Goal: Information Seeking & Learning: Learn about a topic

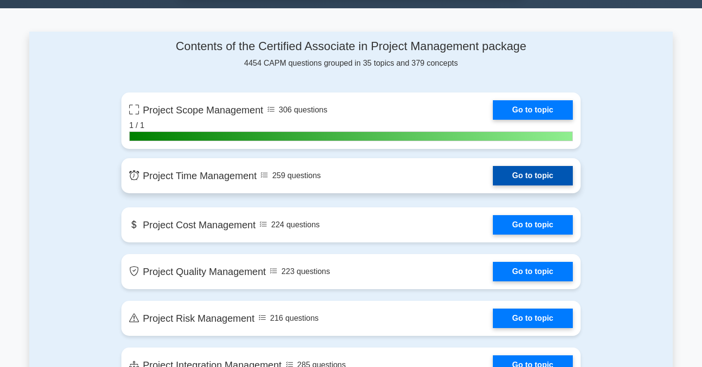
scroll to position [681, 0]
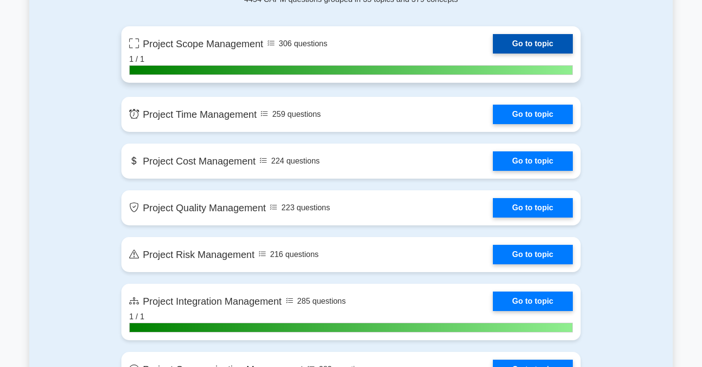
click at [528, 42] on link "Go to topic" at bounding box center [533, 43] width 80 height 19
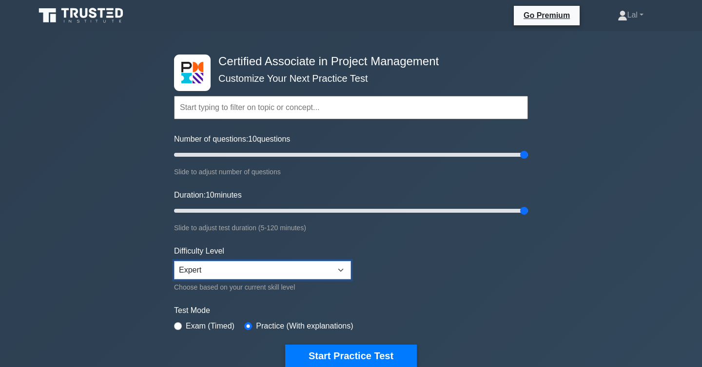
click at [313, 268] on select "Beginner Intermediate Expert" at bounding box center [262, 270] width 177 height 19
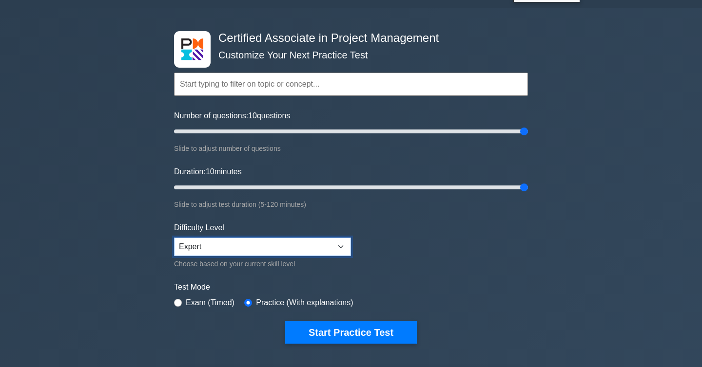
scroll to position [28, 0]
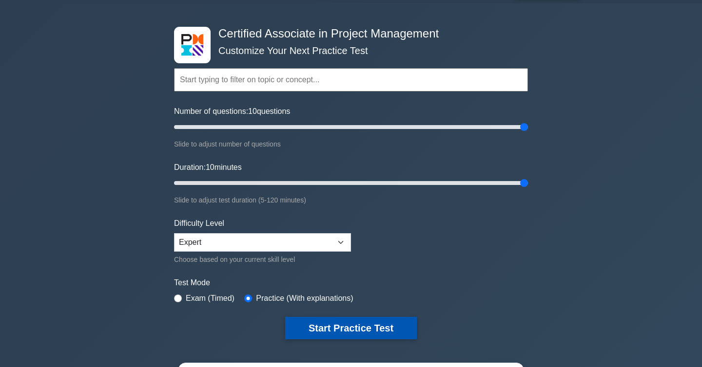
click at [358, 330] on button "Start Practice Test" at bounding box center [351, 328] width 132 height 22
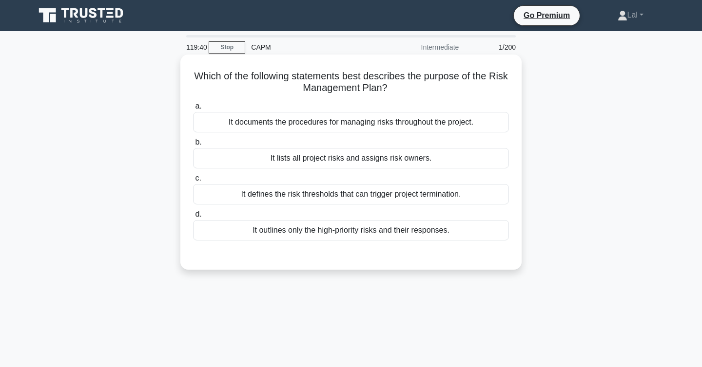
click at [413, 123] on div "It documents the procedures for managing risks throughout the project." at bounding box center [351, 122] width 316 height 20
click at [193, 110] on input "a. It documents the procedures for managing risks throughout the project." at bounding box center [193, 106] width 0 height 6
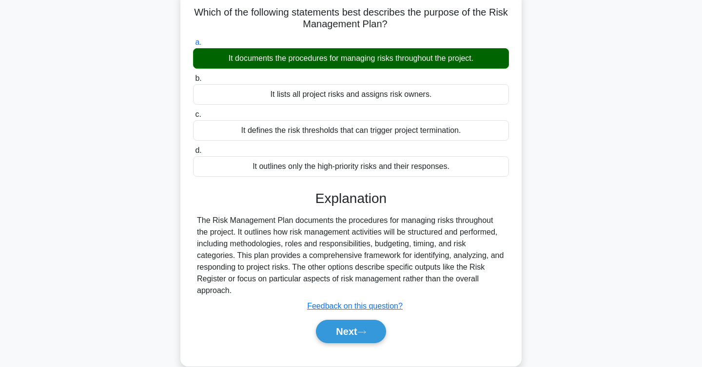
scroll to position [70, 0]
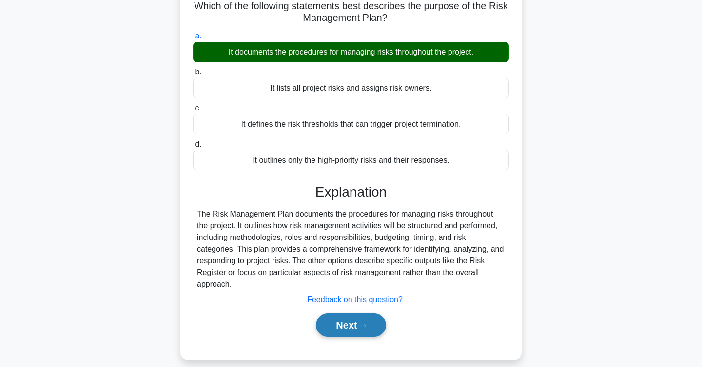
click at [377, 325] on button "Next" at bounding box center [351, 325] width 70 height 23
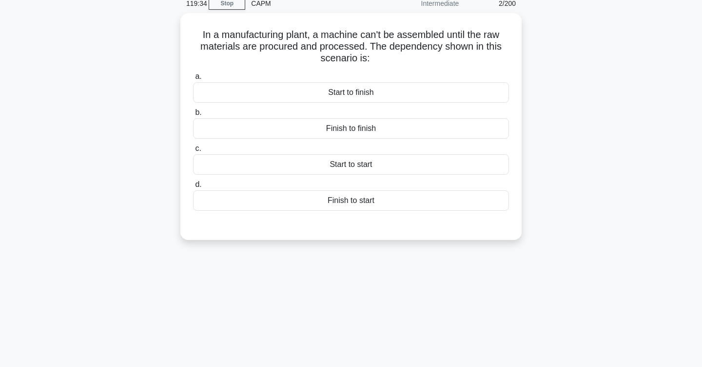
scroll to position [36, 0]
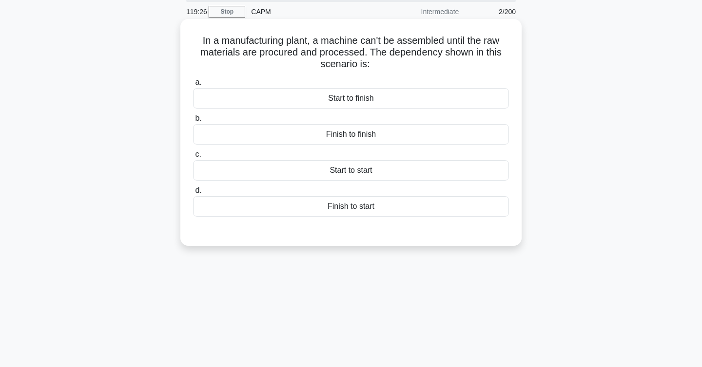
click at [423, 102] on div "Start to finish" at bounding box center [351, 98] width 316 height 20
click at [193, 86] on input "a. Start to finish" at bounding box center [193, 82] width 0 height 6
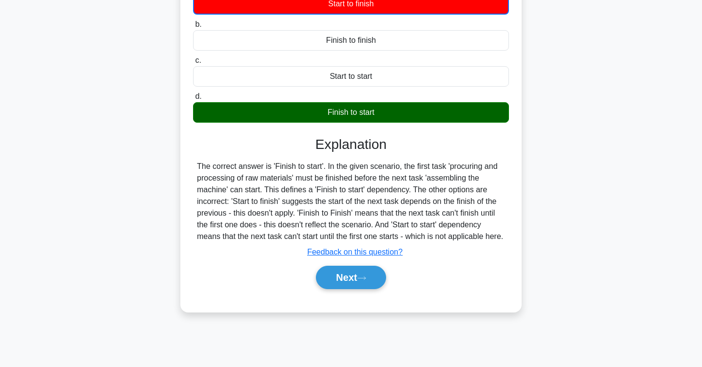
scroll to position [159, 0]
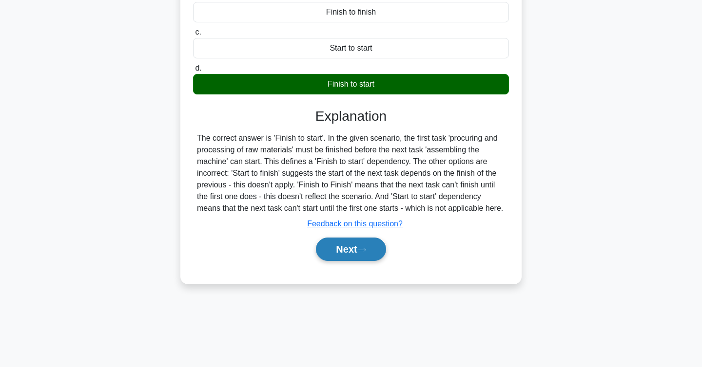
click at [373, 261] on button "Next" at bounding box center [351, 249] width 70 height 23
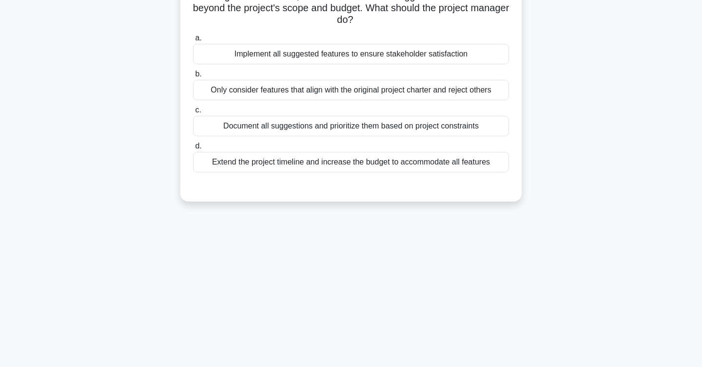
scroll to position [0, 0]
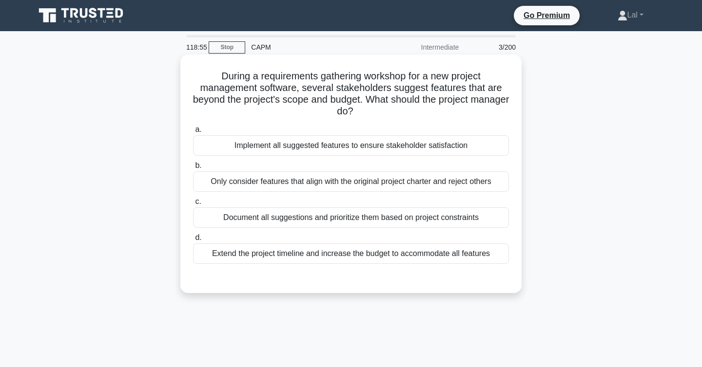
click at [467, 220] on div "Document all suggestions and prioritize them based on project constraints" at bounding box center [351, 218] width 316 height 20
click at [193, 205] on input "c. Document all suggestions and prioritize them based on project constraints" at bounding box center [193, 202] width 0 height 6
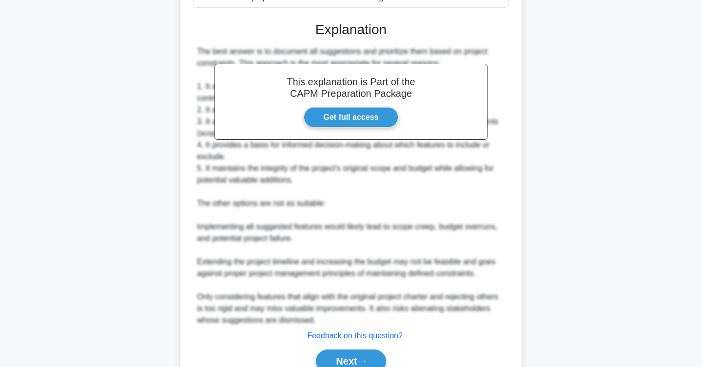
scroll to position [304, 0]
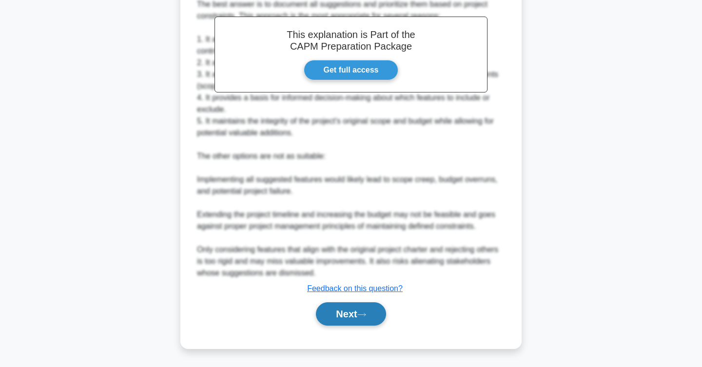
click at [377, 317] on button "Next" at bounding box center [351, 314] width 70 height 23
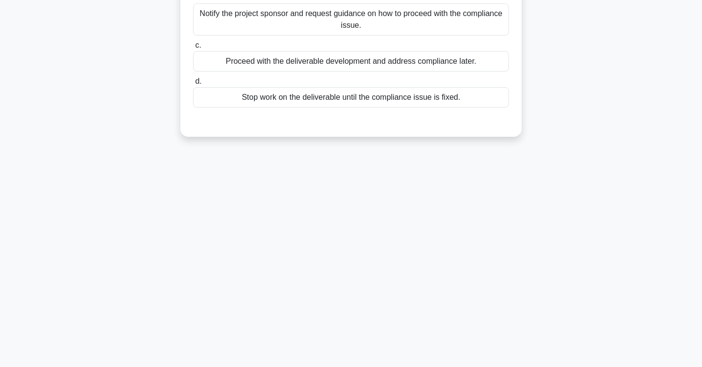
scroll to position [0, 0]
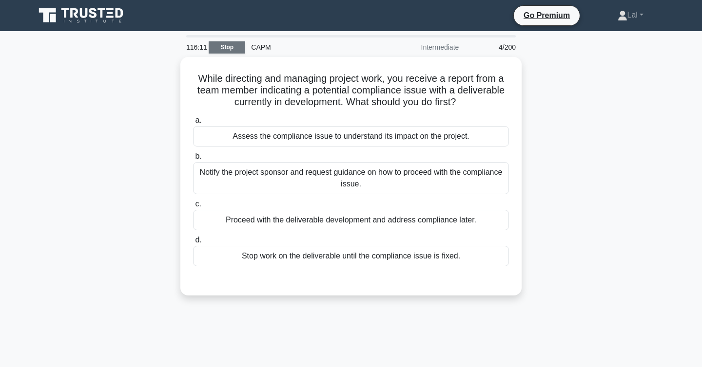
click at [231, 53] on link "Stop" at bounding box center [227, 47] width 37 height 12
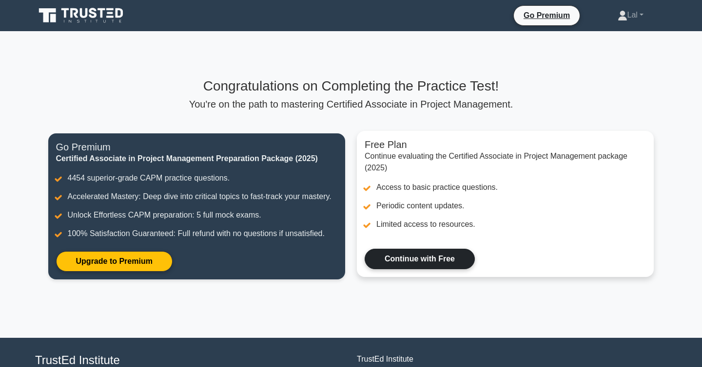
click at [405, 268] on link "Continue with Free" at bounding box center [420, 259] width 110 height 20
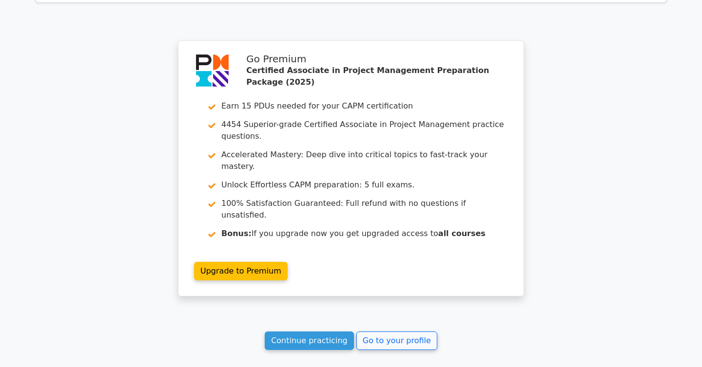
scroll to position [1684, 0]
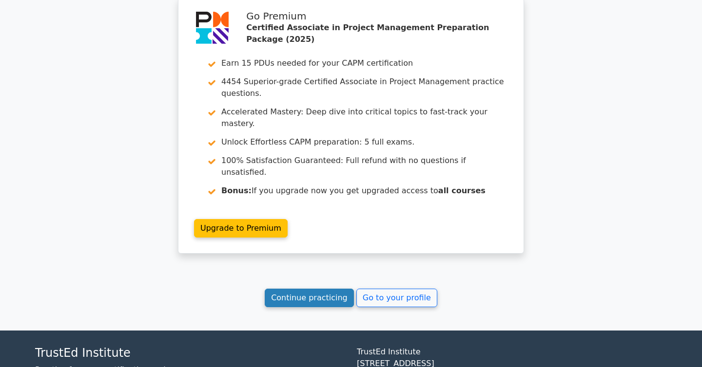
click at [303, 289] on link "Continue practicing" at bounding box center [309, 298] width 89 height 19
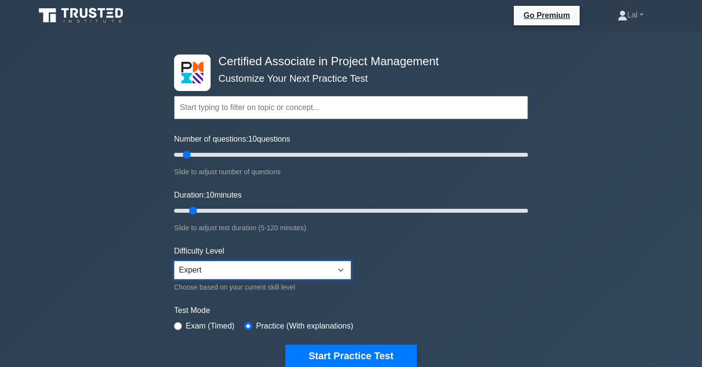
click at [316, 271] on select "Beginner Intermediate Expert" at bounding box center [262, 270] width 177 height 19
select select "intermediate"
click at [289, 153] on input "Number of questions: 10 questions" at bounding box center [351, 155] width 354 height 12
click at [206, 157] on input "Number of questions: 70 questions" at bounding box center [351, 155] width 354 height 12
type input "35"
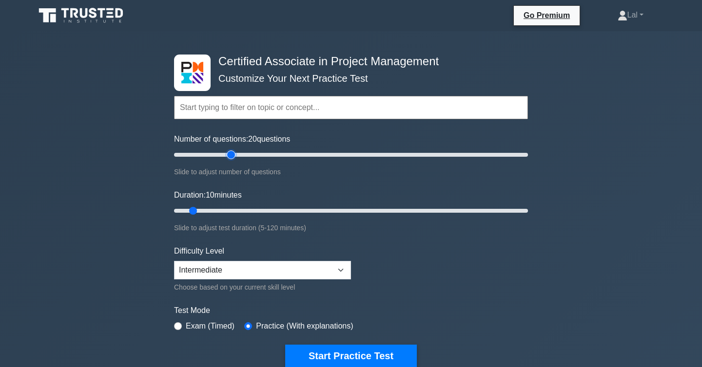
click at [228, 158] on input "Number of questions: 20 questions" at bounding box center [351, 155] width 354 height 12
click at [285, 212] on input "Duration: 10 minutes" at bounding box center [351, 211] width 354 height 12
type input "60"
click at [345, 210] on input "Duration: 40 minutes" at bounding box center [351, 211] width 354 height 12
type input "95"
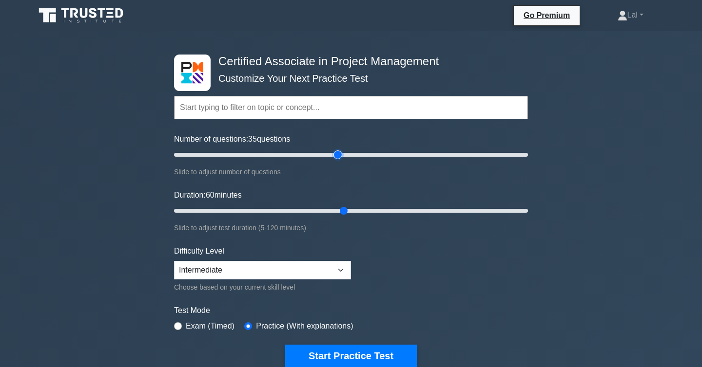
click at [340, 153] on input "Number of questions: 35 questions" at bounding box center [351, 155] width 354 height 12
click at [380, 211] on input "Duration: 60 minutes" at bounding box center [351, 211] width 354 height 12
click at [420, 211] on input "Duration: 70 minutes" at bounding box center [351, 211] width 354 height 12
type input "115"
click at [510, 209] on input "Duration: 85 minutes" at bounding box center [351, 211] width 354 height 12
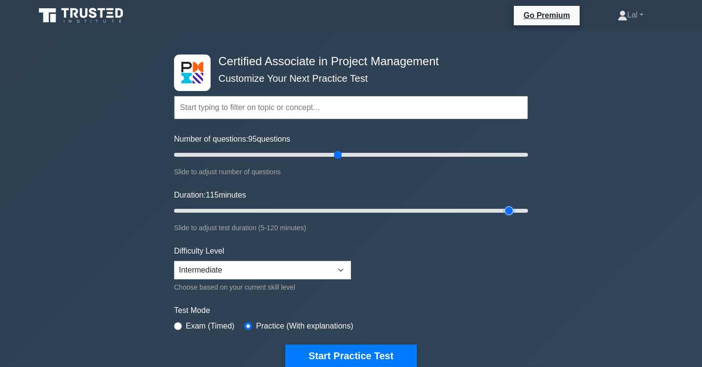
scroll to position [50, 0]
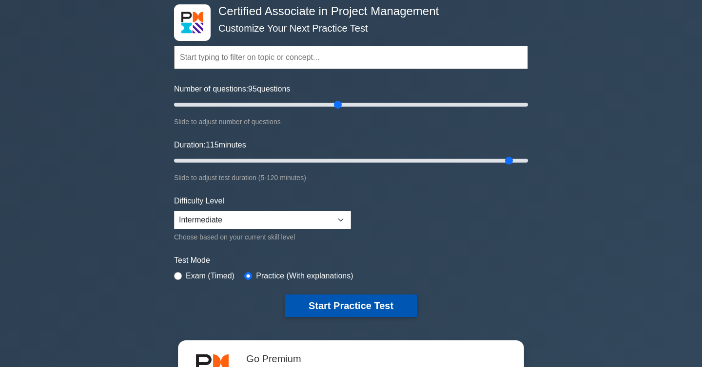
click at [362, 300] on button "Start Practice Test" at bounding box center [351, 306] width 132 height 22
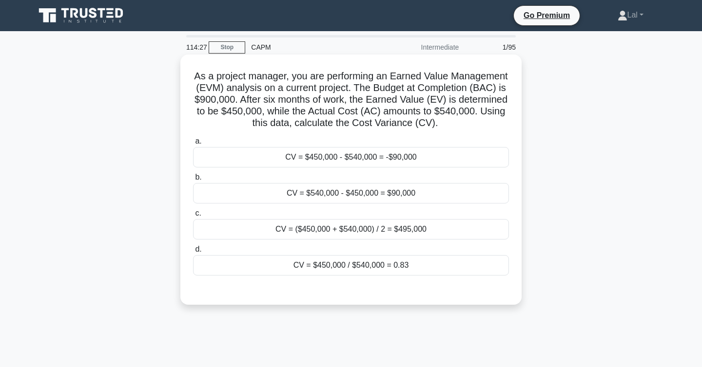
click at [429, 268] on div "CV = $450,000 / $540,000 = 0.83" at bounding box center [351, 265] width 316 height 20
click at [193, 253] on input "d. CV = $450,000 / $540,000 = 0.83" at bounding box center [193, 250] width 0 height 6
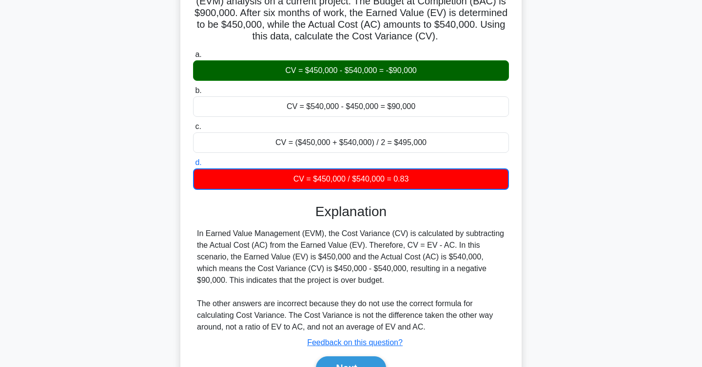
scroll to position [153, 0]
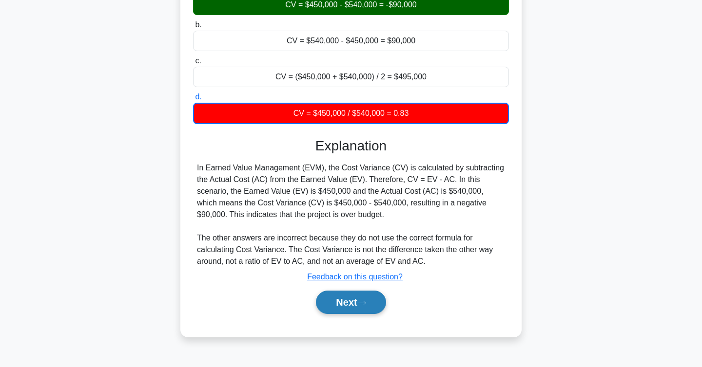
click at [364, 306] on icon at bounding box center [361, 303] width 9 height 5
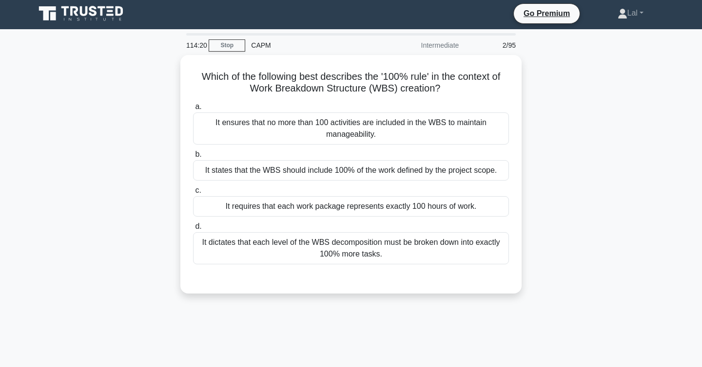
scroll to position [0, 0]
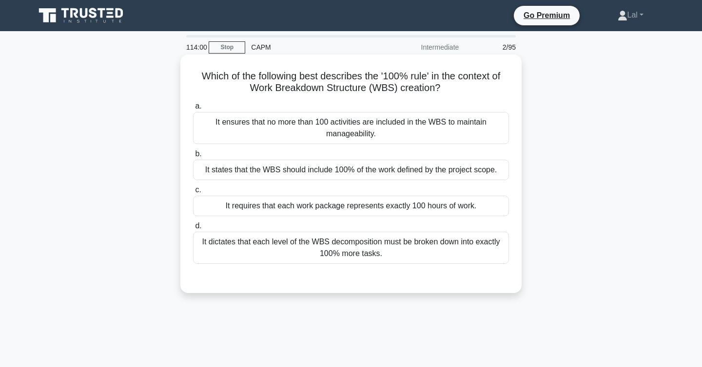
click at [408, 172] on div "It states that the WBS should include 100% of the work defined by the project s…" at bounding box center [351, 170] width 316 height 20
click at [193, 157] on input "b. It states that the WBS should include 100% of the work defined by the projec…" at bounding box center [193, 154] width 0 height 6
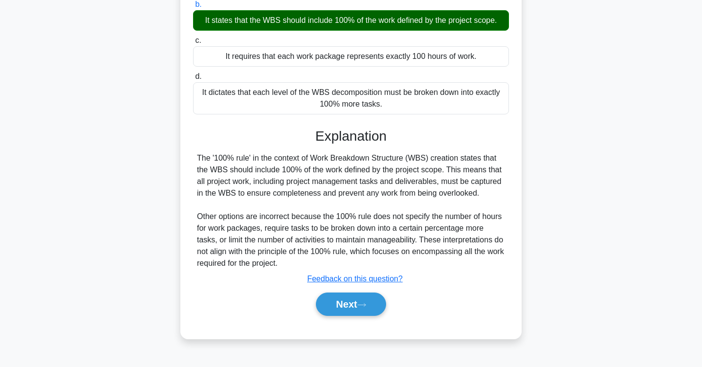
scroll to position [159, 0]
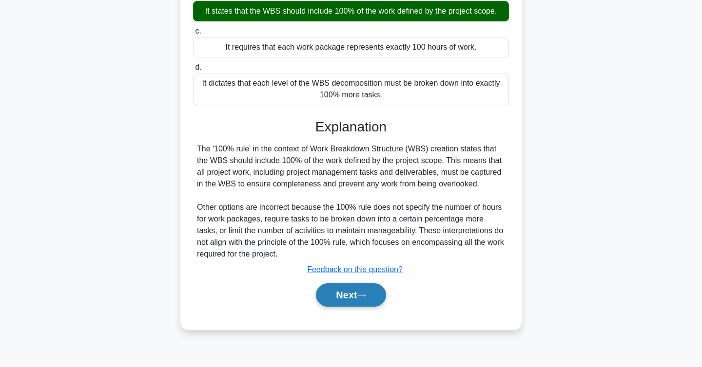
click at [358, 298] on button "Next" at bounding box center [351, 295] width 70 height 23
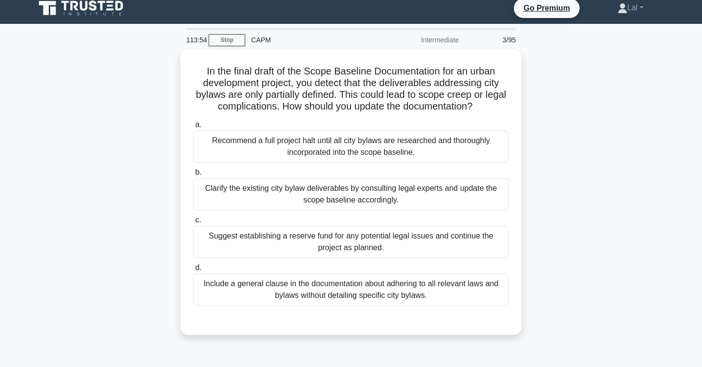
scroll to position [0, 0]
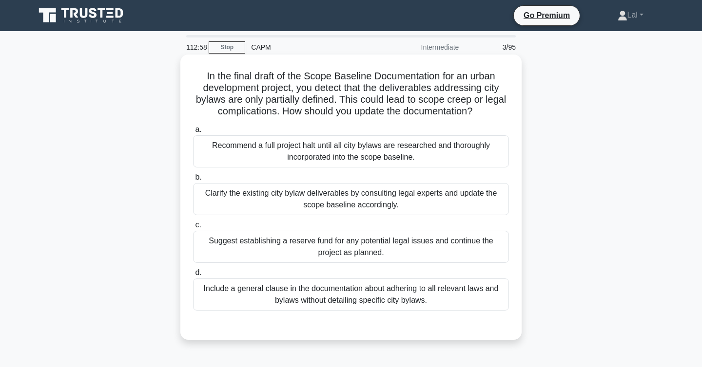
click at [462, 206] on div "Clarify the existing city bylaw deliverables by consulting legal experts and up…" at bounding box center [351, 199] width 316 height 32
click at [193, 181] on input "b. Clarify the existing city bylaw deliverables by consulting legal experts and…" at bounding box center [193, 177] width 0 height 6
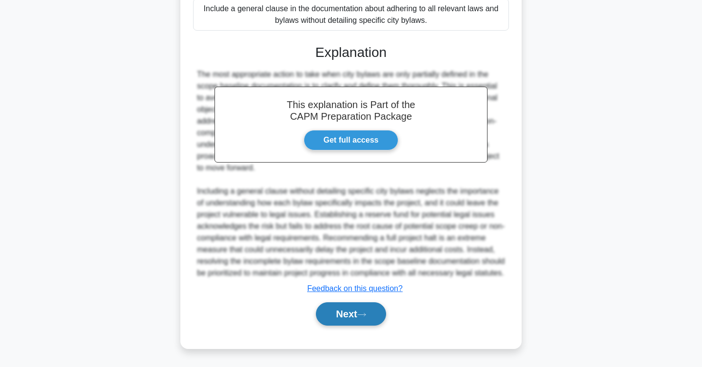
click at [352, 312] on button "Next" at bounding box center [351, 314] width 70 height 23
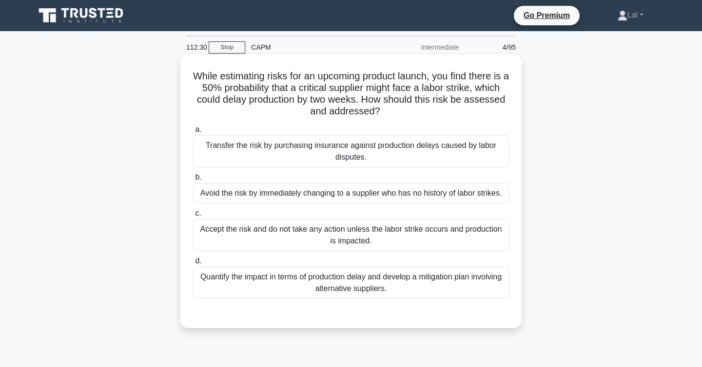
click at [493, 285] on div "Quantify the impact in terms of production delay and develop a mitigation plan …" at bounding box center [351, 283] width 316 height 32
click at [193, 265] on input "d. Quantify the impact in terms of production delay and develop a mitigation pl…" at bounding box center [193, 261] width 0 height 6
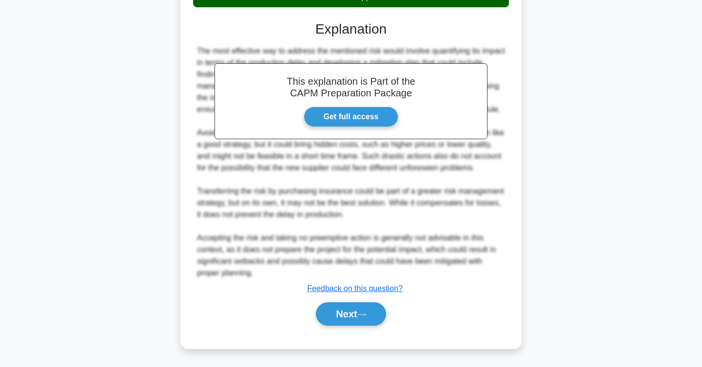
scroll to position [315, 0]
click at [377, 309] on button "Next" at bounding box center [351, 314] width 70 height 23
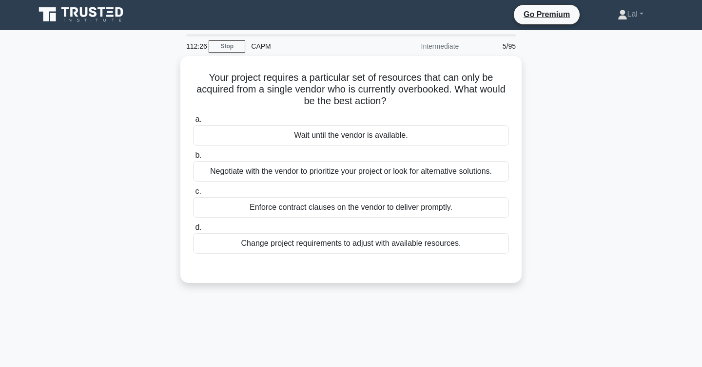
scroll to position [0, 0]
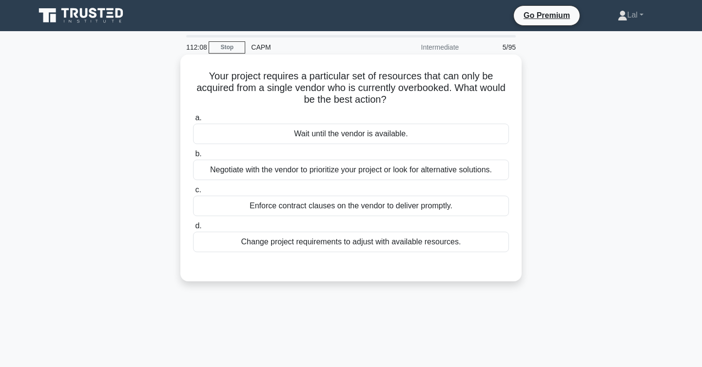
click at [480, 173] on div "Negotiate with the vendor to prioritize your project or look for alternative so…" at bounding box center [351, 170] width 316 height 20
click at [193, 157] on input "b. Negotiate with the vendor to prioritize your project or look for alternative…" at bounding box center [193, 154] width 0 height 6
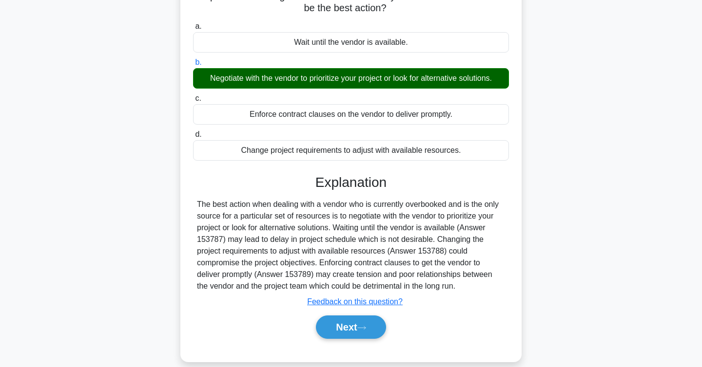
scroll to position [159, 0]
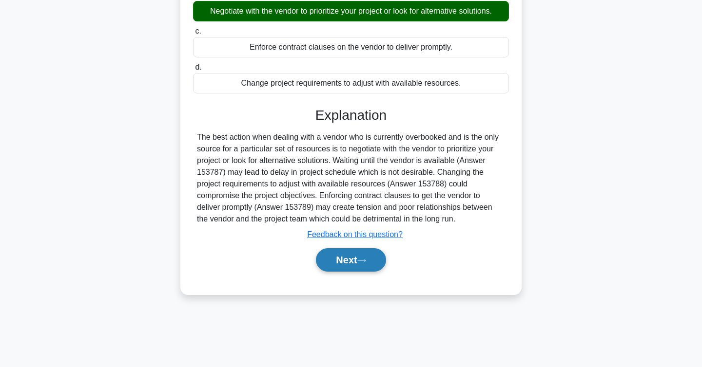
click at [365, 260] on icon at bounding box center [361, 260] width 9 height 5
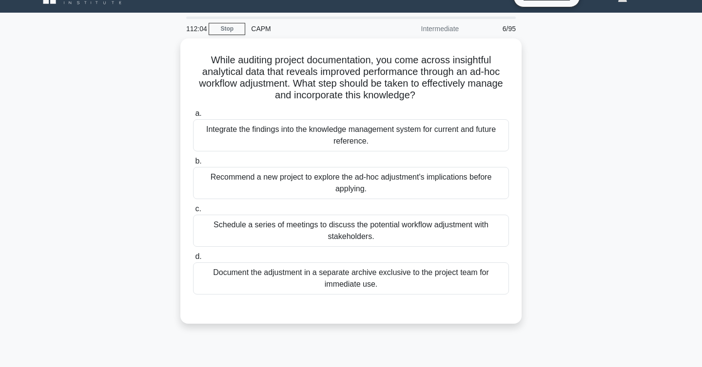
scroll to position [0, 0]
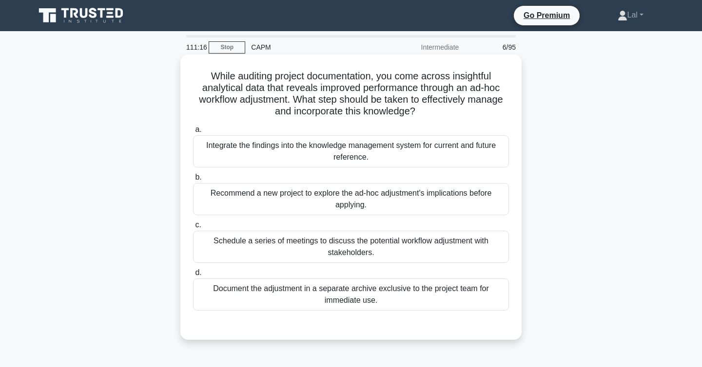
click at [415, 157] on div "Integrate the findings into the knowledge management system for current and fut…" at bounding box center [351, 151] width 316 height 32
click at [193, 133] on input "a. Integrate the findings into the knowledge management system for current and …" at bounding box center [193, 130] width 0 height 6
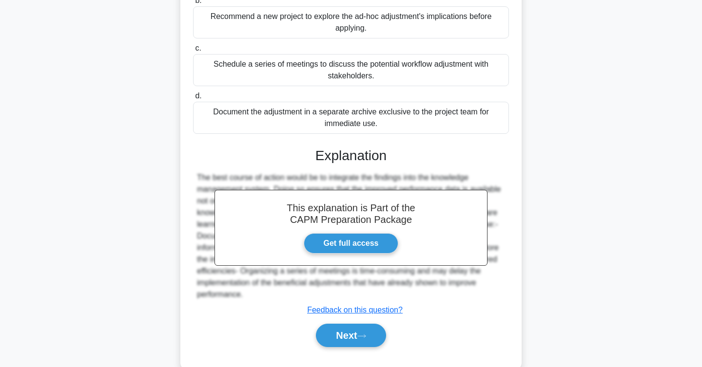
scroll to position [198, 0]
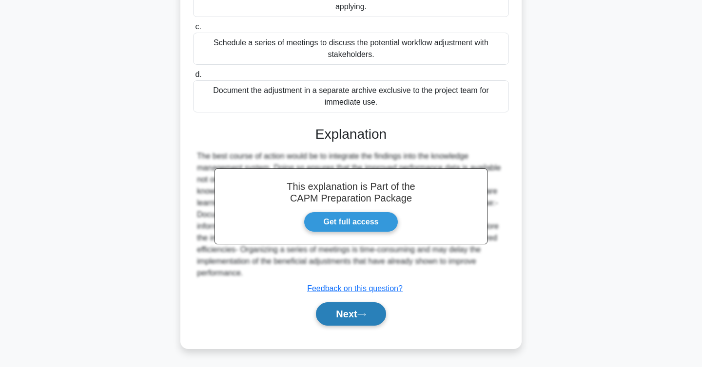
click at [348, 310] on button "Next" at bounding box center [351, 314] width 70 height 23
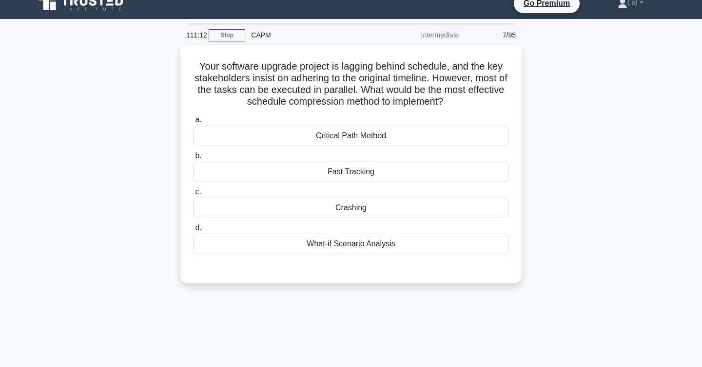
scroll to position [11, 0]
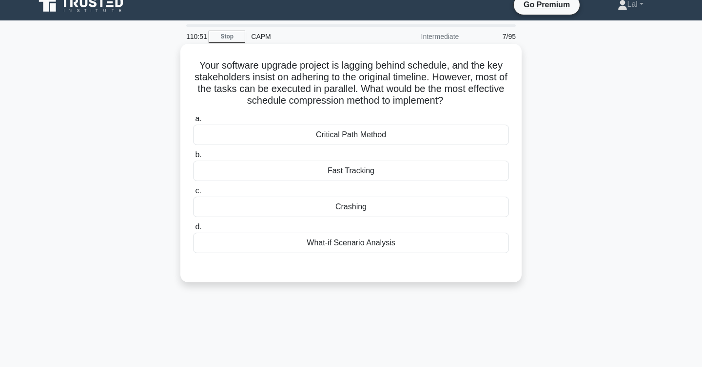
click at [478, 177] on div "Fast Tracking" at bounding box center [351, 171] width 316 height 20
click at [193, 158] on input "b. Fast Tracking" at bounding box center [193, 155] width 0 height 6
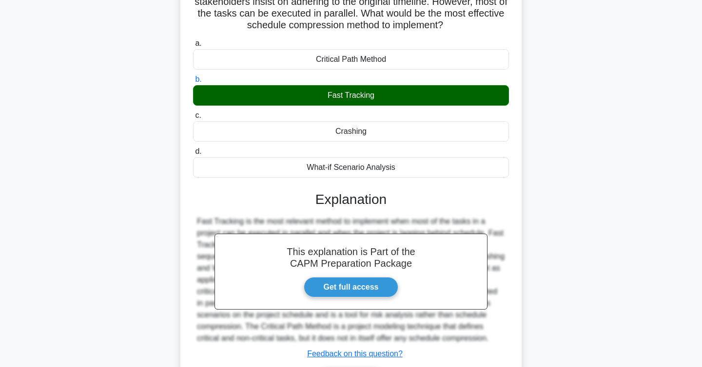
scroll to position [159, 0]
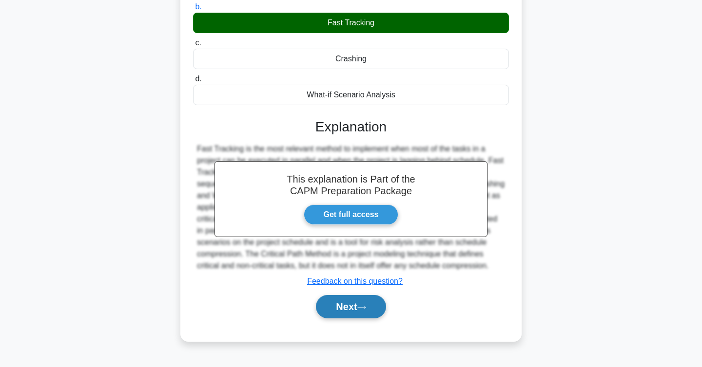
click at [364, 312] on button "Next" at bounding box center [351, 306] width 70 height 23
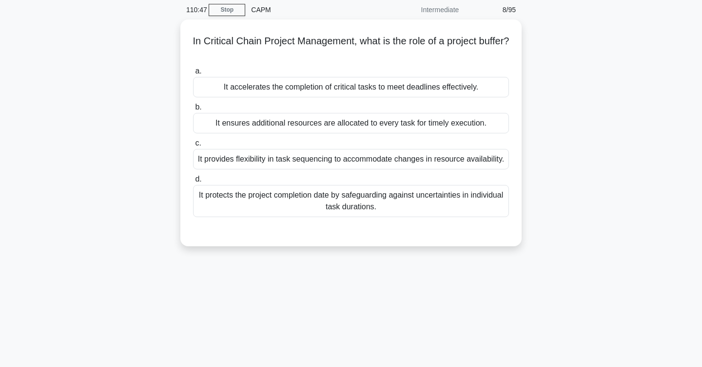
scroll to position [0, 0]
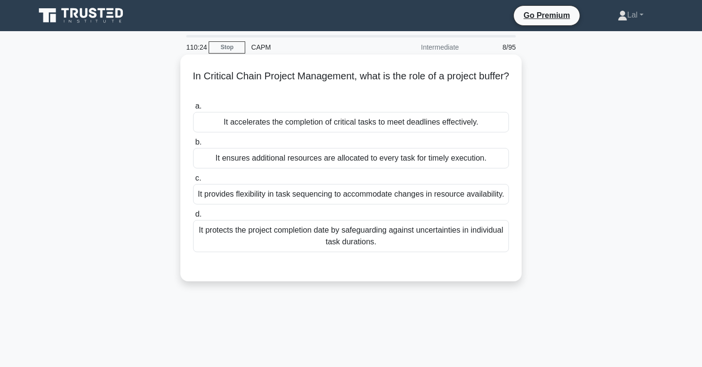
click at [389, 128] on div "It accelerates the completion of critical tasks to meet deadlines effectively." at bounding box center [351, 122] width 316 height 20
click at [193, 110] on input "a. It accelerates the completion of critical tasks to meet deadlines effectivel…" at bounding box center [193, 106] width 0 height 6
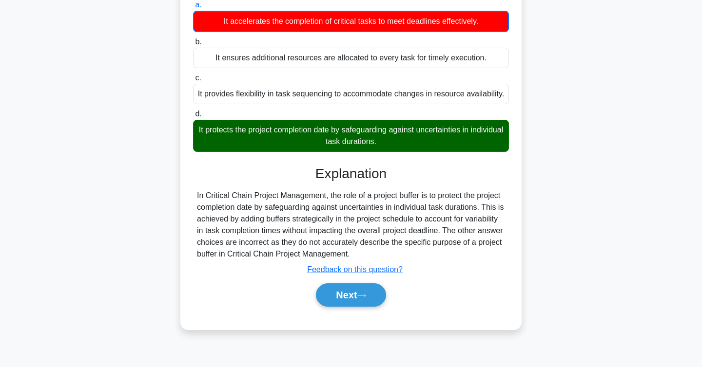
scroll to position [102, 0]
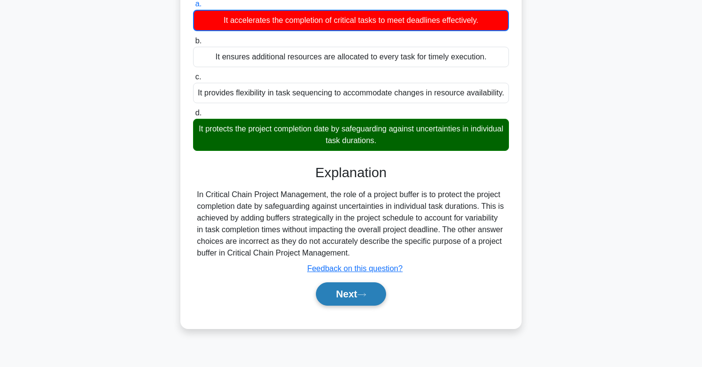
click at [353, 296] on button "Next" at bounding box center [351, 294] width 70 height 23
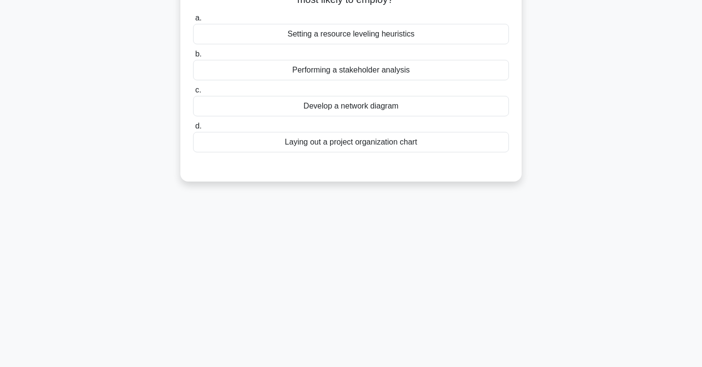
scroll to position [0, 0]
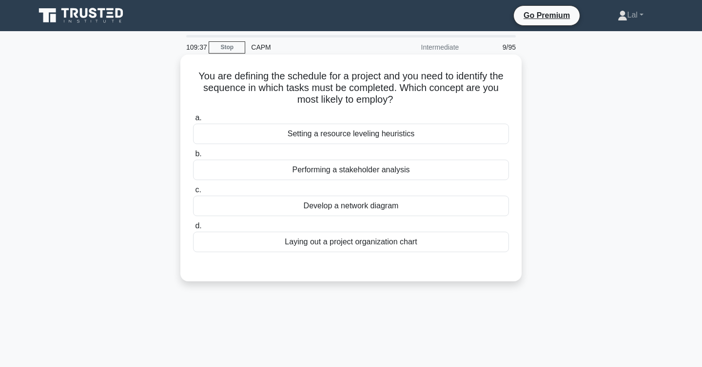
click at [436, 205] on div "Develop a network diagram" at bounding box center [351, 206] width 316 height 20
click at [193, 193] on input "c. Develop a network diagram" at bounding box center [193, 190] width 0 height 6
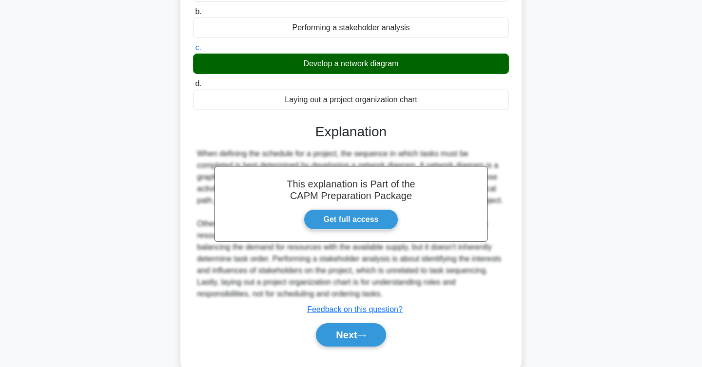
scroll to position [175, 0]
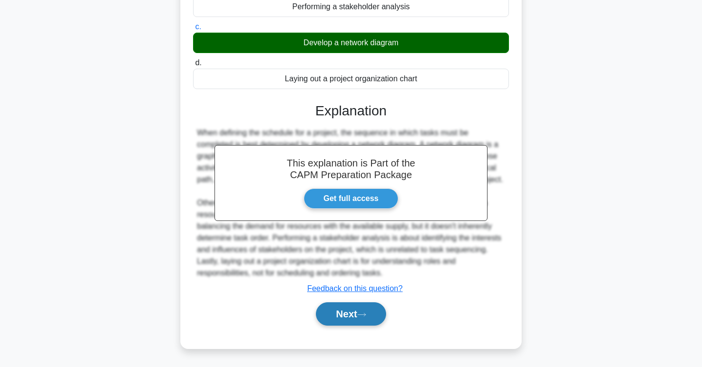
click at [337, 308] on button "Next" at bounding box center [351, 314] width 70 height 23
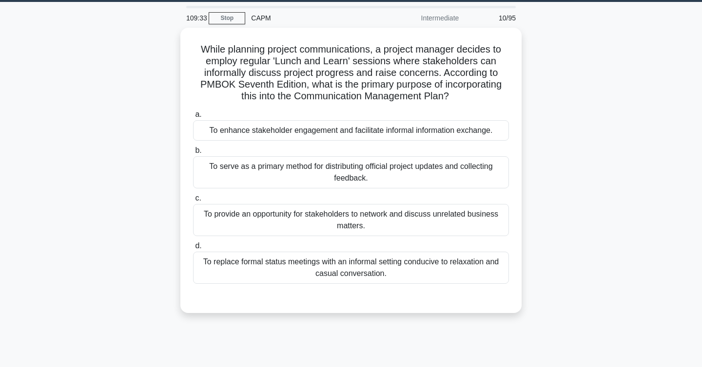
scroll to position [15, 0]
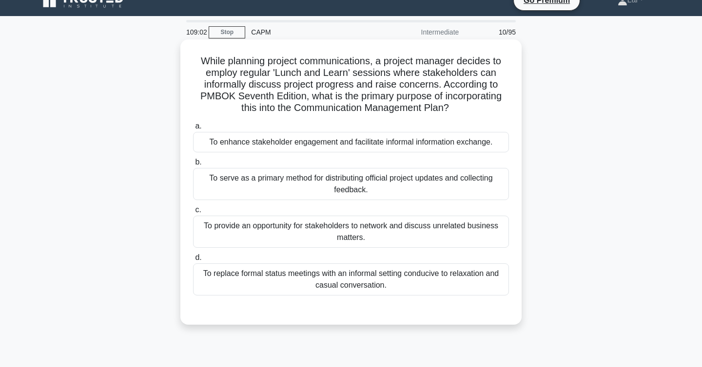
click at [465, 146] on div "To enhance stakeholder engagement and facilitate informal information exchange." at bounding box center [351, 142] width 316 height 20
click at [193, 130] on input "a. To enhance stakeholder engagement and facilitate informal information exchan…" at bounding box center [193, 126] width 0 height 6
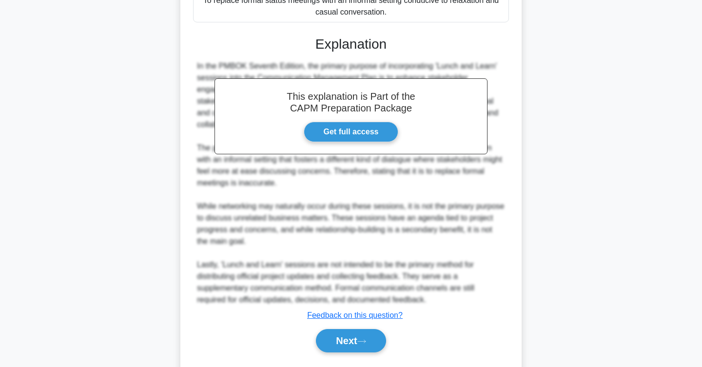
scroll to position [315, 0]
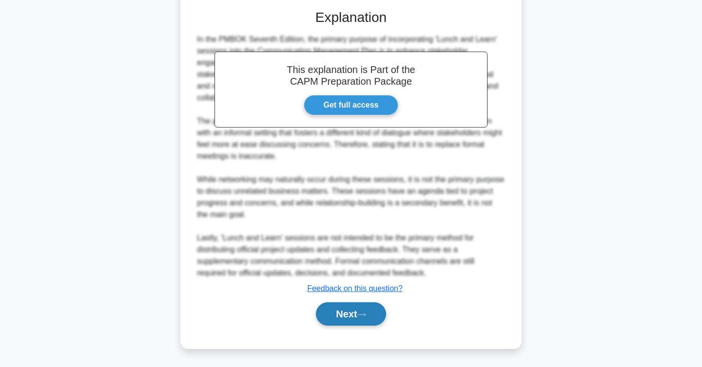
click at [358, 310] on button "Next" at bounding box center [351, 314] width 70 height 23
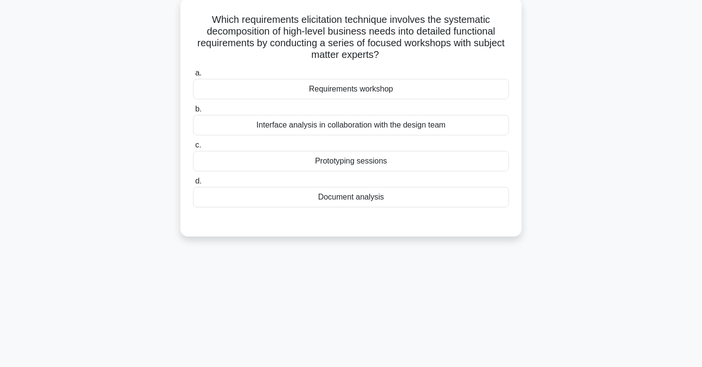
scroll to position [0, 0]
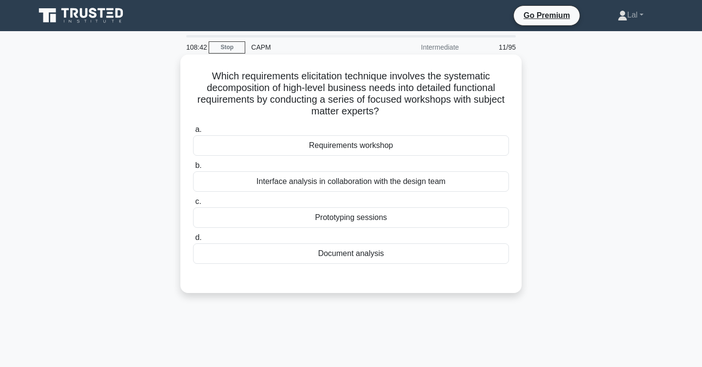
click at [472, 144] on div "Requirements workshop" at bounding box center [351, 145] width 316 height 20
click at [193, 133] on input "a. Requirements workshop" at bounding box center [193, 130] width 0 height 6
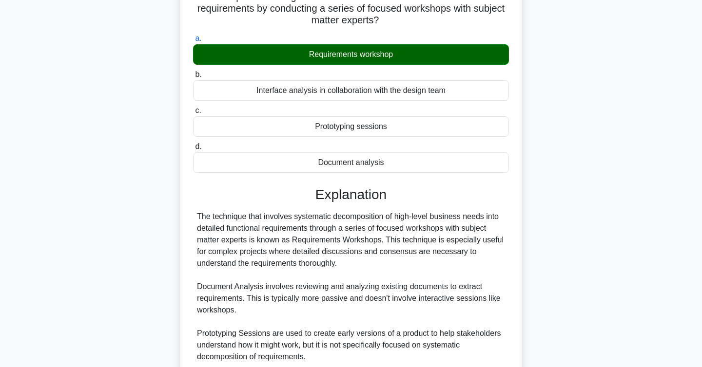
scroll to position [233, 0]
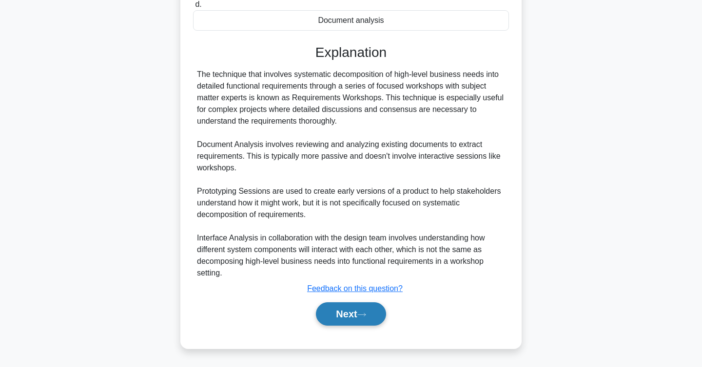
click at [363, 312] on button "Next" at bounding box center [351, 314] width 70 height 23
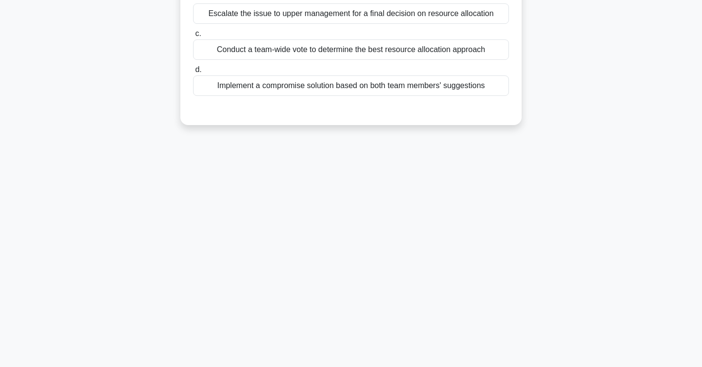
scroll to position [0, 0]
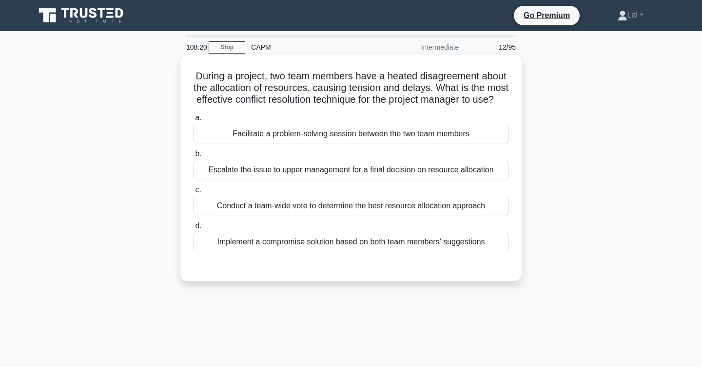
click at [477, 136] on div "Facilitate a problem-solving session between the two team members" at bounding box center [351, 134] width 316 height 20
click at [193, 121] on input "a. Facilitate a problem-solving session between the two team members" at bounding box center [193, 118] width 0 height 6
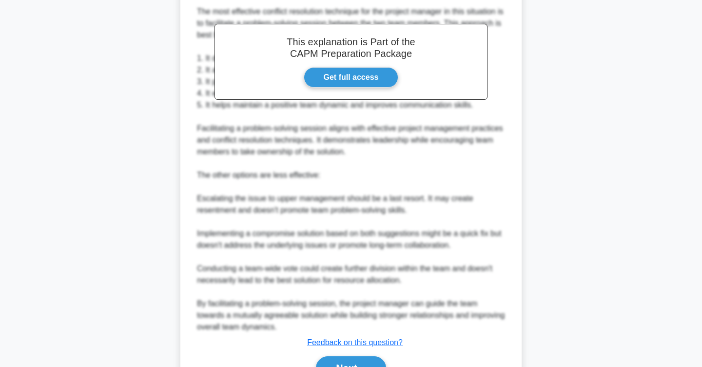
scroll to position [339, 0]
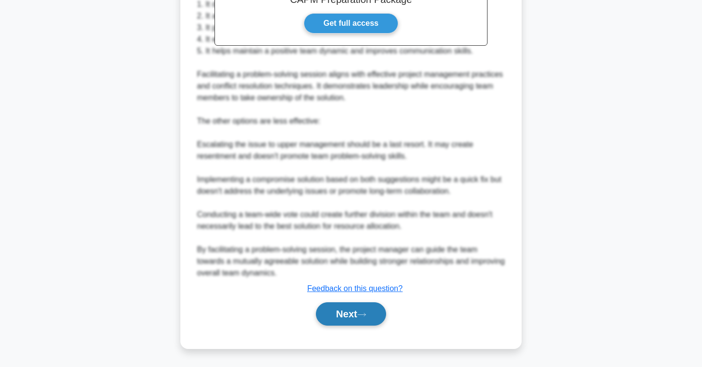
click at [351, 315] on button "Next" at bounding box center [351, 314] width 70 height 23
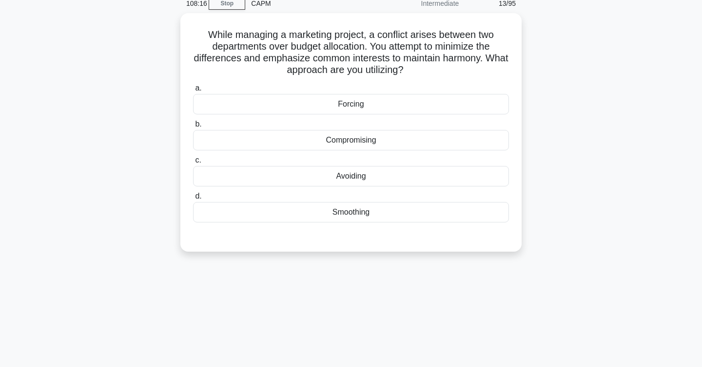
scroll to position [0, 0]
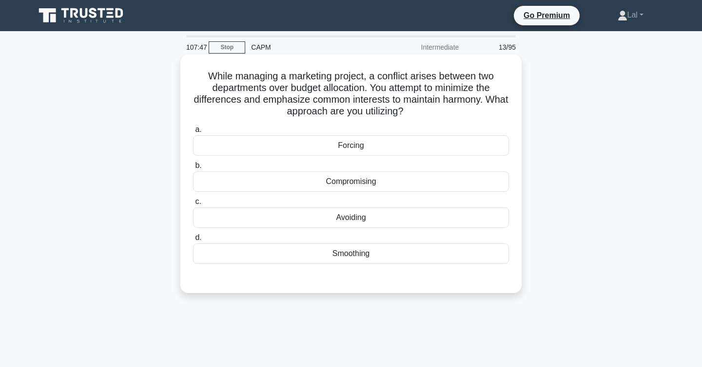
click at [429, 253] on div "Smoothing" at bounding box center [351, 254] width 316 height 20
click at [193, 241] on input "d. Smoothing" at bounding box center [193, 238] width 0 height 6
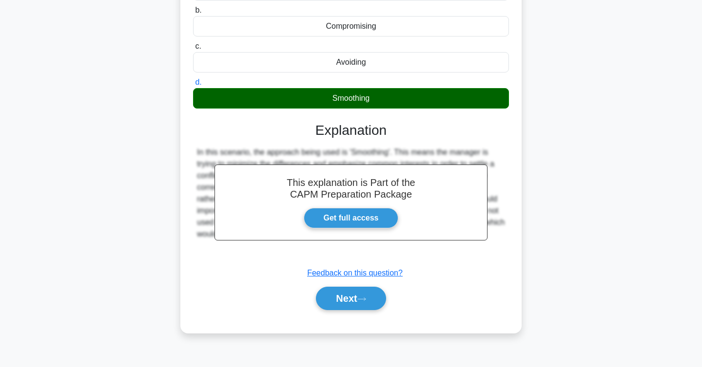
scroll to position [159, 0]
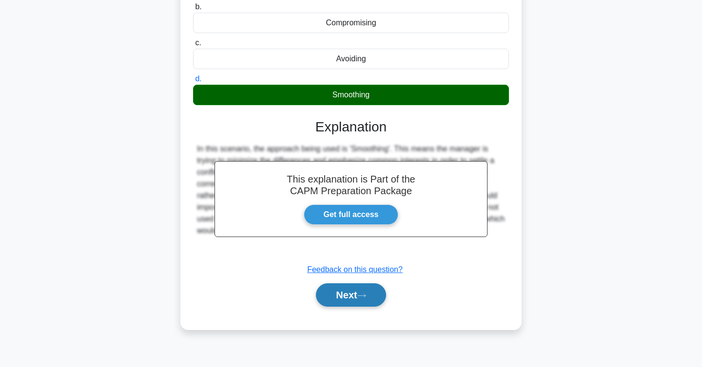
click at [351, 297] on button "Next" at bounding box center [351, 295] width 70 height 23
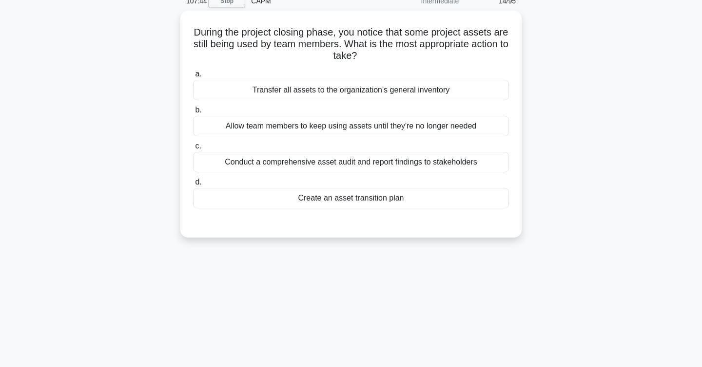
scroll to position [0, 0]
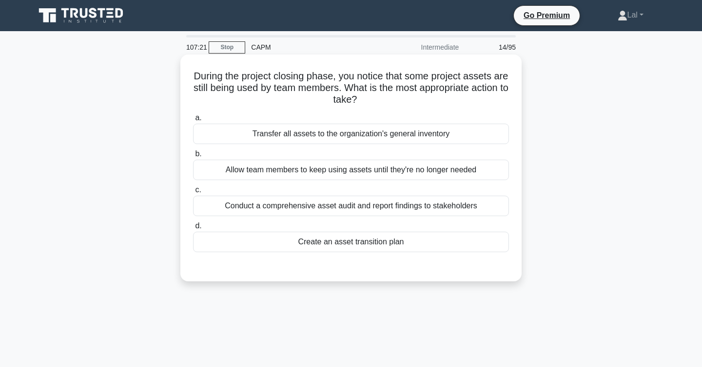
click at [455, 249] on div "Create an asset transition plan" at bounding box center [351, 242] width 316 height 20
click at [193, 230] on input "d. Create an asset transition plan" at bounding box center [193, 226] width 0 height 6
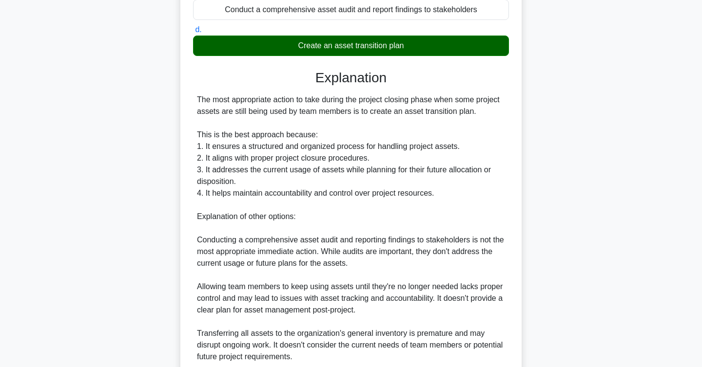
scroll to position [327, 0]
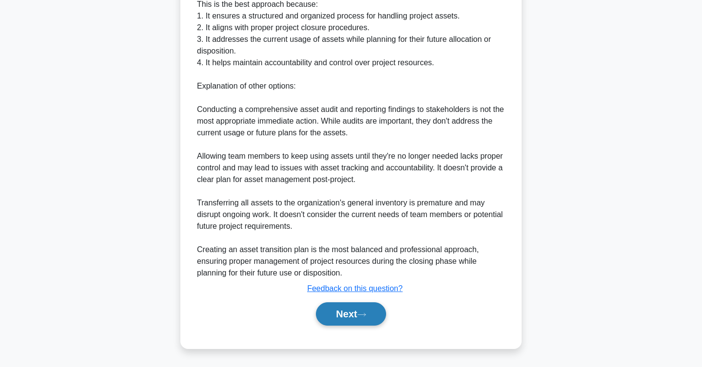
click at [366, 312] on icon at bounding box center [361, 314] width 9 height 5
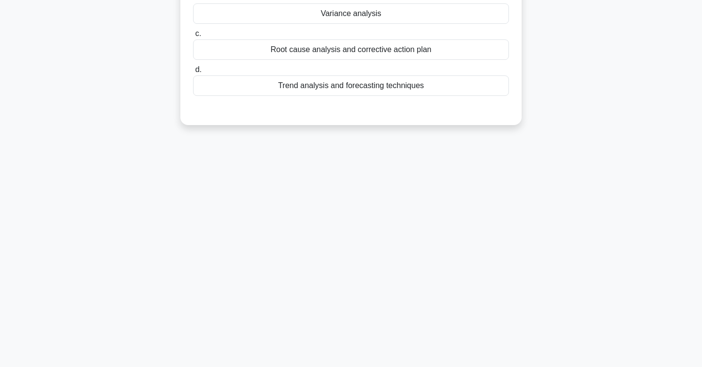
scroll to position [0, 0]
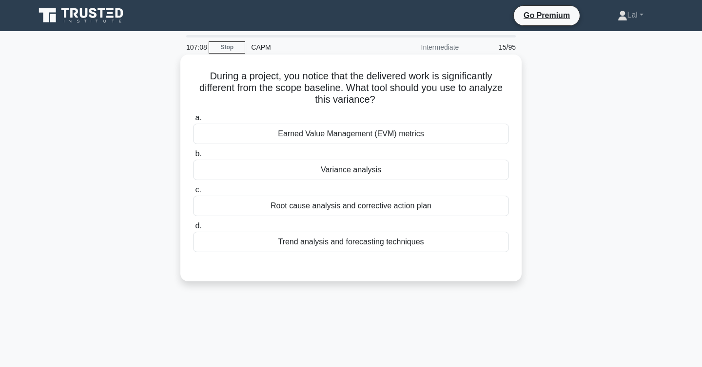
click at [445, 208] on div "Root cause analysis and corrective action plan" at bounding box center [351, 206] width 316 height 20
click at [193, 193] on input "c. Root cause analysis and corrective action plan" at bounding box center [193, 190] width 0 height 6
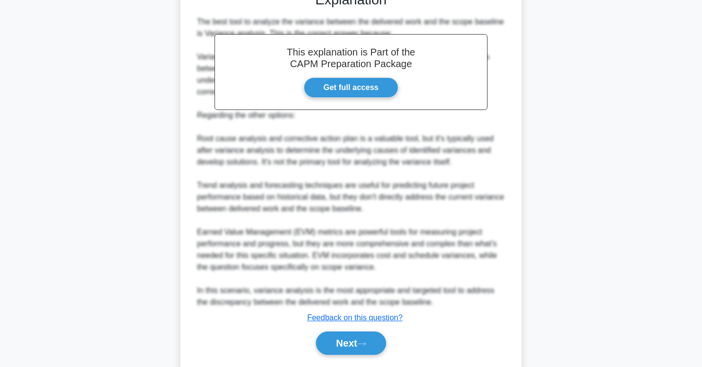
scroll to position [289, 0]
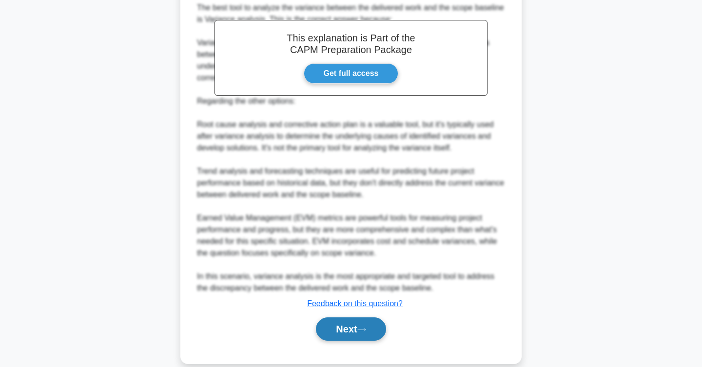
click at [362, 330] on icon at bounding box center [361, 329] width 9 height 5
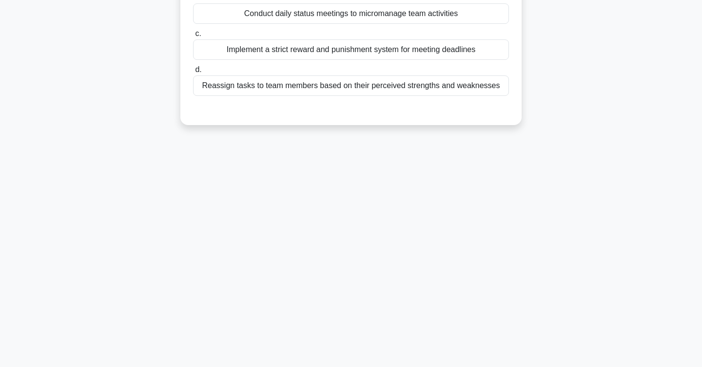
scroll to position [0, 0]
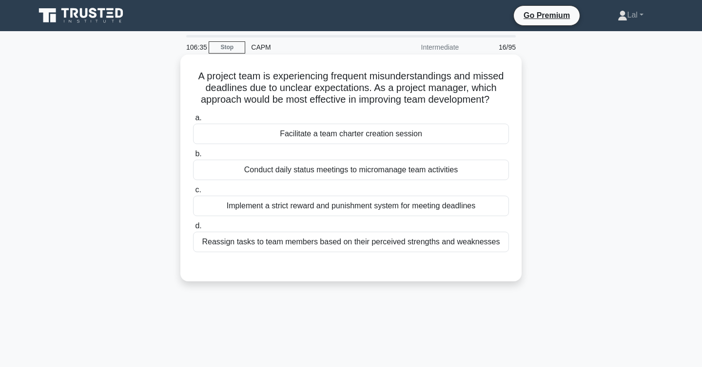
click at [480, 139] on div "Facilitate a team charter creation session" at bounding box center [351, 134] width 316 height 20
click at [193, 121] on input "a. Facilitate a team charter creation session" at bounding box center [193, 118] width 0 height 6
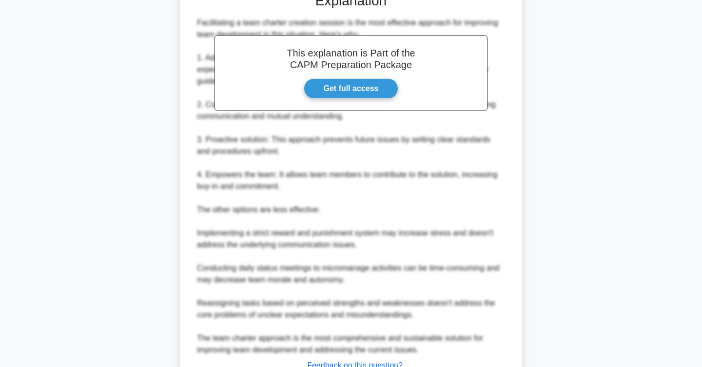
scroll to position [331, 0]
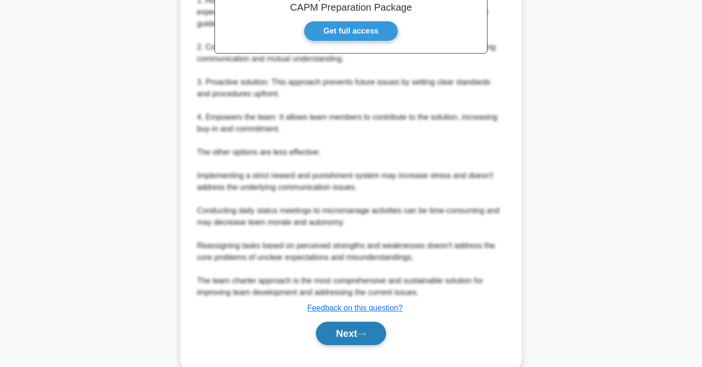
click at [367, 330] on button "Next" at bounding box center [351, 333] width 70 height 23
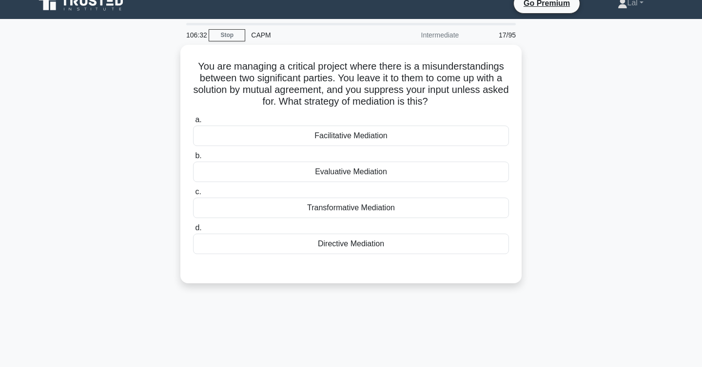
scroll to position [0, 0]
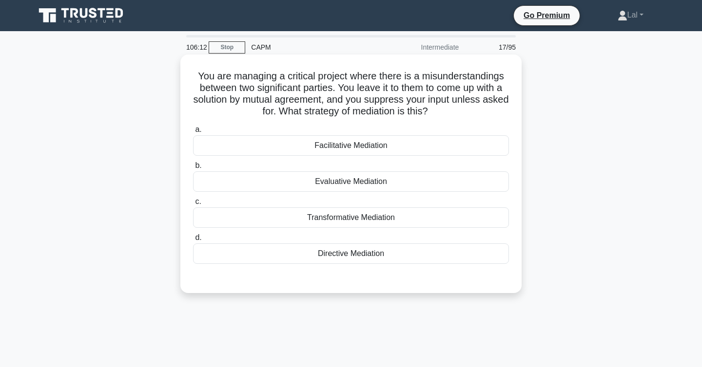
click at [431, 151] on div "Facilitative Mediation" at bounding box center [351, 145] width 316 height 20
click at [193, 133] on input "a. Facilitative Mediation" at bounding box center [193, 130] width 0 height 6
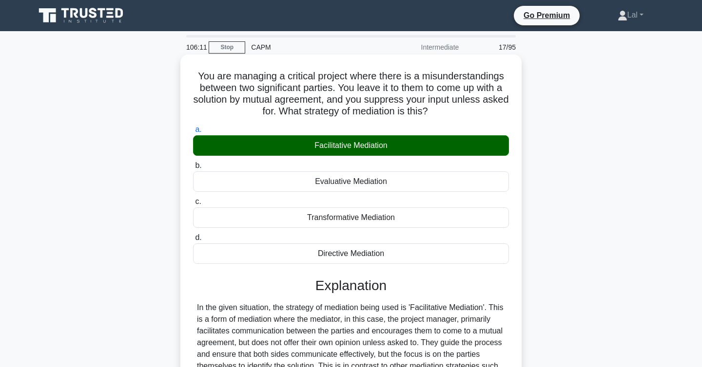
scroll to position [159, 0]
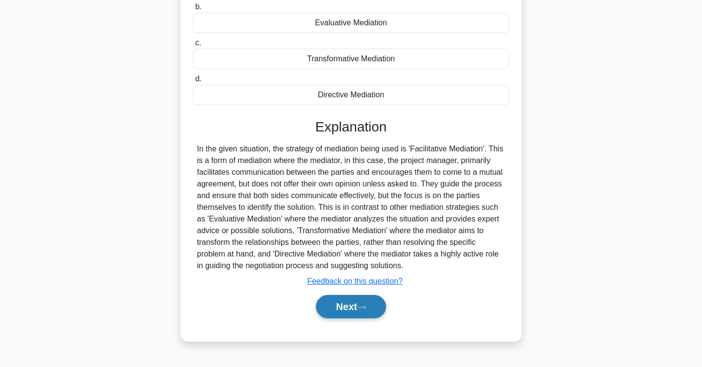
click at [353, 305] on button "Next" at bounding box center [351, 306] width 70 height 23
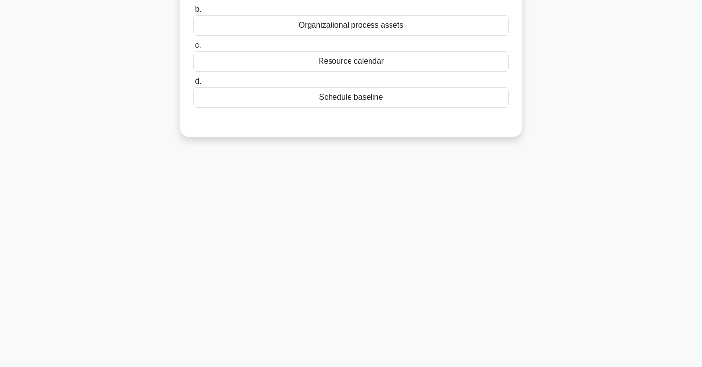
scroll to position [0, 0]
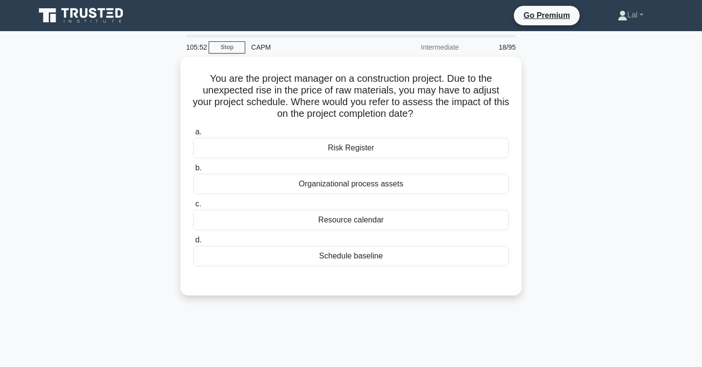
click at [561, 111] on div "You are the project manager on a construction project. Due to the unexpected ri…" at bounding box center [350, 182] width 643 height 250
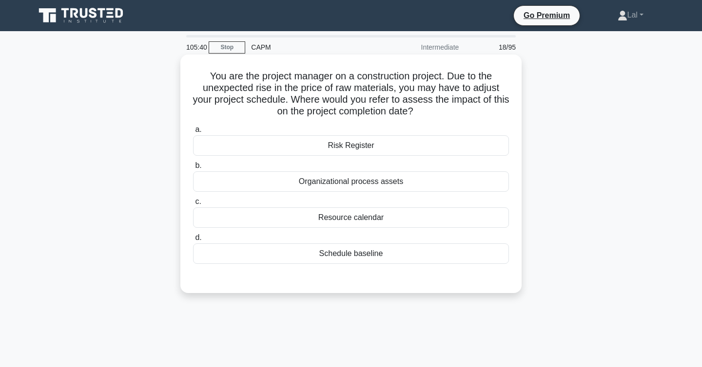
click at [422, 147] on div "Risk Register" at bounding box center [351, 145] width 316 height 20
click at [193, 133] on input "a. Risk Register" at bounding box center [193, 130] width 0 height 6
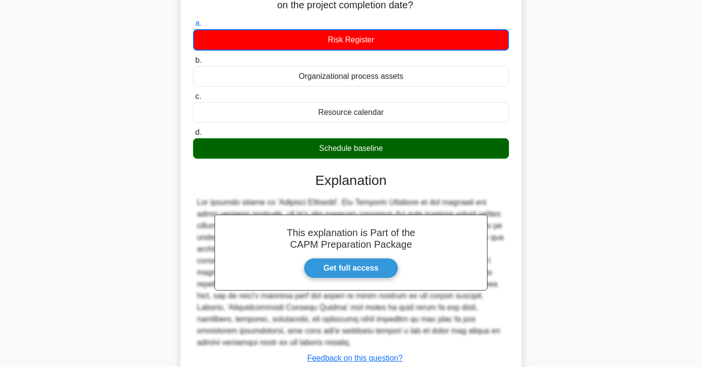
scroll to position [176, 0]
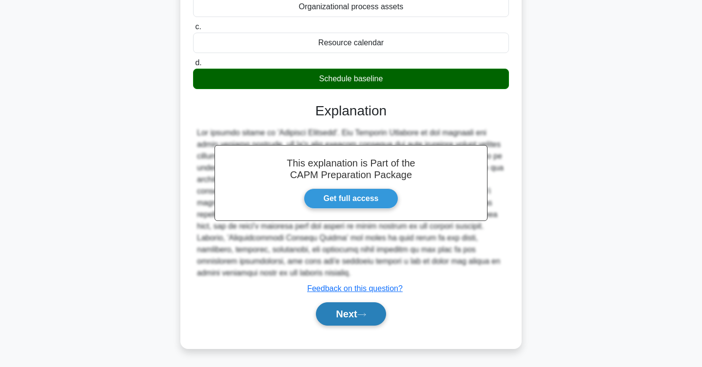
click at [356, 312] on button "Next" at bounding box center [351, 314] width 70 height 23
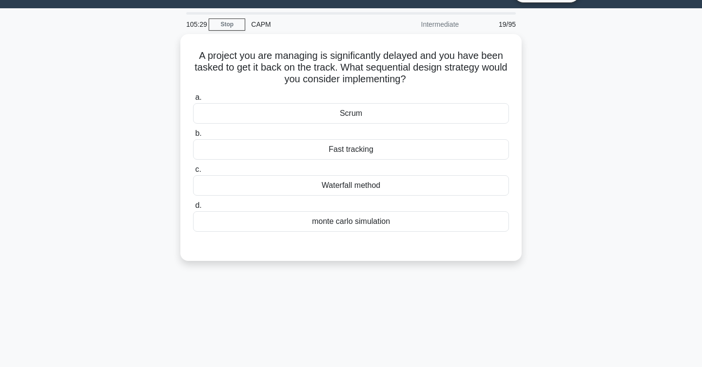
scroll to position [0, 0]
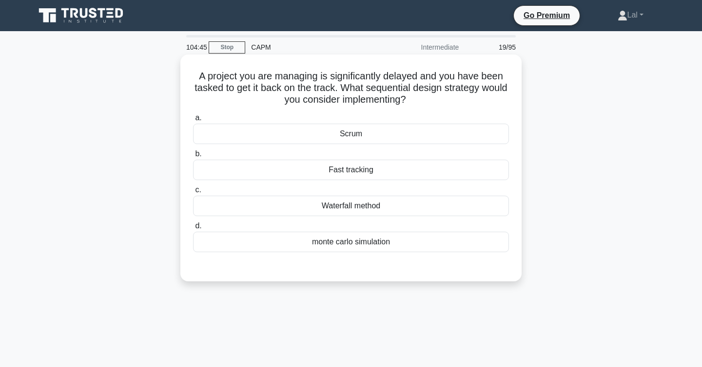
click at [499, 173] on div "Fast tracking" at bounding box center [351, 170] width 316 height 20
click at [193, 157] on input "b. Fast tracking" at bounding box center [193, 154] width 0 height 6
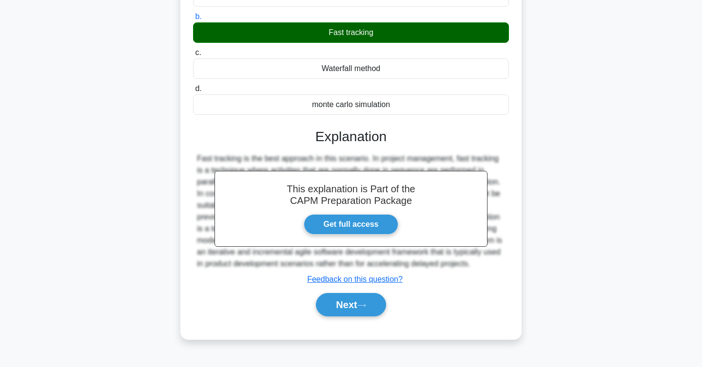
scroll to position [159, 0]
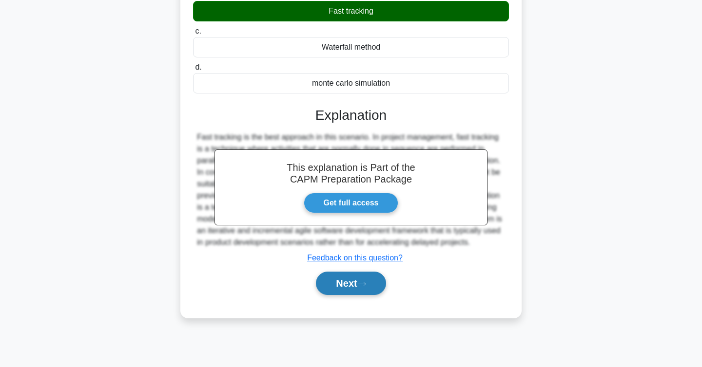
click at [349, 286] on button "Next" at bounding box center [351, 283] width 70 height 23
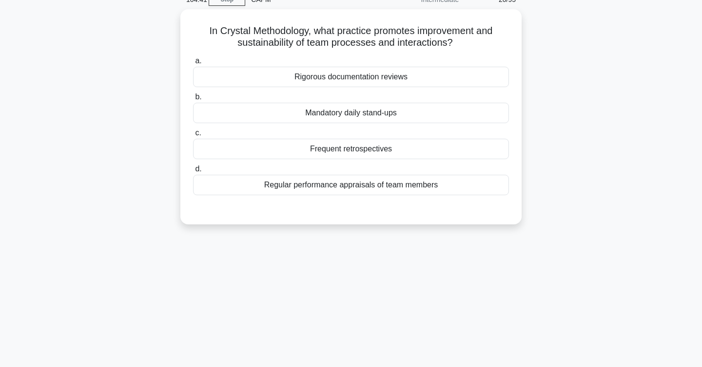
scroll to position [0, 0]
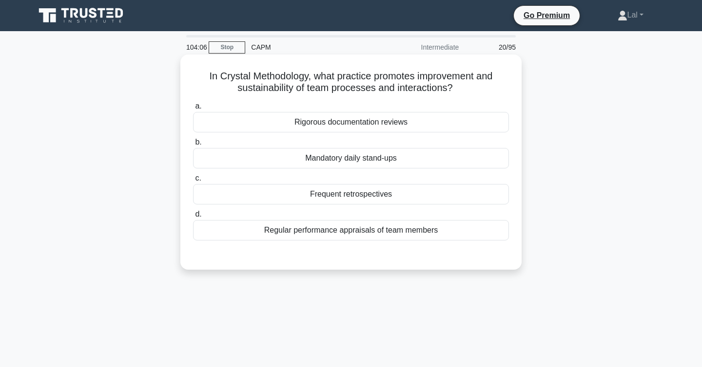
click at [416, 157] on div "Mandatory daily stand-ups" at bounding box center [351, 158] width 316 height 20
click at [193, 146] on input "b. Mandatory daily stand-ups" at bounding box center [193, 142] width 0 height 6
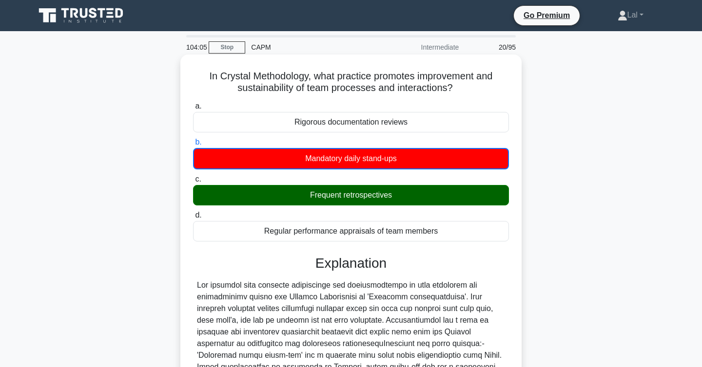
click at [382, 195] on div "Frequent retrospectives" at bounding box center [351, 195] width 316 height 20
click at [193, 183] on input "c. Frequent retrospectives" at bounding box center [193, 179] width 0 height 6
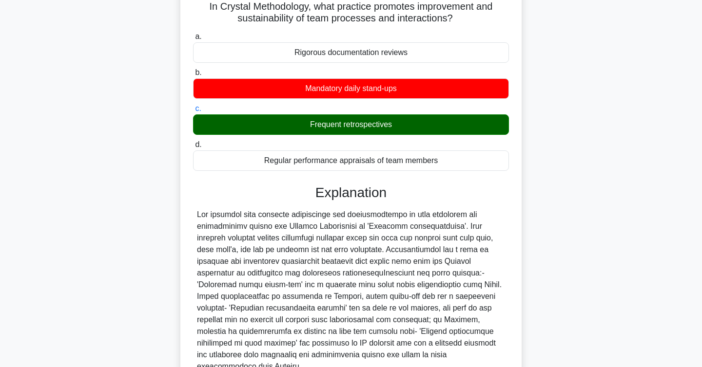
scroll to position [159, 0]
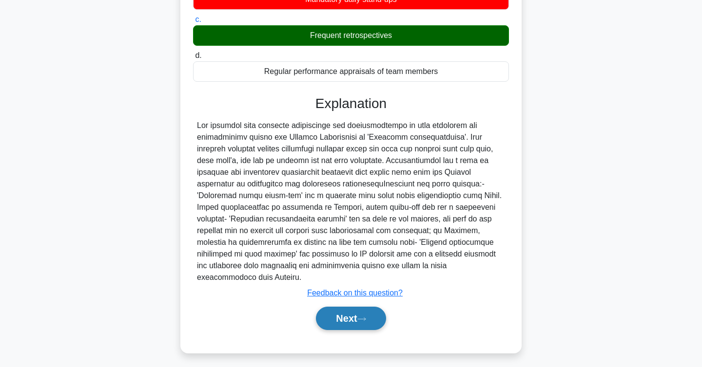
click at [348, 311] on button "Next" at bounding box center [351, 318] width 70 height 23
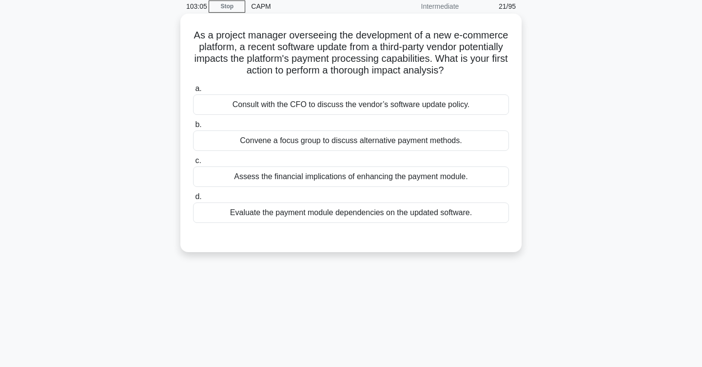
scroll to position [60, 0]
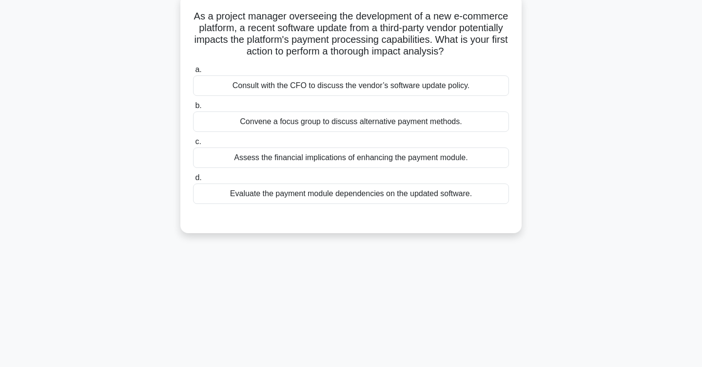
click at [484, 193] on div "Evaluate the payment module dependencies on the updated software." at bounding box center [351, 194] width 316 height 20
click at [193, 181] on input "d. Evaluate the payment module dependencies on the updated software." at bounding box center [193, 178] width 0 height 6
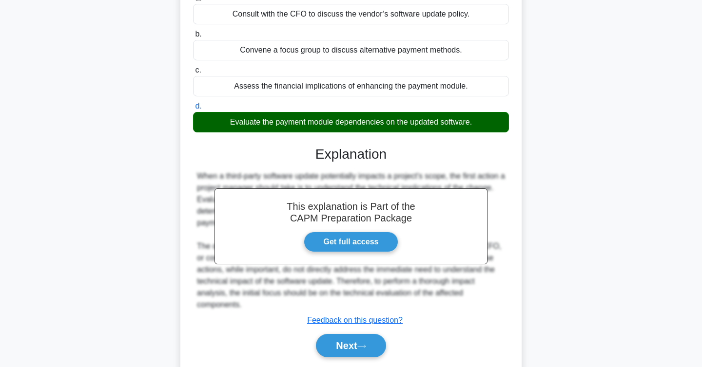
scroll to position [163, 0]
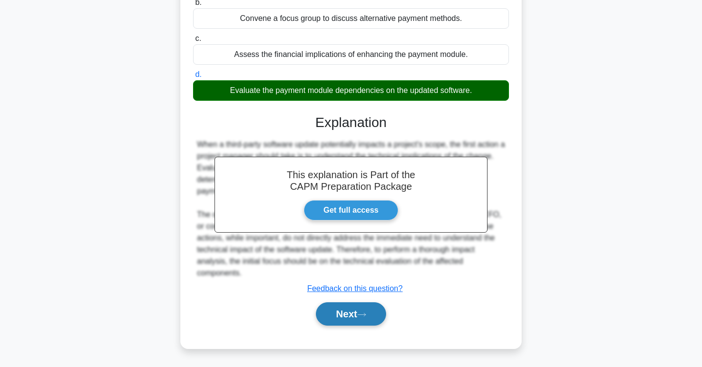
click at [332, 317] on button "Next" at bounding box center [351, 314] width 70 height 23
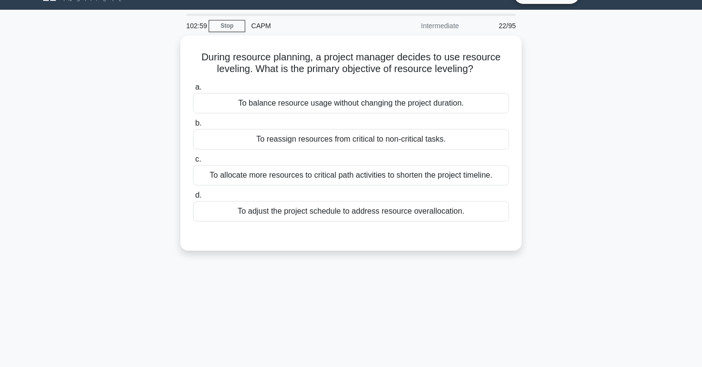
scroll to position [0, 0]
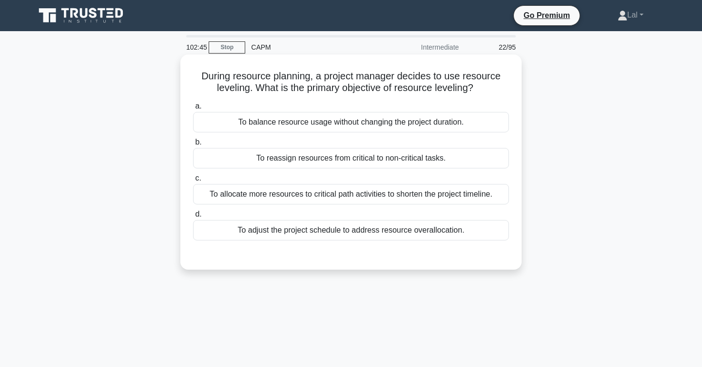
click at [487, 121] on div "To balance resource usage without changing the project duration." at bounding box center [351, 122] width 316 height 20
click at [193, 110] on input "a. To balance resource usage without changing the project duration." at bounding box center [193, 106] width 0 height 6
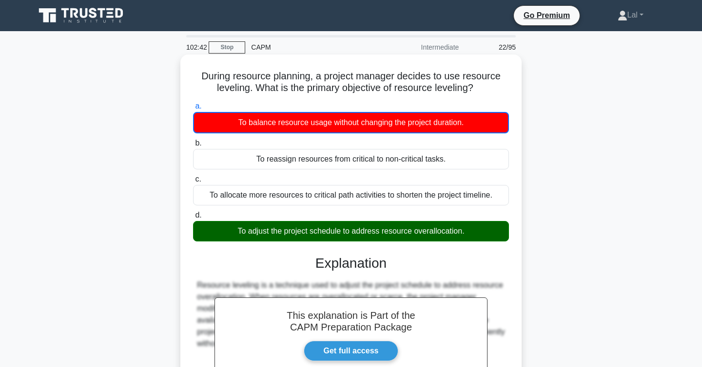
click at [468, 233] on div "To adjust the project schedule to address resource overallocation." at bounding box center [351, 231] width 316 height 20
click at [193, 219] on input "d. To adjust the project schedule to address resource overallocation." at bounding box center [193, 215] width 0 height 6
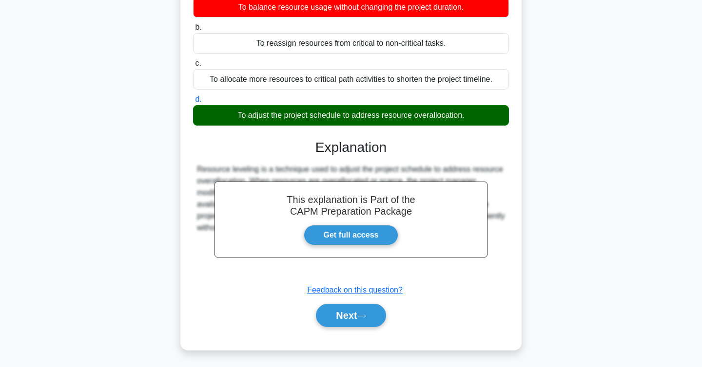
scroll to position [159, 0]
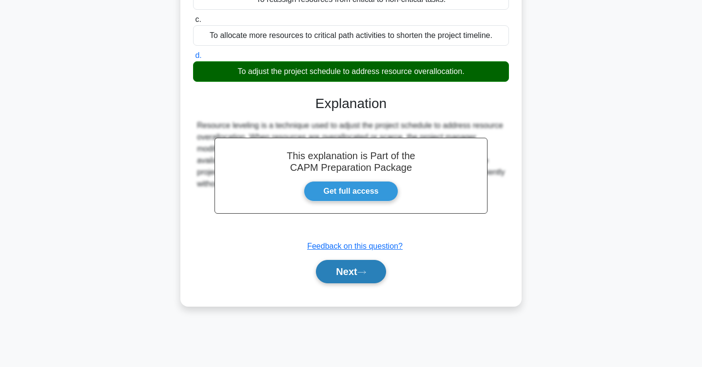
click at [359, 269] on button "Next" at bounding box center [351, 271] width 70 height 23
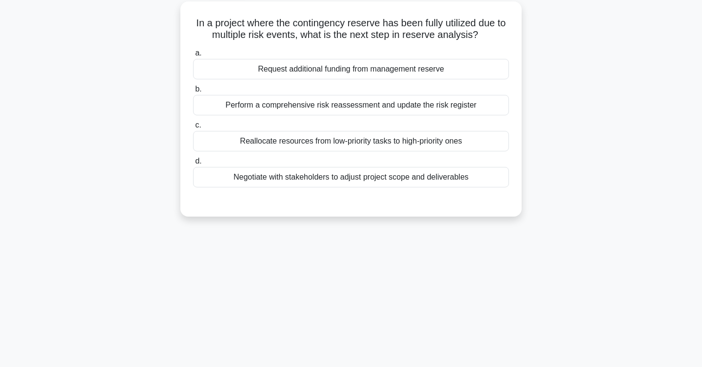
scroll to position [0, 0]
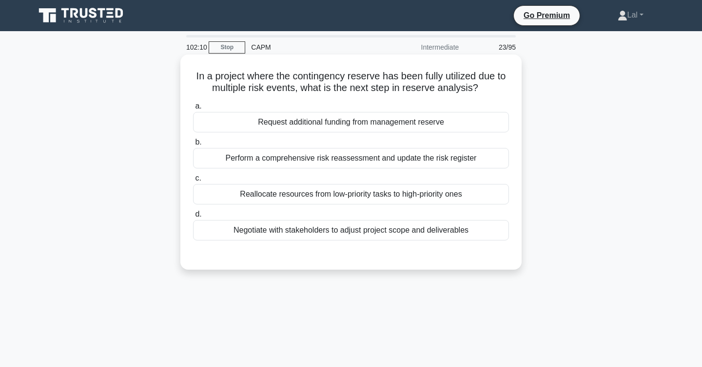
click at [481, 160] on div "Perform a comprehensive risk reassessment and update the risk register" at bounding box center [351, 158] width 316 height 20
click at [193, 146] on input "b. Perform a comprehensive risk reassessment and update the risk register" at bounding box center [193, 142] width 0 height 6
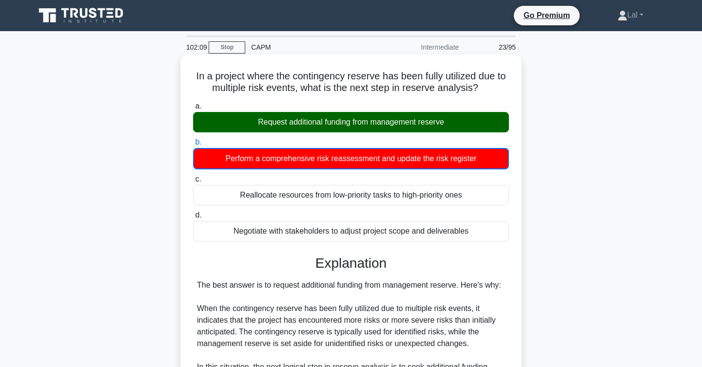
click at [468, 124] on div "Request additional funding from management reserve" at bounding box center [351, 122] width 316 height 20
click at [193, 110] on input "a. Request additional funding from management reserve" at bounding box center [193, 106] width 0 height 6
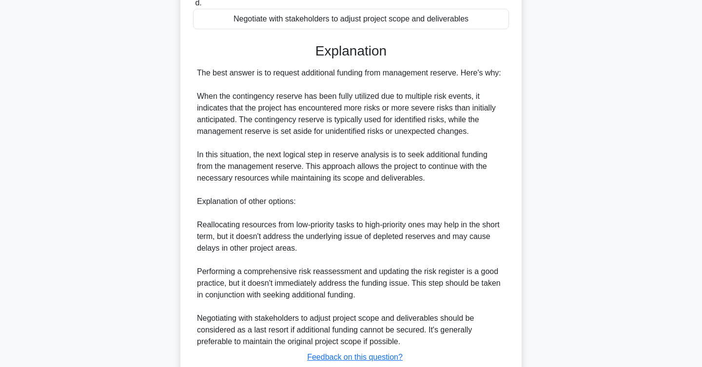
scroll to position [280, 0]
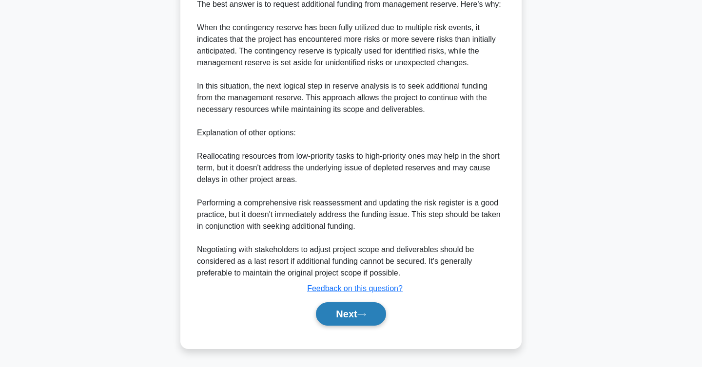
click at [354, 316] on button "Next" at bounding box center [351, 314] width 70 height 23
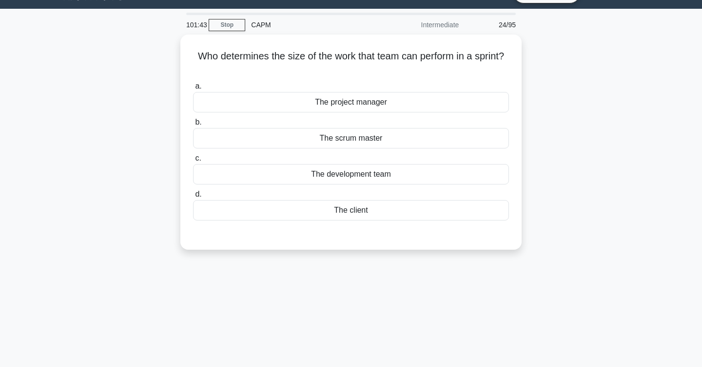
scroll to position [0, 0]
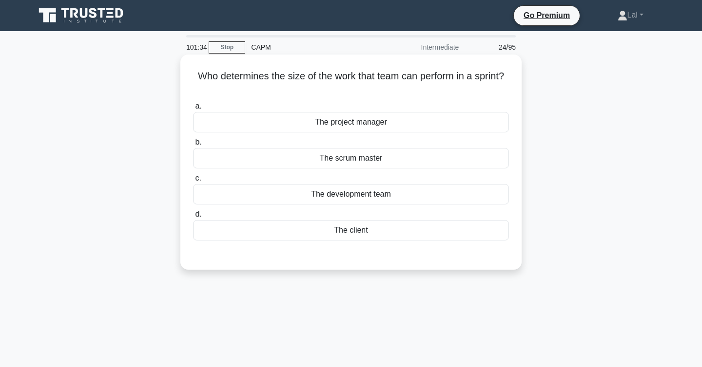
click at [464, 121] on div "The project manager" at bounding box center [351, 122] width 316 height 20
click at [193, 110] on input "a. The project manager" at bounding box center [193, 106] width 0 height 6
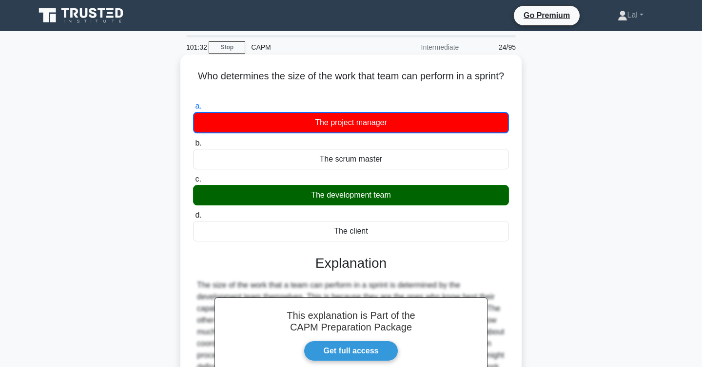
click at [422, 198] on div "The development team" at bounding box center [351, 195] width 316 height 20
click at [193, 183] on input "c. The development team" at bounding box center [193, 179] width 0 height 6
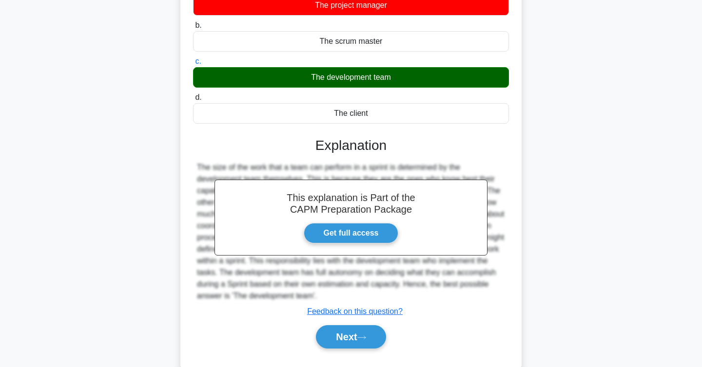
scroll to position [159, 0]
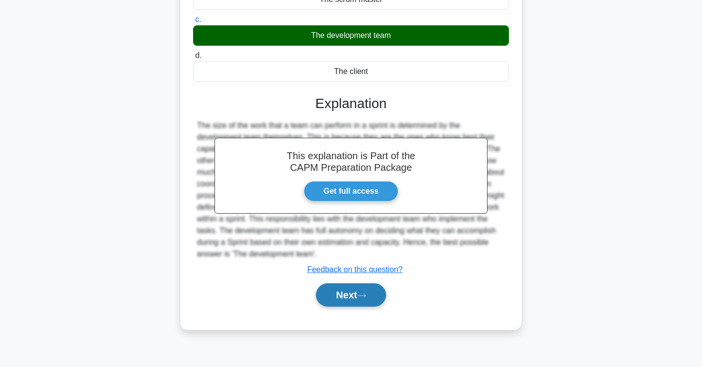
click at [350, 304] on button "Next" at bounding box center [351, 295] width 70 height 23
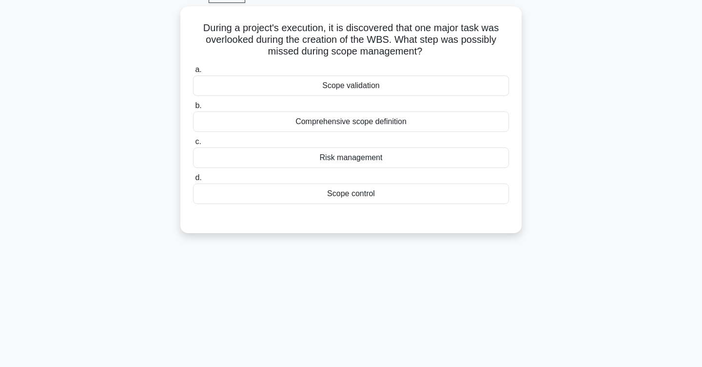
scroll to position [0, 0]
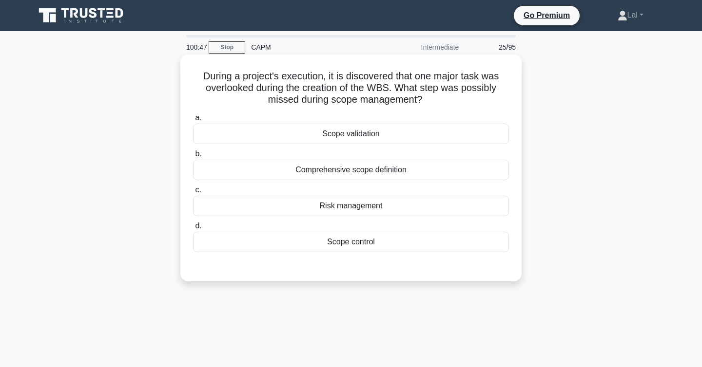
click at [460, 171] on div "Comprehensive scope definition" at bounding box center [351, 170] width 316 height 20
click at [193, 157] on input "b. Comprehensive scope definition" at bounding box center [193, 154] width 0 height 6
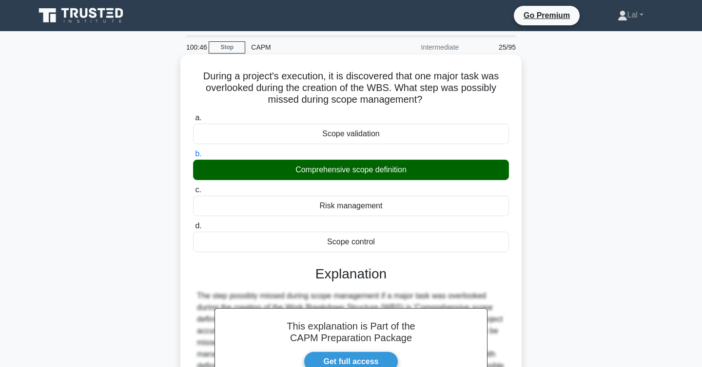
scroll to position [159, 0]
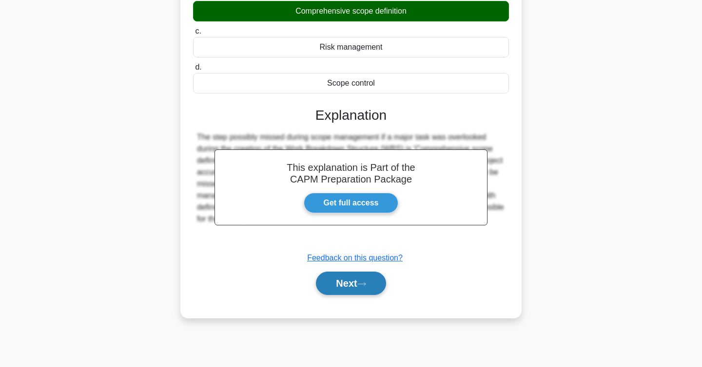
click at [336, 287] on button "Next" at bounding box center [351, 283] width 70 height 23
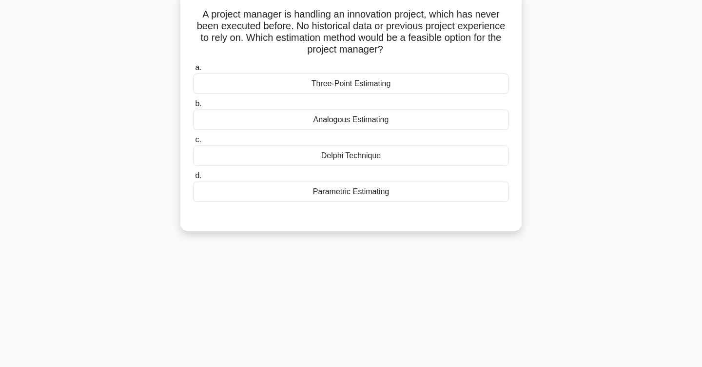
scroll to position [0, 0]
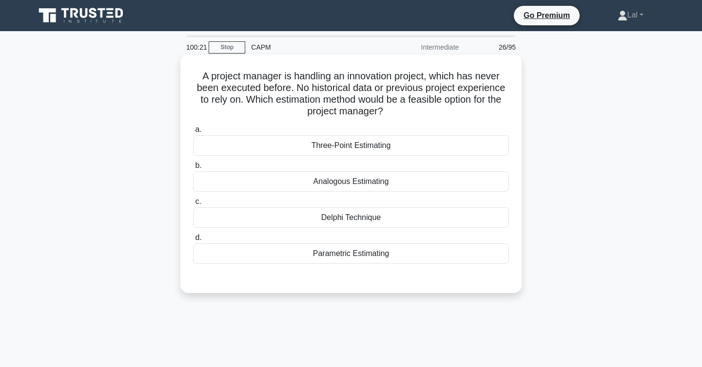
click at [436, 146] on div "Three-Point Estimating" at bounding box center [351, 145] width 316 height 20
click at [193, 133] on input "a. Three-Point Estimating" at bounding box center [193, 130] width 0 height 6
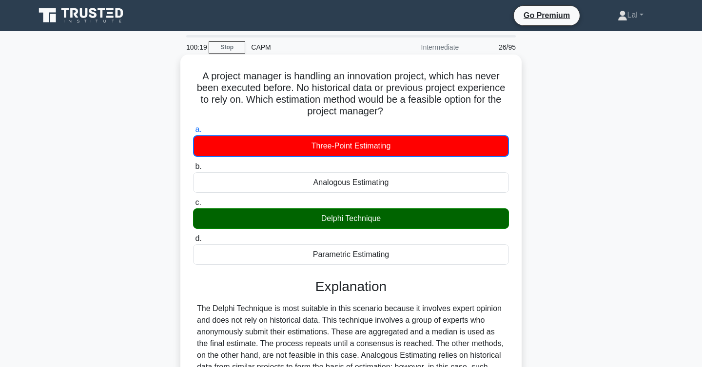
click at [410, 218] on div "Delphi Technique" at bounding box center [351, 219] width 316 height 20
click at [193, 206] on input "c. Delphi Technique" at bounding box center [193, 203] width 0 height 6
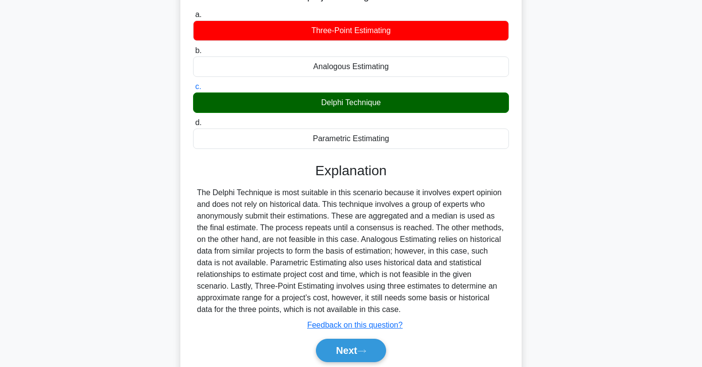
scroll to position [159, 0]
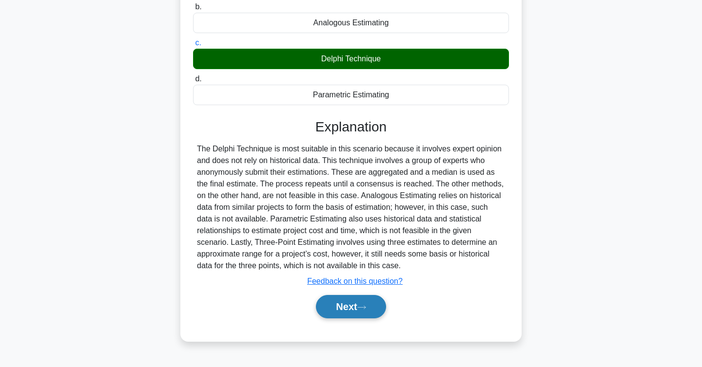
click at [365, 311] on button "Next" at bounding box center [351, 306] width 70 height 23
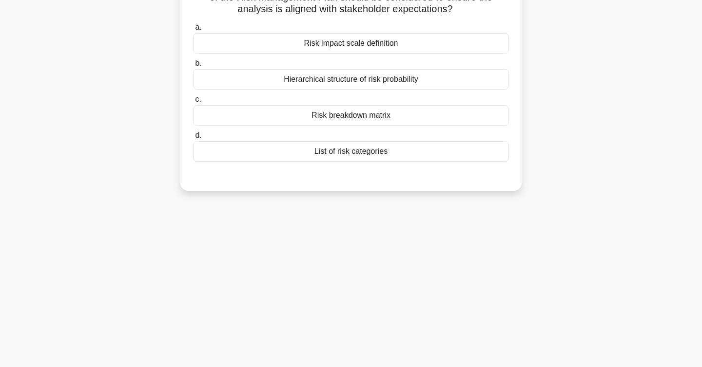
scroll to position [0, 0]
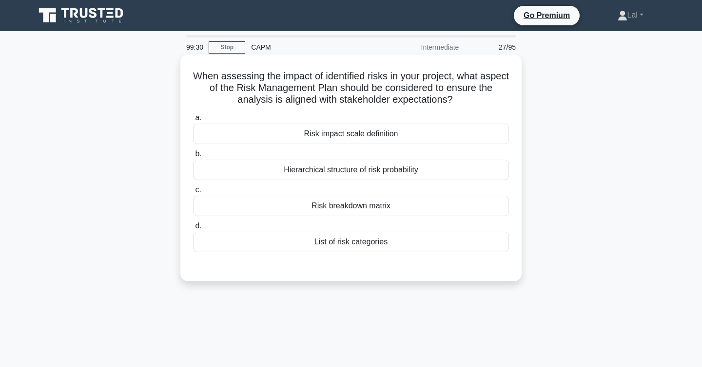
click at [402, 207] on div "Risk breakdown matrix" at bounding box center [351, 206] width 316 height 20
click at [193, 193] on input "c. Risk breakdown matrix" at bounding box center [193, 190] width 0 height 6
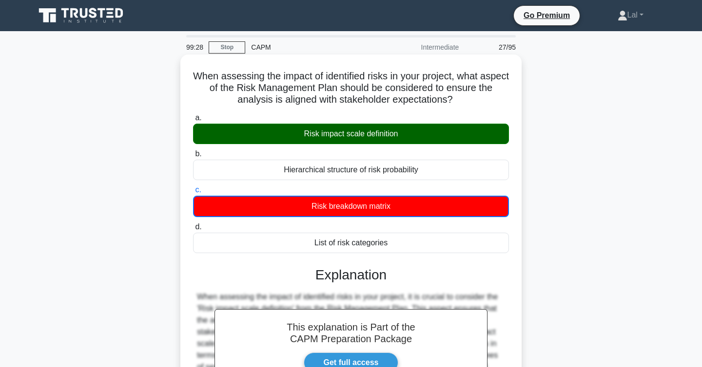
click at [416, 138] on div "Risk impact scale definition" at bounding box center [351, 134] width 316 height 20
click at [193, 121] on input "a. Risk impact scale definition" at bounding box center [193, 118] width 0 height 6
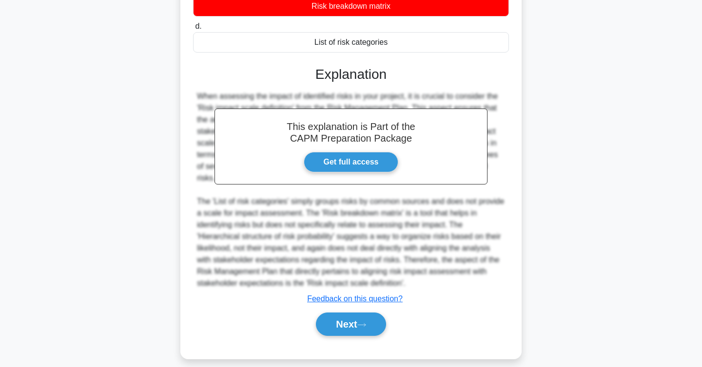
scroll to position [210, 0]
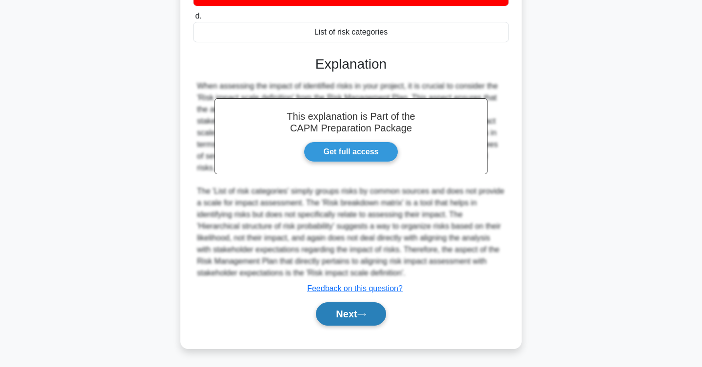
click at [338, 314] on button "Next" at bounding box center [351, 314] width 70 height 23
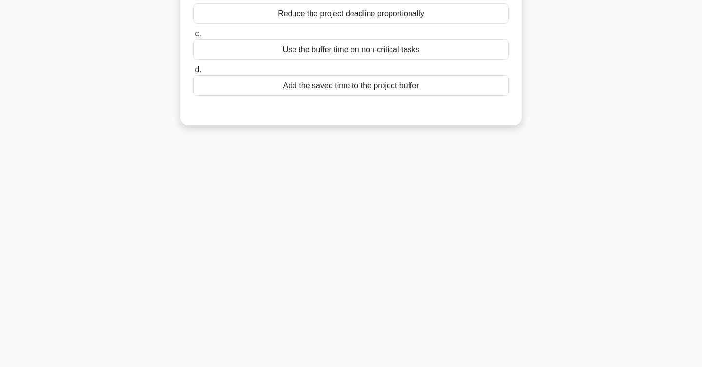
scroll to position [0, 0]
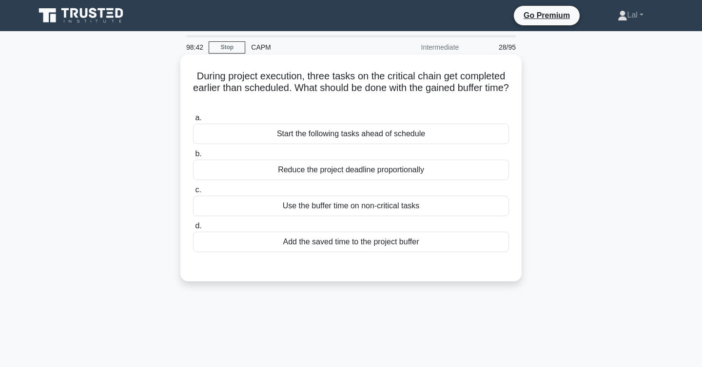
click at [358, 242] on div "Add the saved time to the project buffer" at bounding box center [351, 242] width 316 height 20
click at [193, 230] on input "d. Add the saved time to the project buffer" at bounding box center [193, 226] width 0 height 6
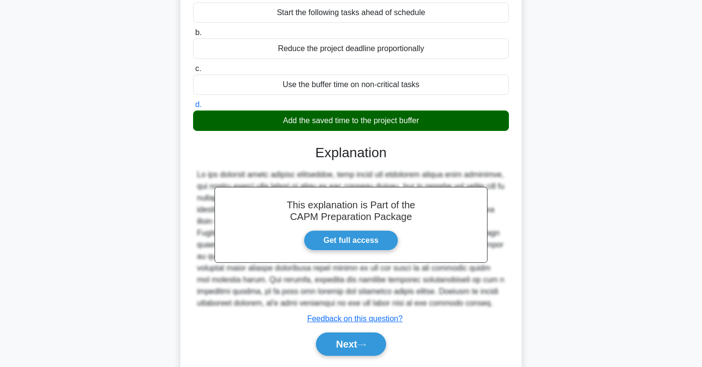
scroll to position [159, 0]
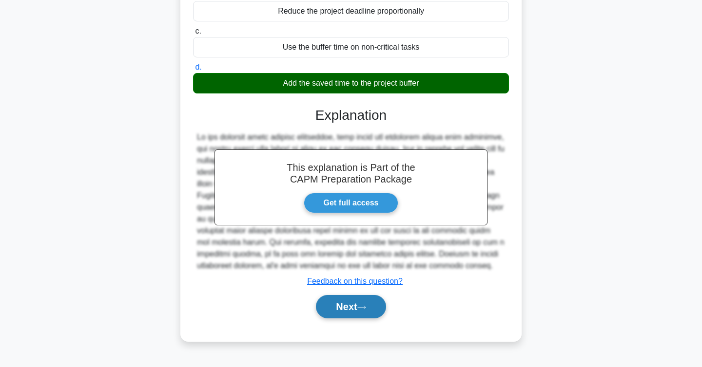
click at [337, 301] on button "Next" at bounding box center [351, 306] width 70 height 23
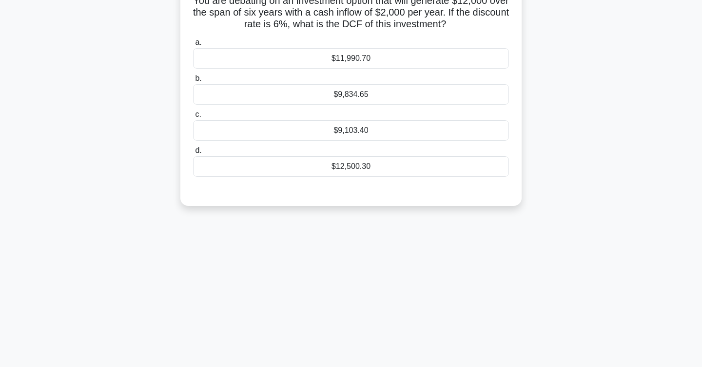
scroll to position [0, 0]
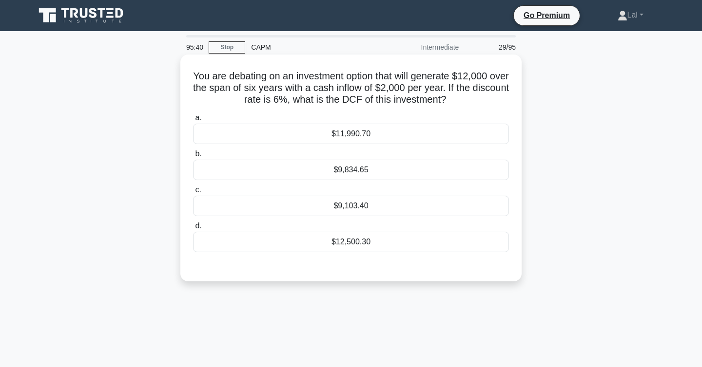
click at [468, 170] on div "$9,834.65" at bounding box center [351, 170] width 316 height 20
click at [193, 157] on input "b. $9,834.65" at bounding box center [193, 154] width 0 height 6
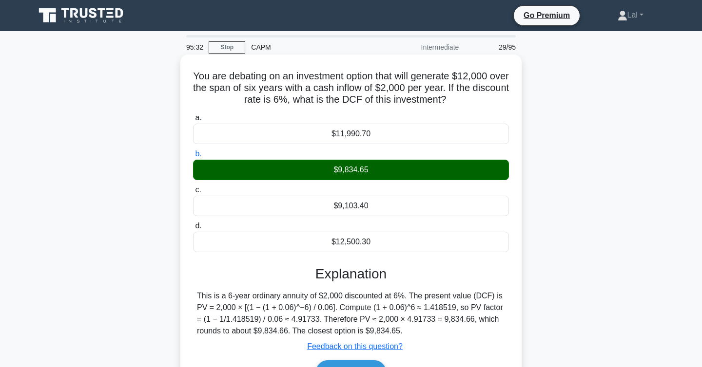
drag, startPoint x: 201, startPoint y: 75, endPoint x: 466, endPoint y: 335, distance: 371.1
click at [466, 335] on div "You are debating on an investment option that will generate $12,000 over the sp…" at bounding box center [350, 230] width 333 height 345
copy div "Lor ips dolorsit am co adipiscing elitse doei temp incididu $32,097 utla etd ma…"
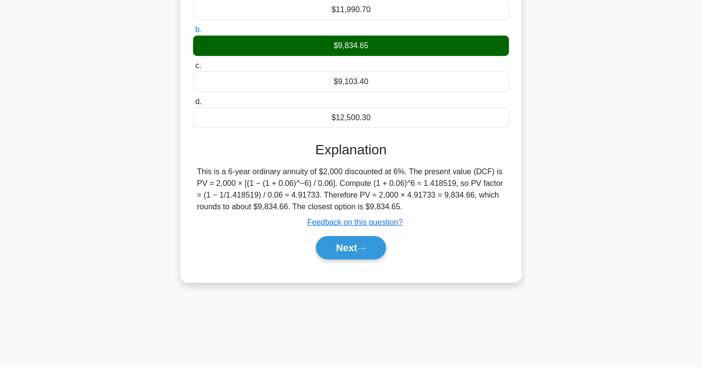
scroll to position [159, 0]
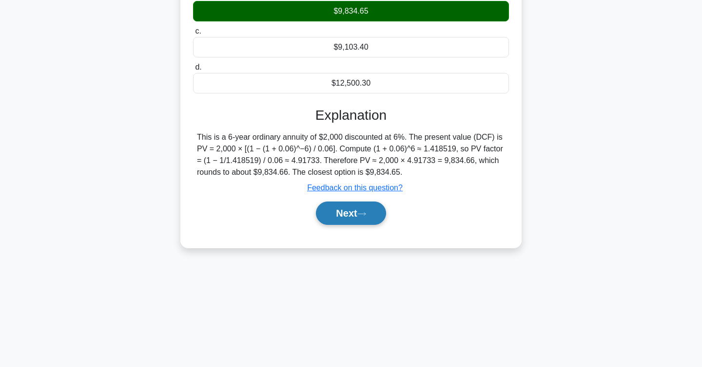
click at [357, 213] on button "Next" at bounding box center [351, 213] width 70 height 23
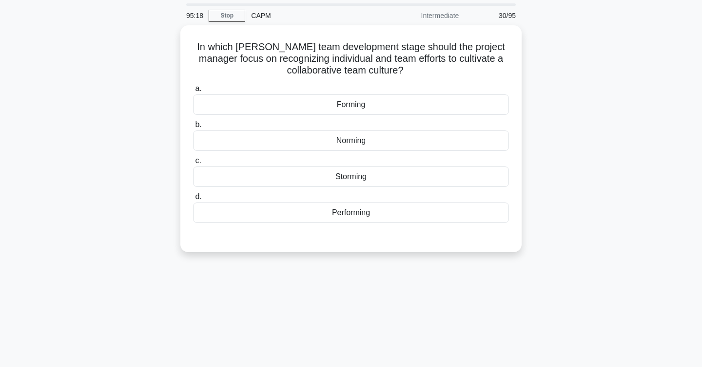
scroll to position [0, 0]
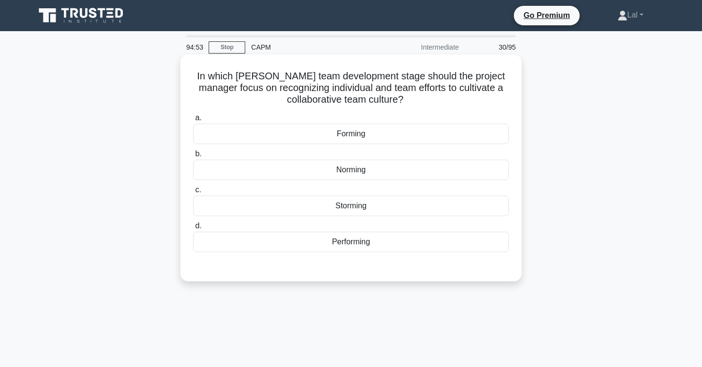
click at [401, 135] on div "Forming" at bounding box center [351, 134] width 316 height 20
click at [193, 121] on input "a. Forming" at bounding box center [193, 118] width 0 height 6
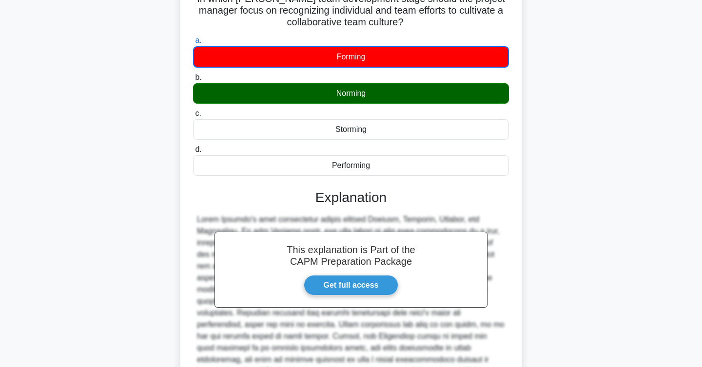
scroll to position [176, 0]
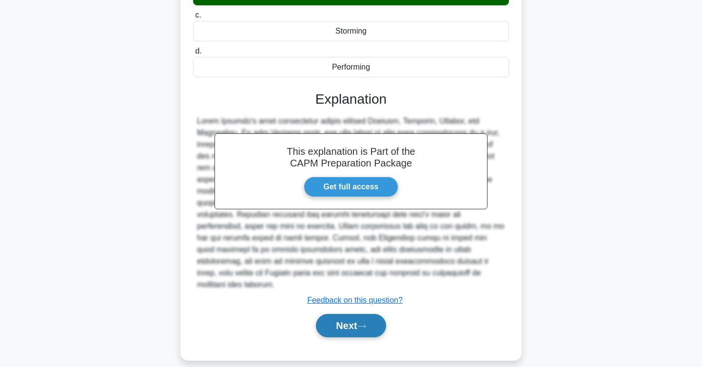
click at [366, 314] on button "Next" at bounding box center [351, 325] width 70 height 23
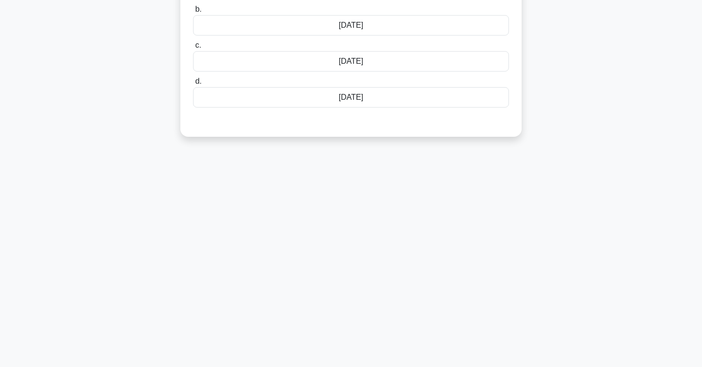
scroll to position [0, 0]
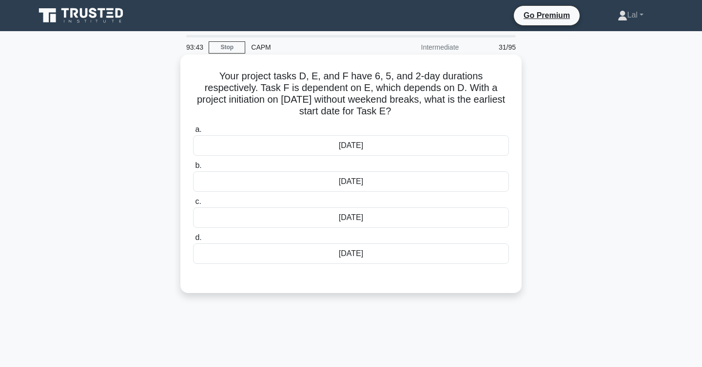
click at [427, 144] on div "[DATE]" at bounding box center [351, 145] width 316 height 20
click at [193, 133] on input "a. [DATE]" at bounding box center [193, 130] width 0 height 6
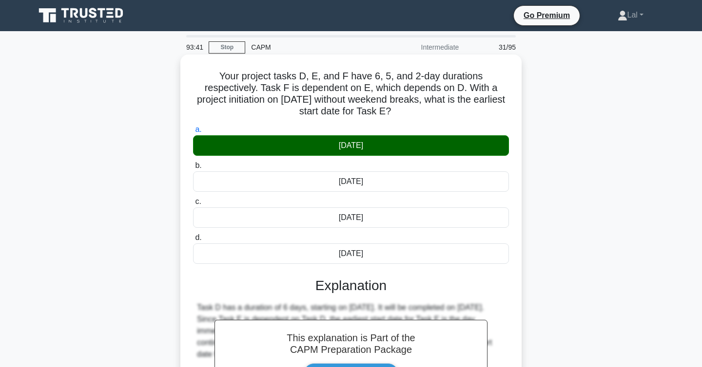
scroll to position [159, 0]
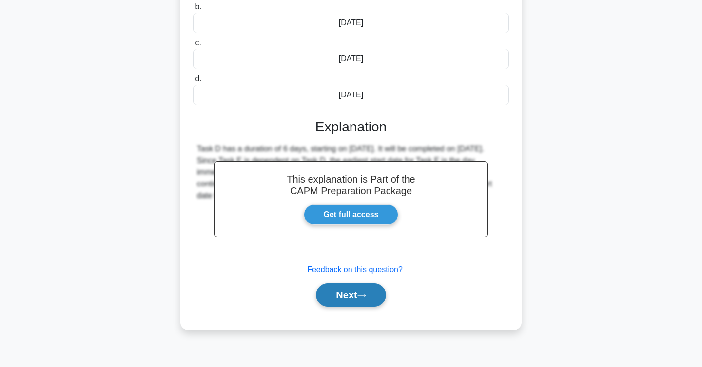
click at [343, 293] on button "Next" at bounding box center [351, 295] width 70 height 23
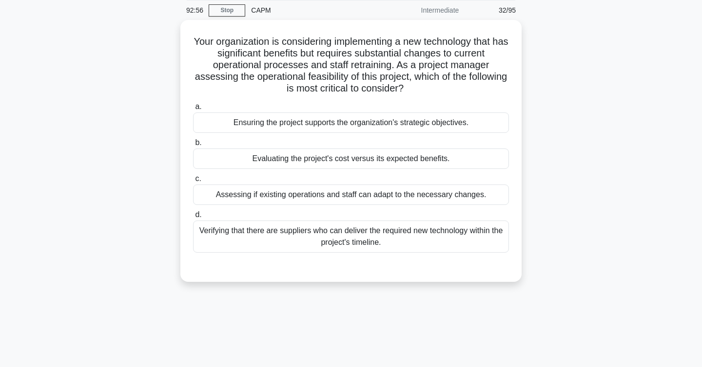
scroll to position [38, 0]
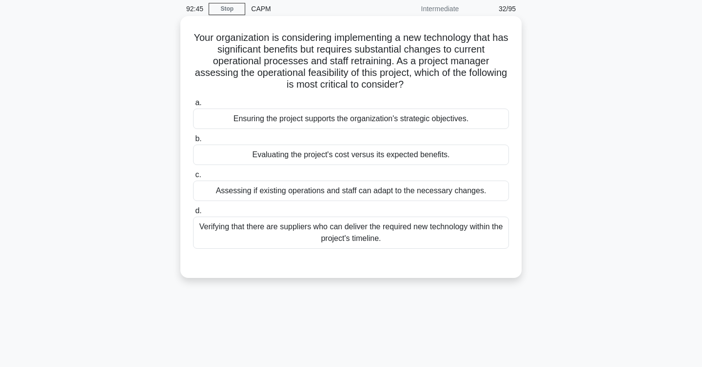
click at [483, 194] on div "Assessing if existing operations and staff can adapt to the necessary changes." at bounding box center [351, 191] width 316 height 20
click at [193, 178] on input "c. Assessing if existing operations and staff can adapt to the necessary change…" at bounding box center [193, 175] width 0 height 6
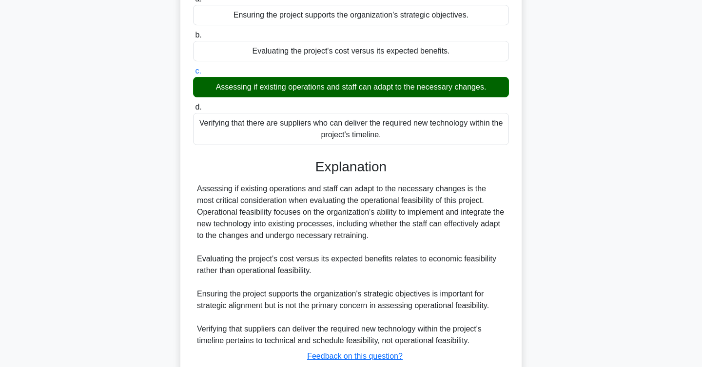
scroll to position [210, 0]
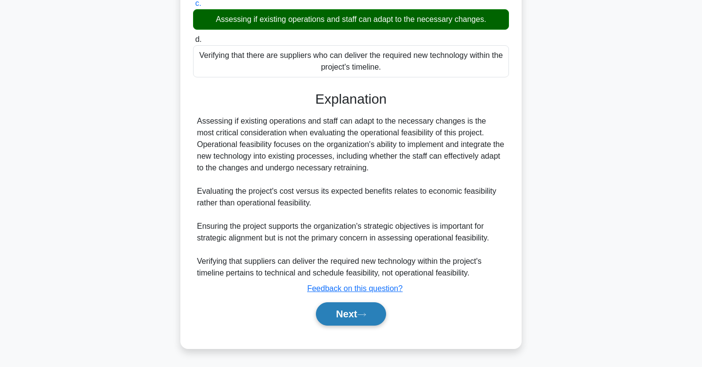
click at [365, 317] on icon at bounding box center [361, 314] width 9 height 5
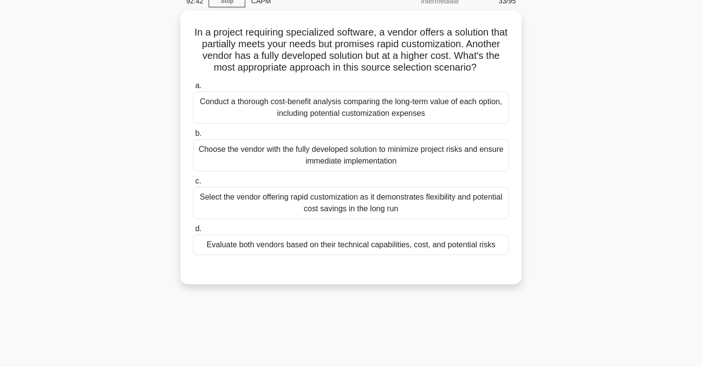
scroll to position [0, 0]
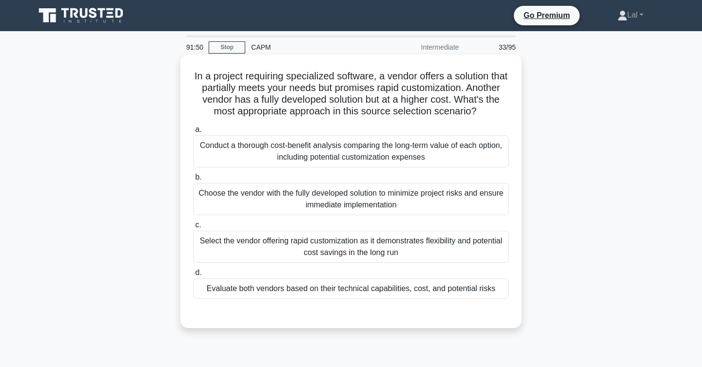
click at [483, 155] on div "Conduct a thorough cost-benefit analysis comparing the long-term value of each …" at bounding box center [351, 151] width 316 height 32
click at [193, 133] on input "a. Conduct a thorough cost-benefit analysis comparing the long-term value of ea…" at bounding box center [193, 130] width 0 height 6
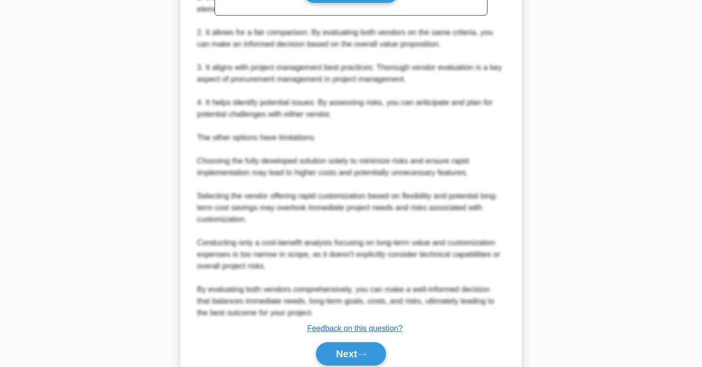
scroll to position [425, 0]
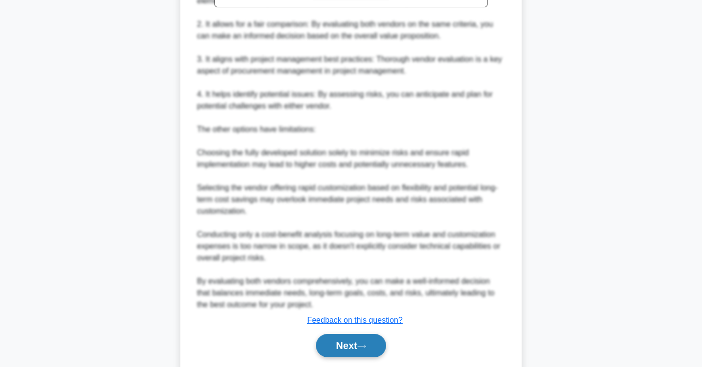
click at [357, 343] on button "Next" at bounding box center [351, 345] width 70 height 23
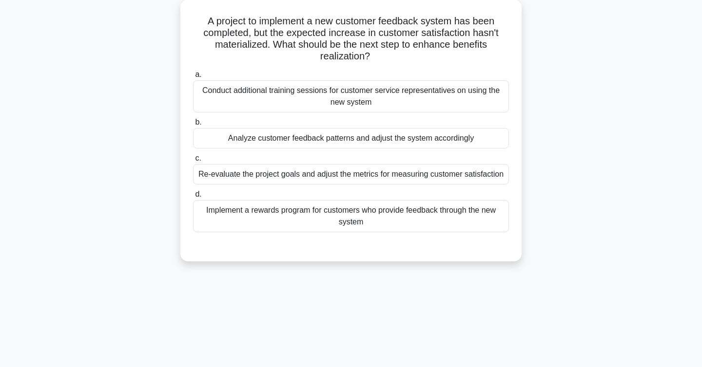
scroll to position [0, 0]
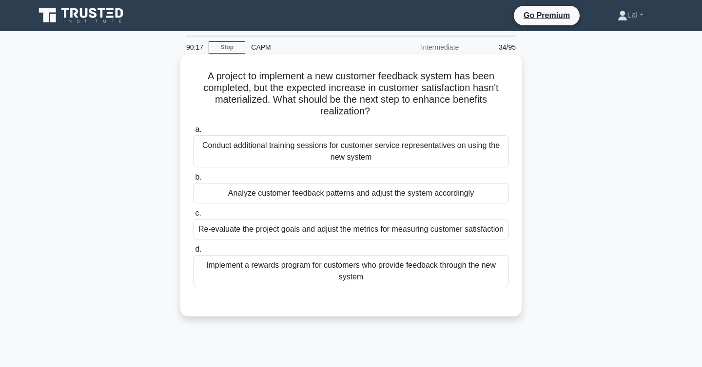
click at [476, 157] on div "Conduct additional training sessions for customer service representatives on us…" at bounding box center [351, 151] width 316 height 32
click at [193, 133] on input "a. Conduct additional training sessions for customer service representatives on…" at bounding box center [193, 130] width 0 height 6
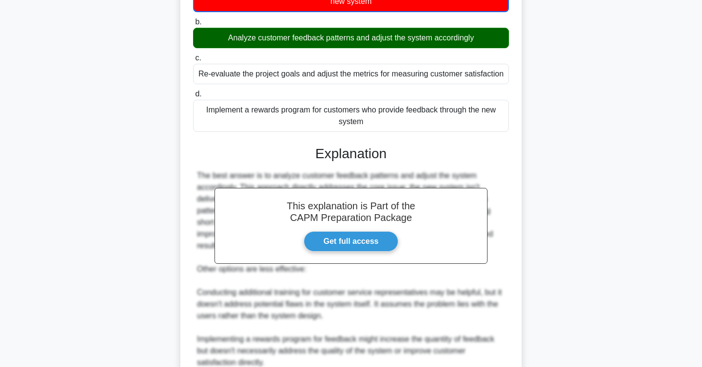
scroll to position [340, 0]
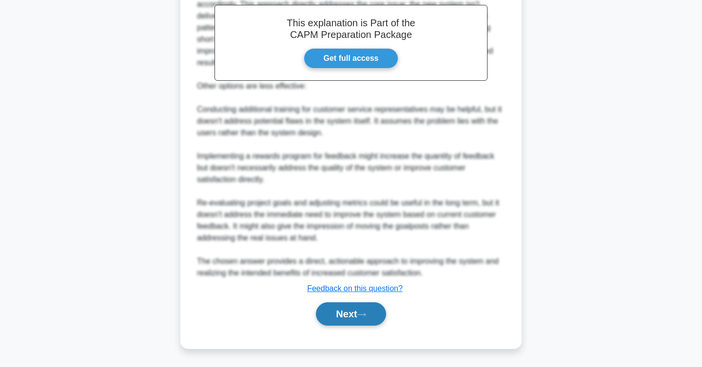
click at [355, 312] on button "Next" at bounding box center [351, 314] width 70 height 23
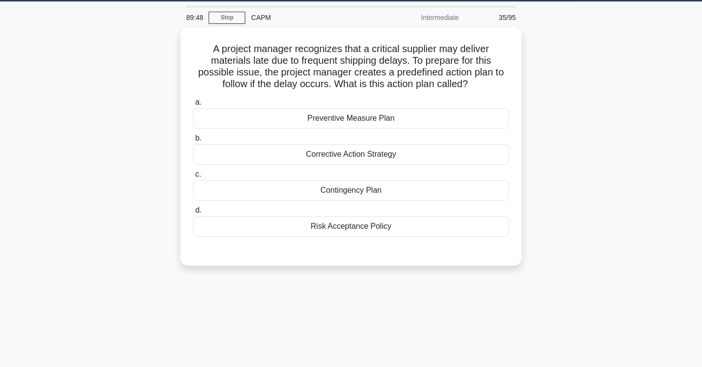
scroll to position [39, 0]
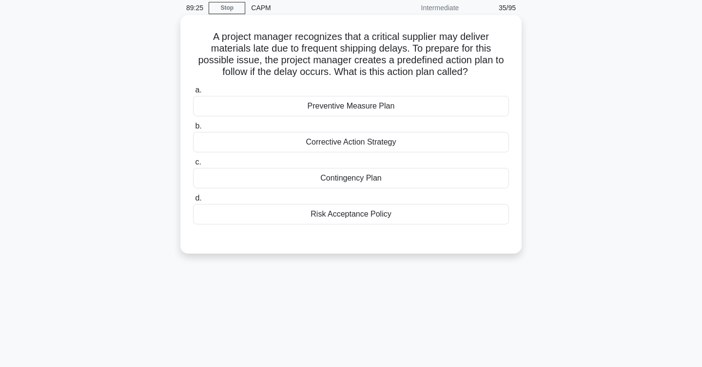
click at [407, 180] on div "Contingency Plan" at bounding box center [351, 178] width 316 height 20
click at [193, 166] on input "c. Contingency Plan" at bounding box center [193, 162] width 0 height 6
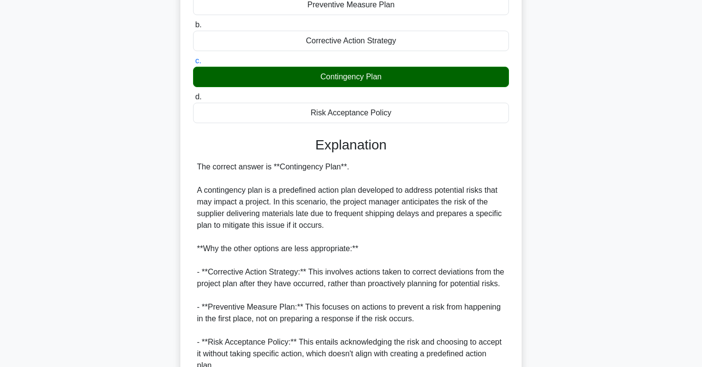
scroll to position [245, 0]
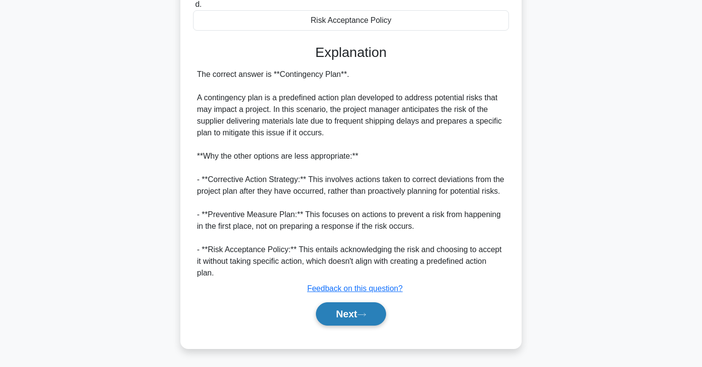
click at [360, 316] on button "Next" at bounding box center [351, 314] width 70 height 23
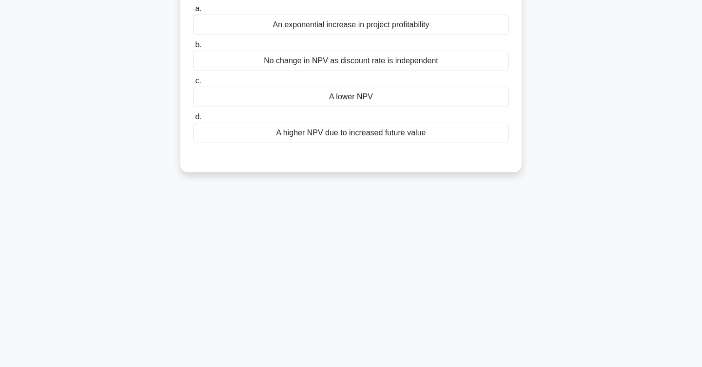
scroll to position [0, 0]
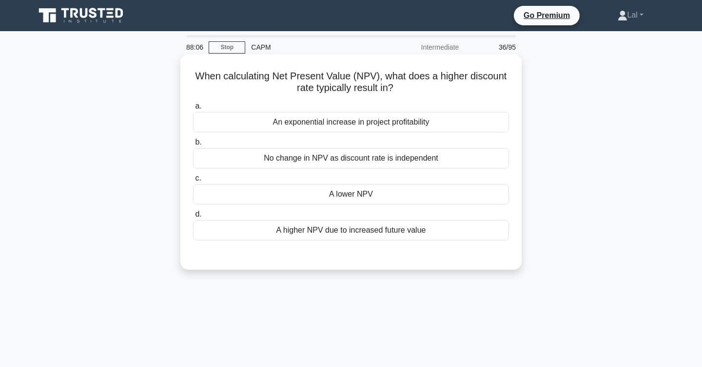
click at [467, 234] on div "A higher NPV due to increased future value" at bounding box center [351, 230] width 316 height 20
click at [193, 218] on input "d. A higher NPV due to increased future value" at bounding box center [193, 215] width 0 height 6
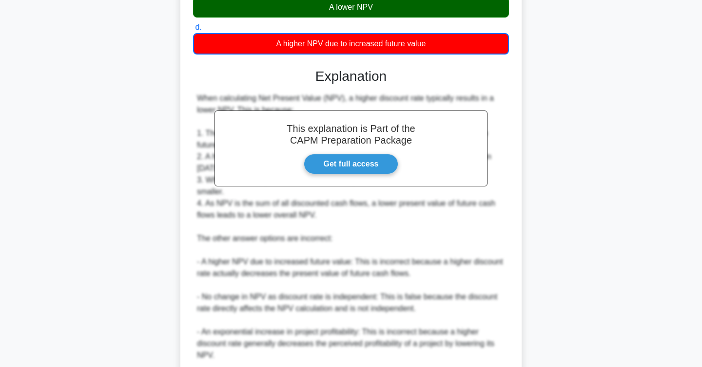
scroll to position [269, 0]
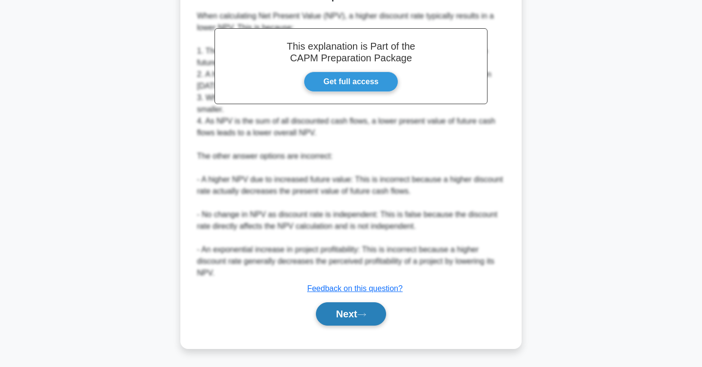
click at [346, 314] on button "Next" at bounding box center [351, 314] width 70 height 23
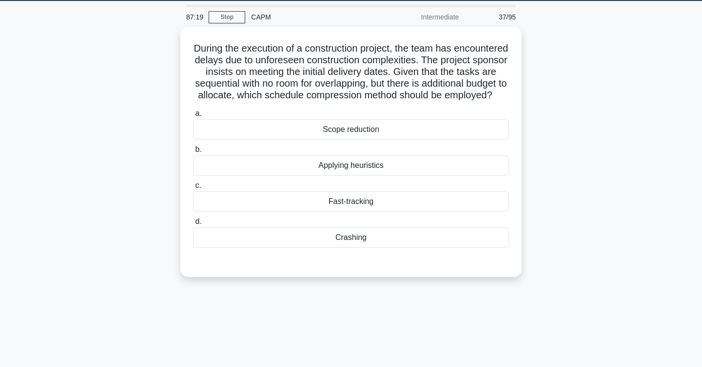
scroll to position [36, 0]
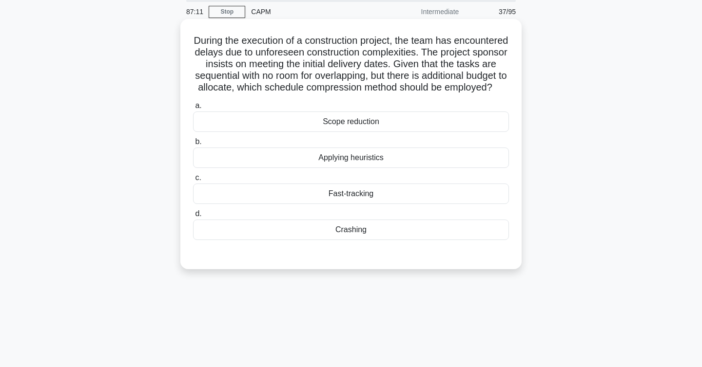
click at [265, 233] on div "Crashing" at bounding box center [351, 230] width 316 height 20
click at [193, 217] on input "d. Crashing" at bounding box center [193, 214] width 0 height 6
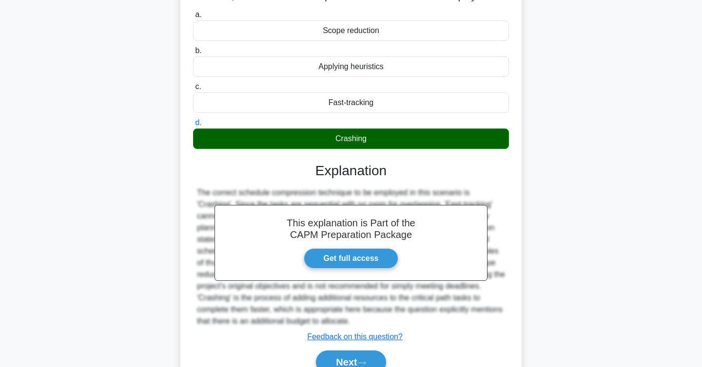
scroll to position [175, 0]
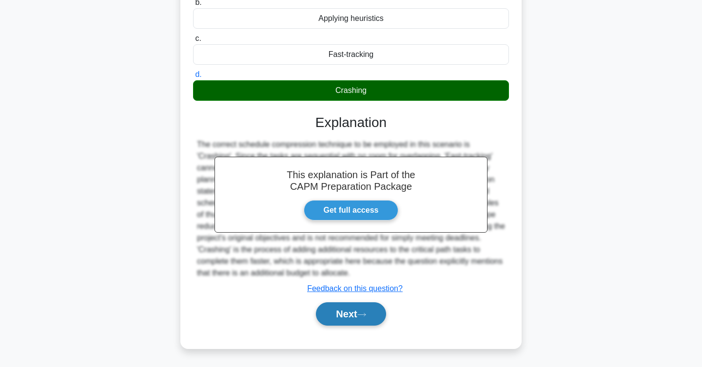
click at [329, 307] on button "Next" at bounding box center [351, 314] width 70 height 23
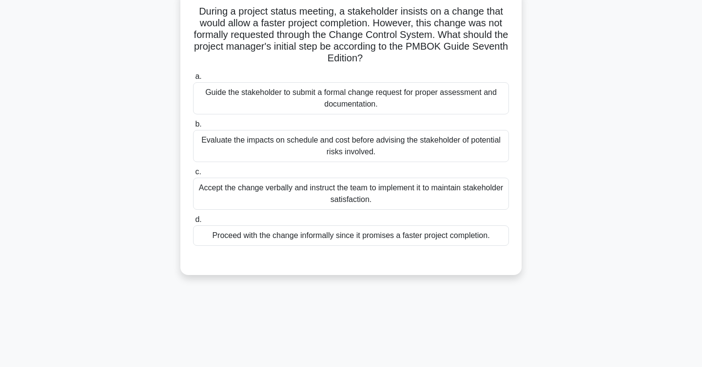
scroll to position [70, 0]
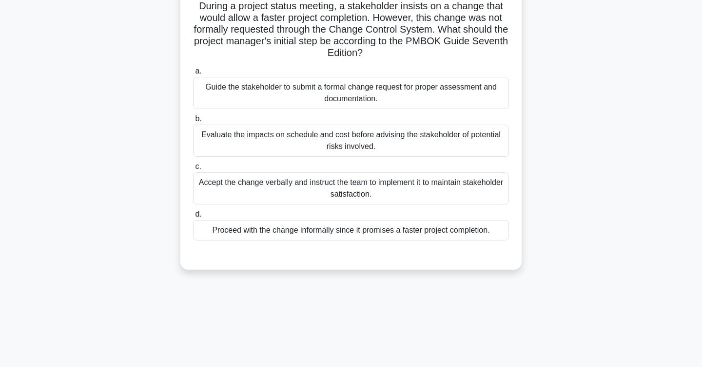
click at [415, 99] on div "Guide the stakeholder to submit a formal change request for proper assessment a…" at bounding box center [351, 93] width 316 height 32
click at [193, 75] on input "a. Guide the stakeholder to submit a formal change request for proper assessmen…" at bounding box center [193, 71] width 0 height 6
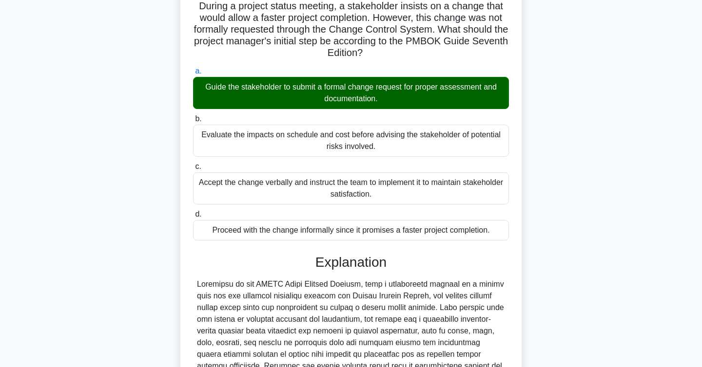
scroll to position [233, 0]
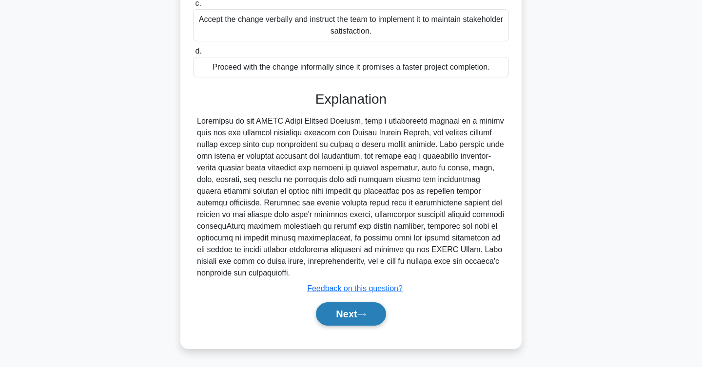
click at [350, 309] on button "Next" at bounding box center [351, 314] width 70 height 23
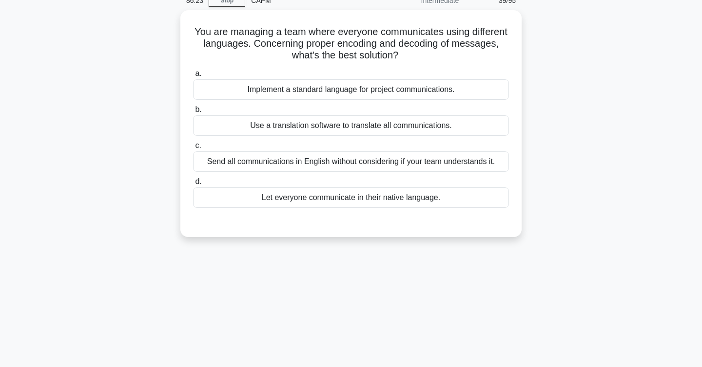
scroll to position [47, 0]
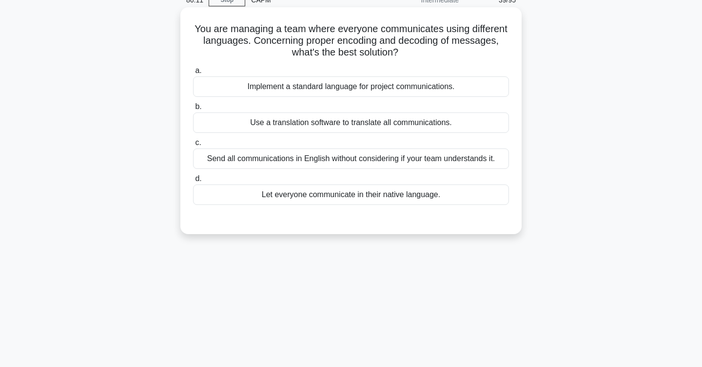
click at [468, 89] on div "Implement a standard language for project communications." at bounding box center [351, 87] width 316 height 20
click at [193, 74] on input "a. Implement a standard language for project communications." at bounding box center [193, 71] width 0 height 6
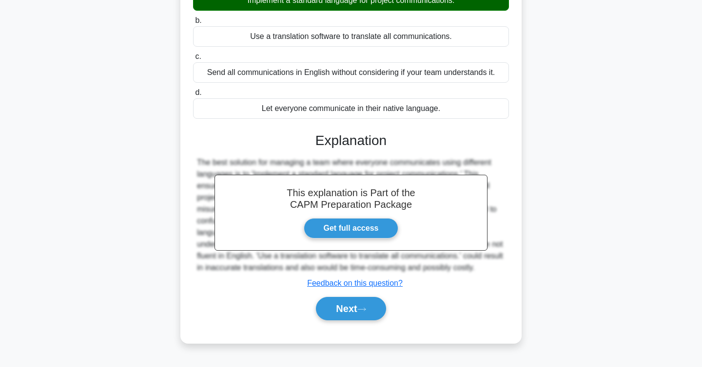
scroll to position [159, 0]
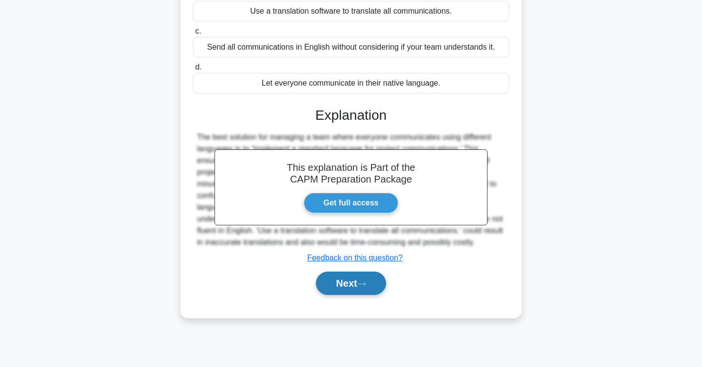
click at [350, 287] on button "Next" at bounding box center [351, 283] width 70 height 23
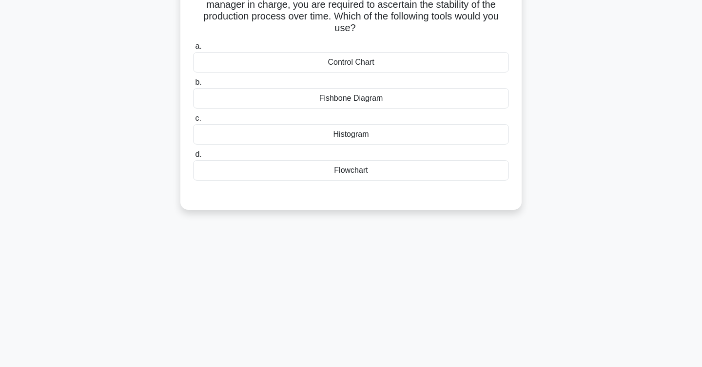
scroll to position [0, 0]
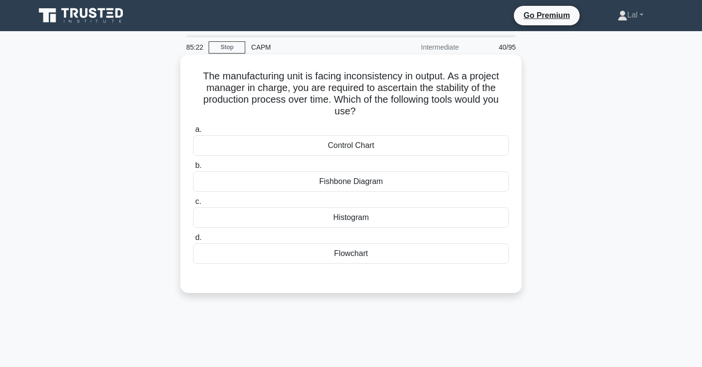
click at [430, 147] on div "Control Chart" at bounding box center [351, 145] width 316 height 20
click at [193, 133] on input "a. Control Chart" at bounding box center [193, 130] width 0 height 6
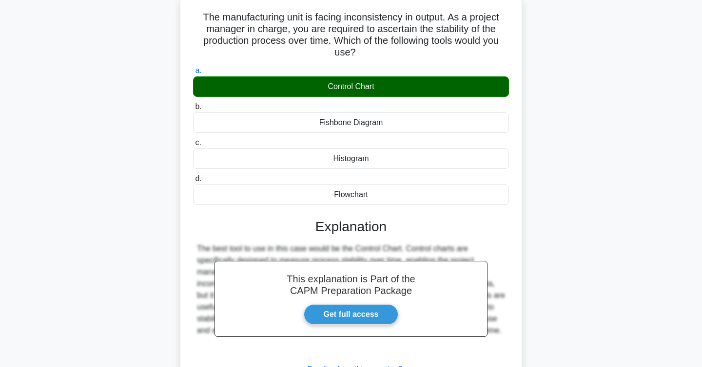
scroll to position [159, 0]
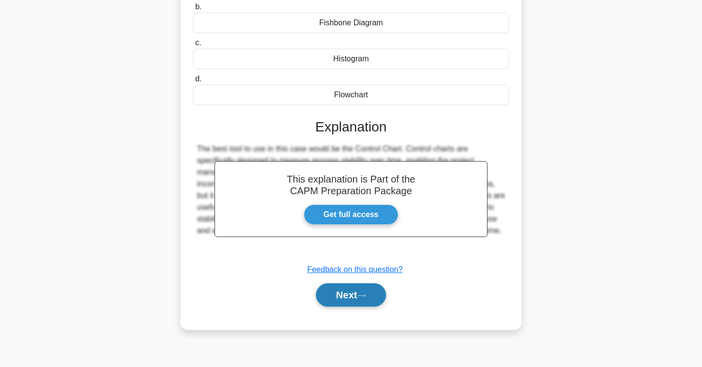
click at [373, 295] on button "Next" at bounding box center [351, 295] width 70 height 23
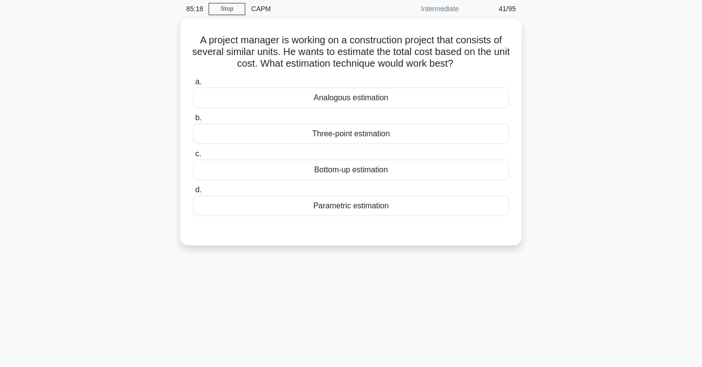
scroll to position [0, 0]
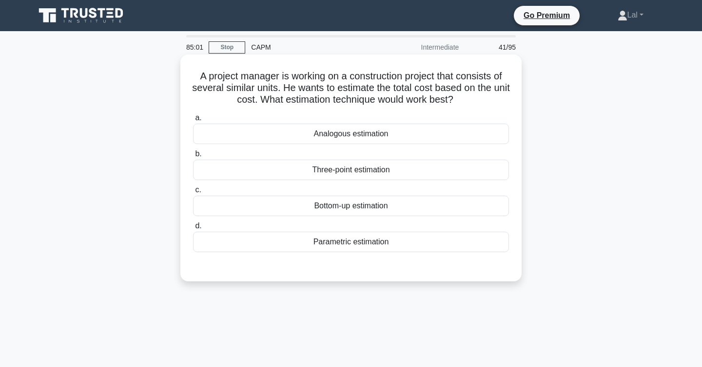
click at [461, 138] on div "Analogous estimation" at bounding box center [351, 134] width 316 height 20
click at [193, 121] on input "a. Analogous estimation" at bounding box center [193, 118] width 0 height 6
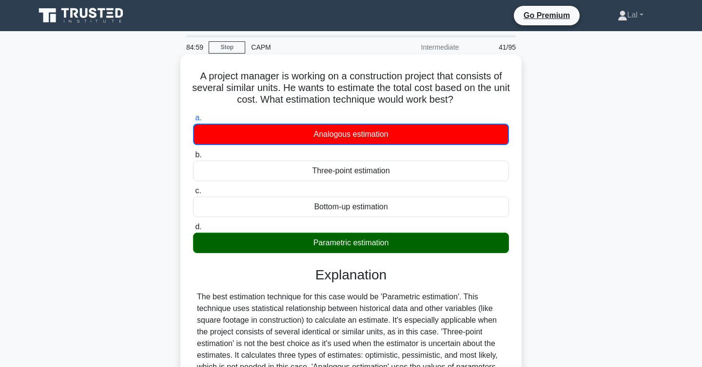
click at [418, 247] on div "Parametric estimation" at bounding box center [351, 243] width 316 height 20
click at [193, 231] on input "d. Parametric estimation" at bounding box center [193, 227] width 0 height 6
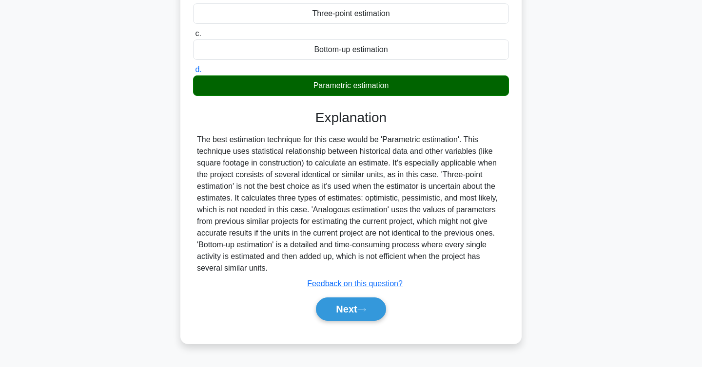
scroll to position [159, 0]
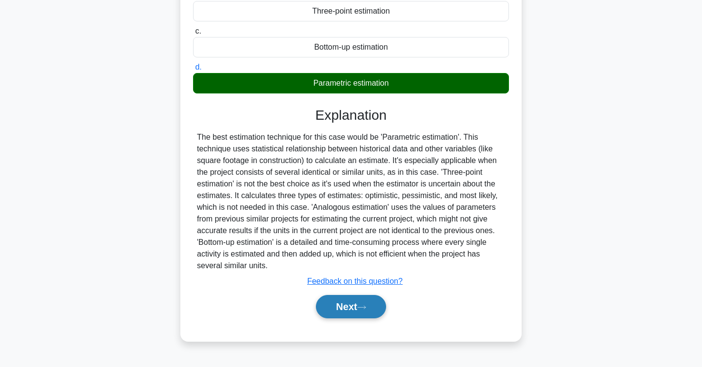
click at [348, 312] on button "Next" at bounding box center [351, 306] width 70 height 23
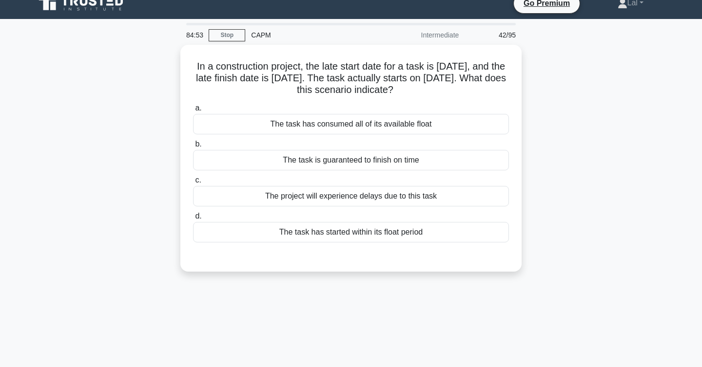
scroll to position [0, 0]
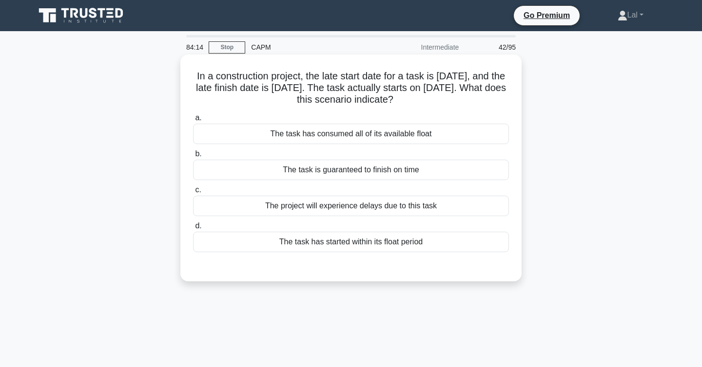
click at [461, 209] on div "The project will experience delays due to this task" at bounding box center [351, 206] width 316 height 20
click at [193, 193] on input "c. The project will experience delays due to this task" at bounding box center [193, 190] width 0 height 6
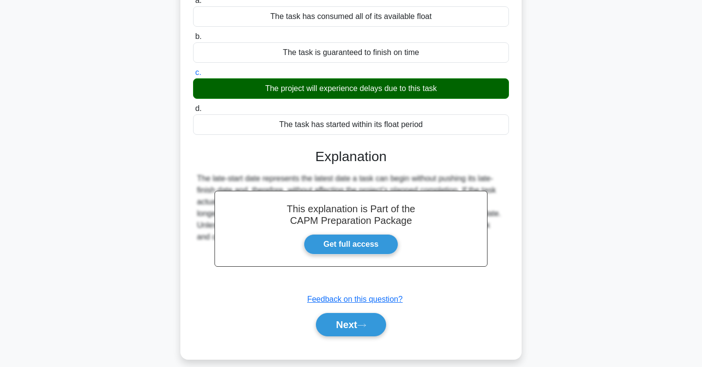
scroll to position [159, 0]
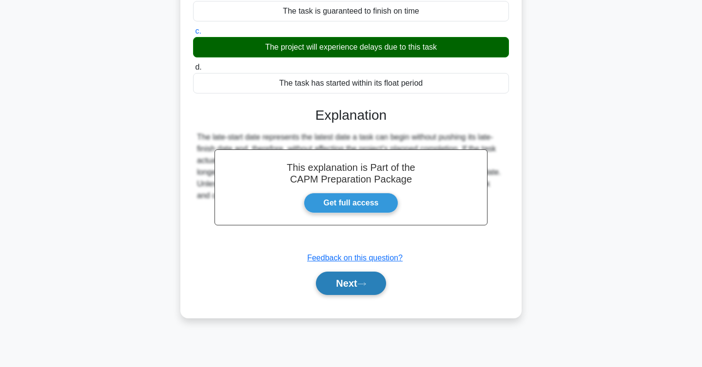
click at [369, 280] on button "Next" at bounding box center [351, 283] width 70 height 23
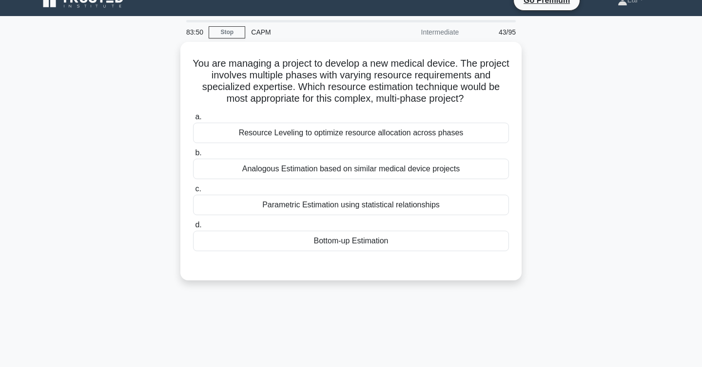
scroll to position [10, 0]
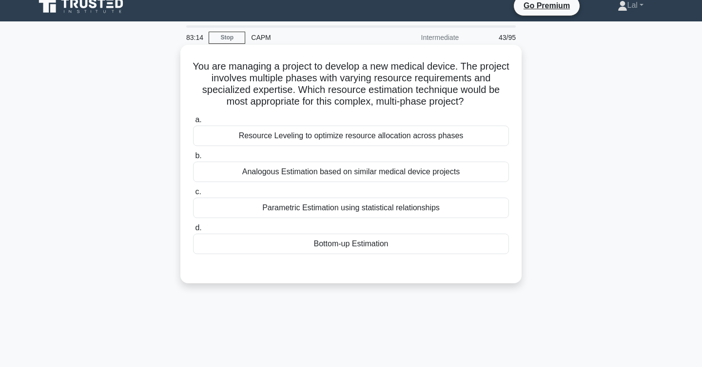
click at [449, 247] on div "Bottom-up Estimation" at bounding box center [351, 244] width 316 height 20
click at [193, 231] on input "d. Bottom-up Estimation" at bounding box center [193, 228] width 0 height 6
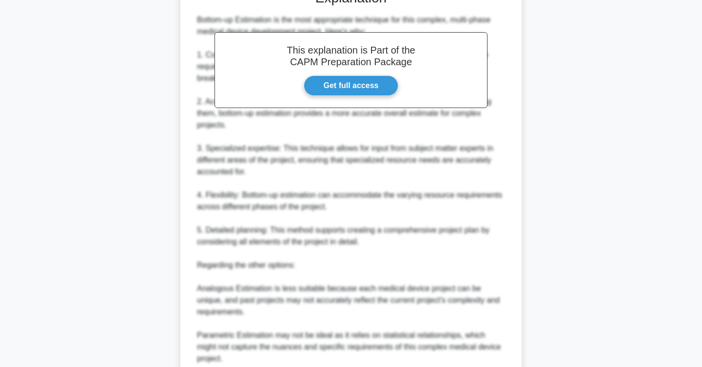
scroll to position [409, 0]
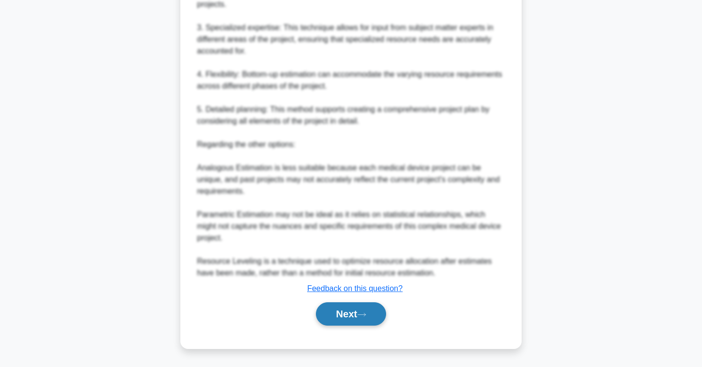
click at [372, 315] on button "Next" at bounding box center [351, 314] width 70 height 23
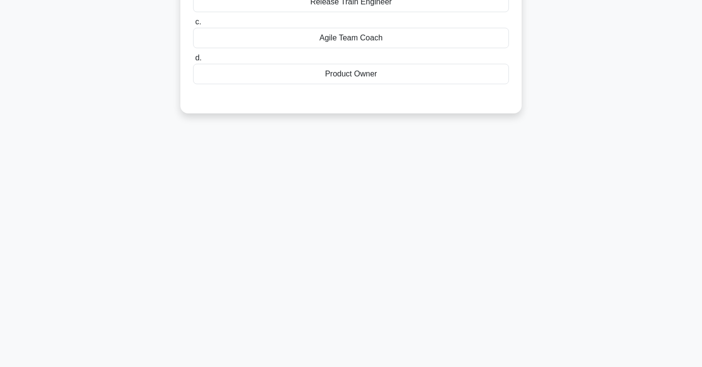
scroll to position [0, 0]
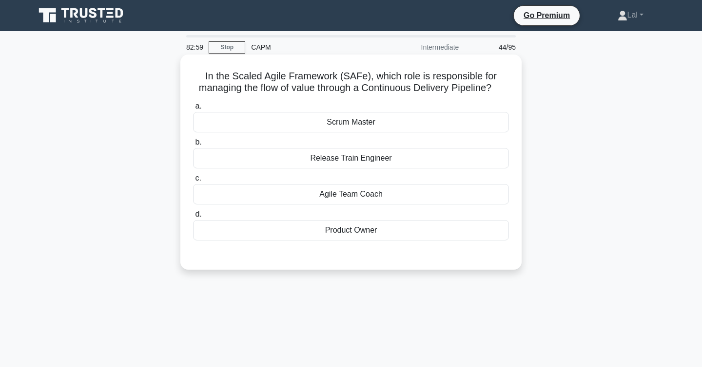
click at [462, 122] on div "Scrum Master" at bounding box center [351, 122] width 316 height 20
click at [193, 110] on input "a. Scrum Master" at bounding box center [193, 106] width 0 height 6
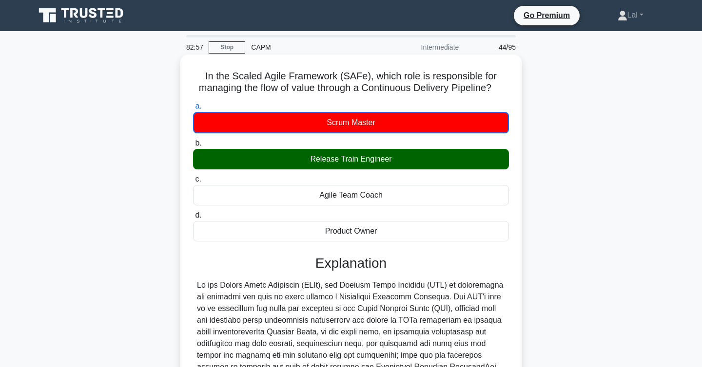
click at [424, 155] on div "Release Train Engineer" at bounding box center [351, 159] width 316 height 20
click at [193, 147] on input "b. Release Train Engineer" at bounding box center [193, 143] width 0 height 6
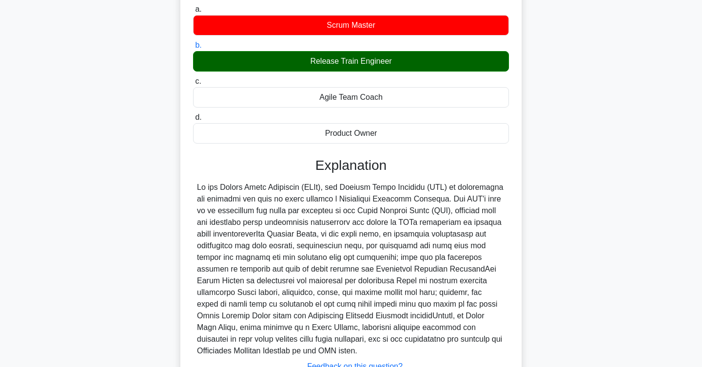
scroll to position [175, 0]
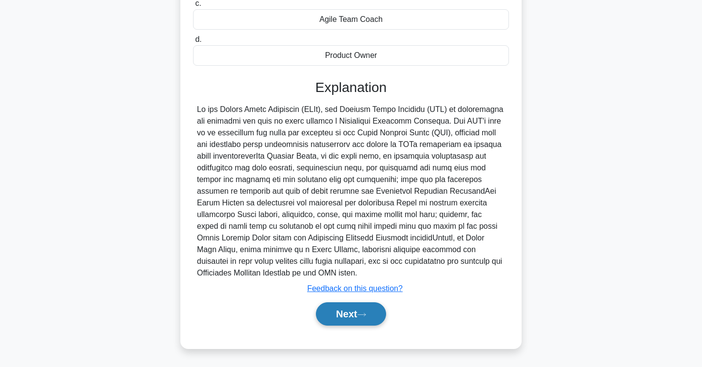
click at [354, 314] on button "Next" at bounding box center [351, 314] width 70 height 23
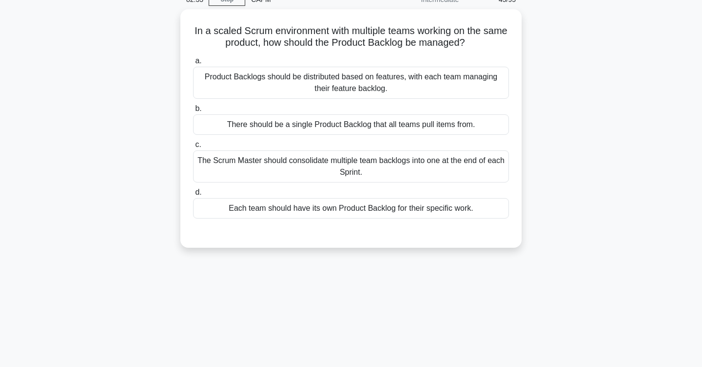
scroll to position [48, 0]
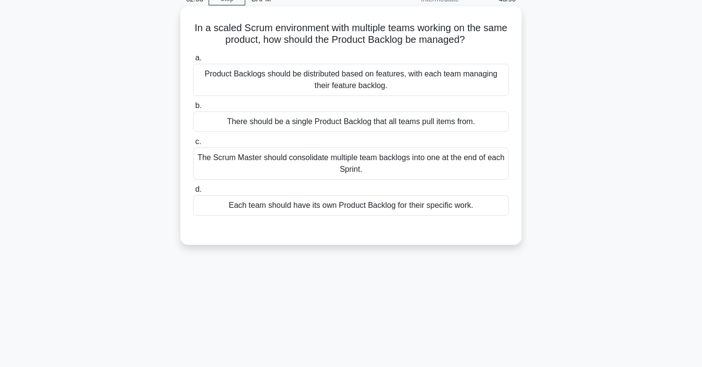
click at [490, 128] on div "There should be a single Product Backlog that all teams pull items from." at bounding box center [351, 122] width 316 height 20
click at [193, 109] on input "b. There should be a single Product Backlog that all teams pull items from." at bounding box center [193, 106] width 0 height 6
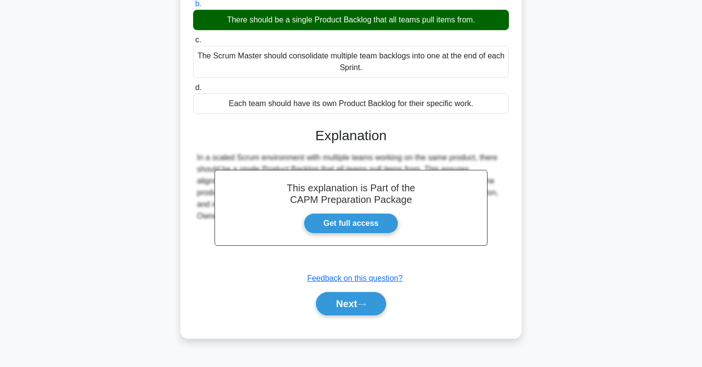
scroll to position [159, 0]
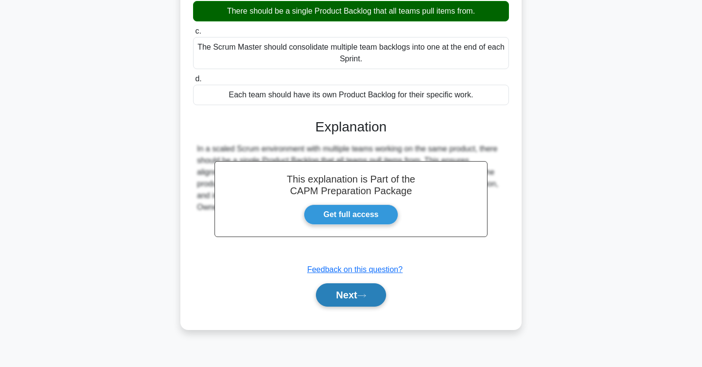
click at [360, 301] on button "Next" at bounding box center [351, 295] width 70 height 23
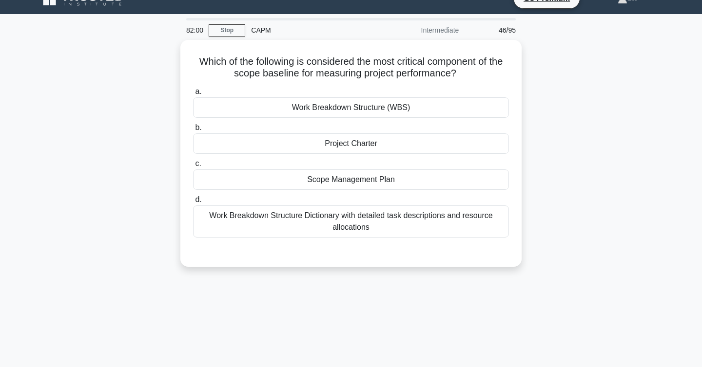
scroll to position [0, 0]
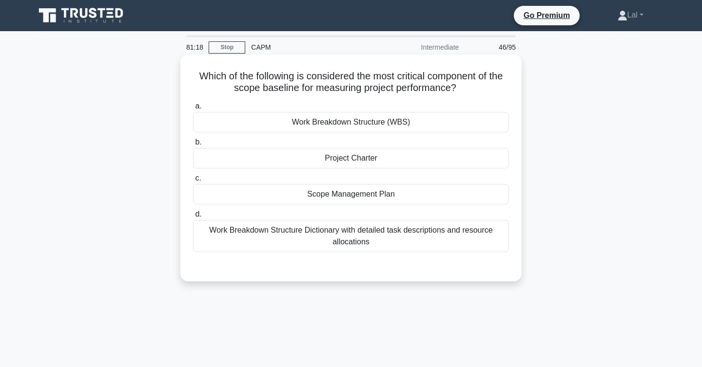
click at [477, 194] on div "Scope Management Plan" at bounding box center [351, 194] width 316 height 20
click at [193, 182] on input "c. Scope Management Plan" at bounding box center [193, 178] width 0 height 6
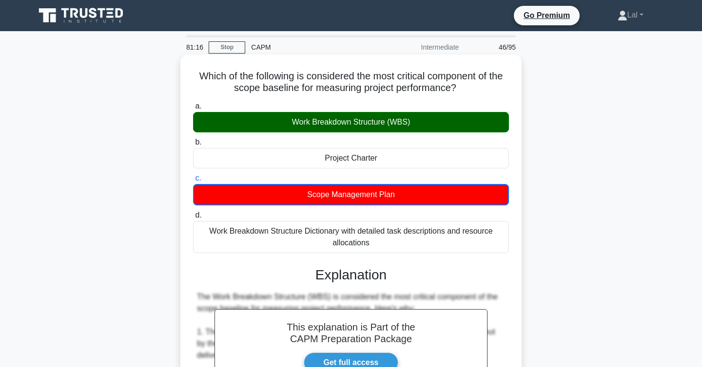
scroll to position [386, 0]
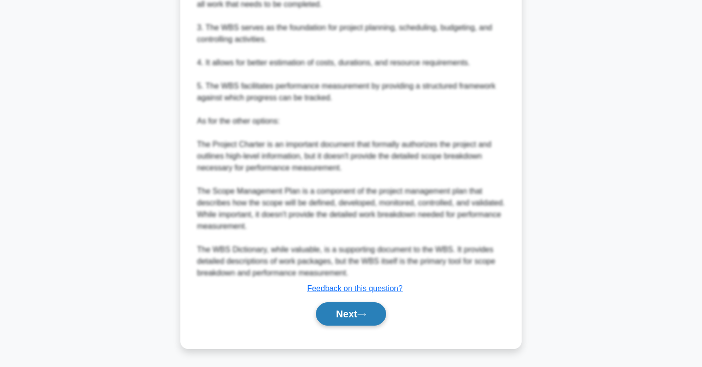
click at [375, 313] on button "Next" at bounding box center [351, 314] width 70 height 23
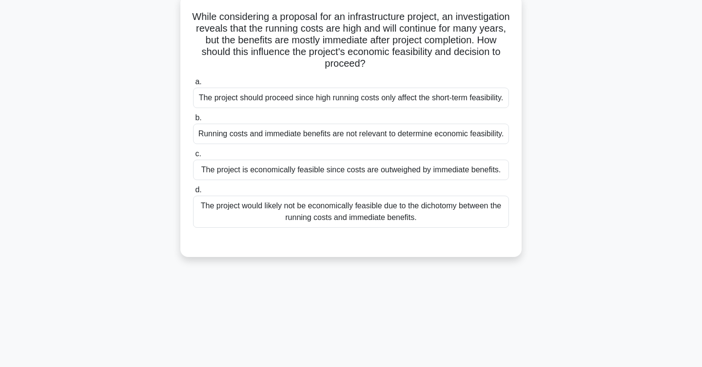
scroll to position [0, 0]
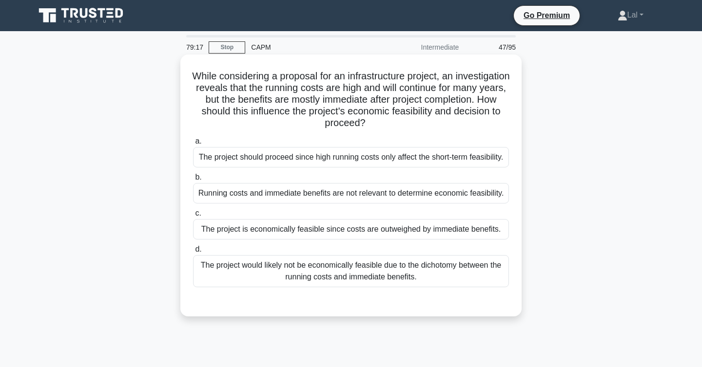
click at [464, 272] on div "The project would likely not be economically feasible due to the dichotomy betw…" at bounding box center [351, 271] width 316 height 32
click at [193, 253] on input "d. The project would likely not be economically feasible due to the dichotomy b…" at bounding box center [193, 250] width 0 height 6
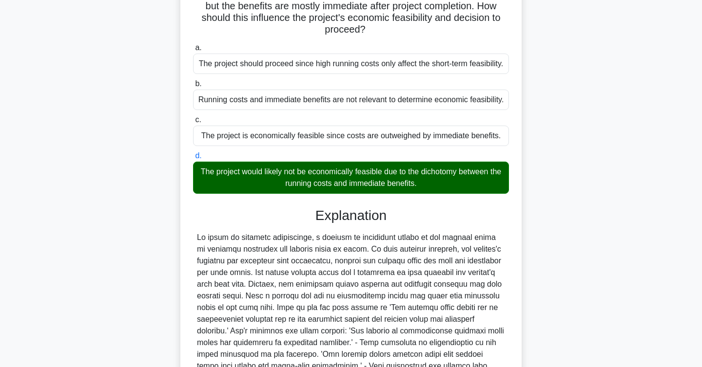
scroll to position [233, 0]
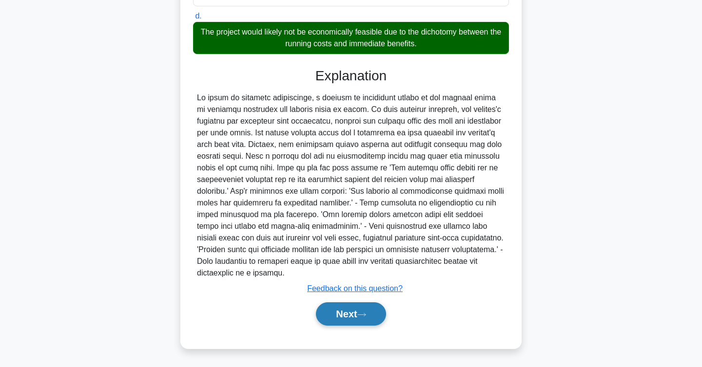
click at [361, 315] on icon at bounding box center [361, 314] width 9 height 5
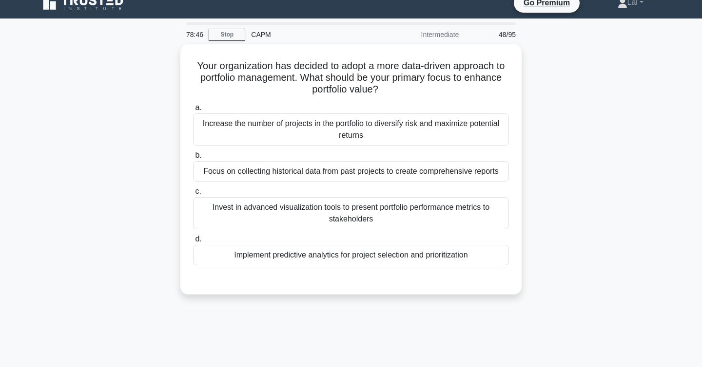
scroll to position [10, 0]
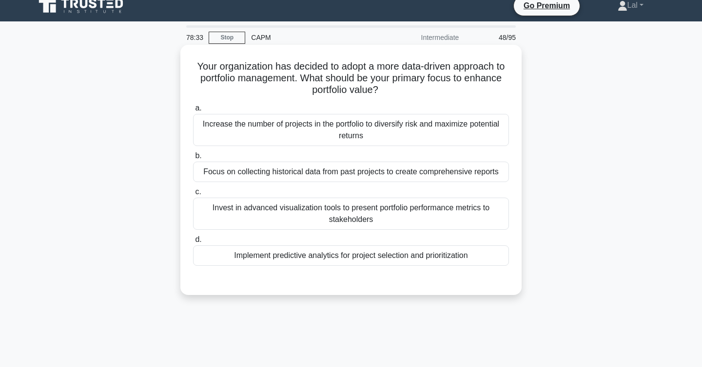
click at [459, 221] on div "Invest in advanced visualization tools to present portfolio performance metrics…" at bounding box center [351, 214] width 316 height 32
click at [193, 195] on input "c. Invest in advanced visualization tools to present portfolio performance metr…" at bounding box center [193, 192] width 0 height 6
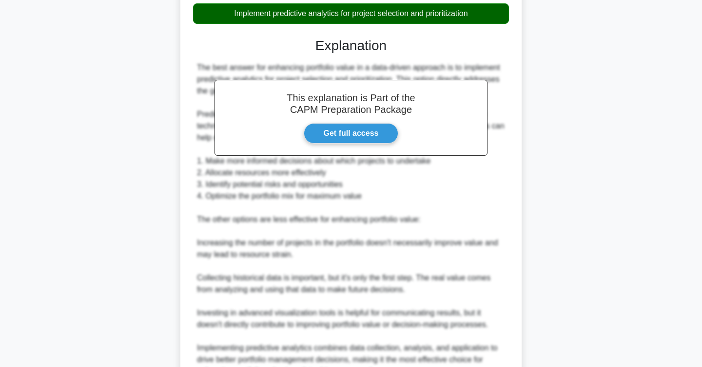
scroll to position [351, 0]
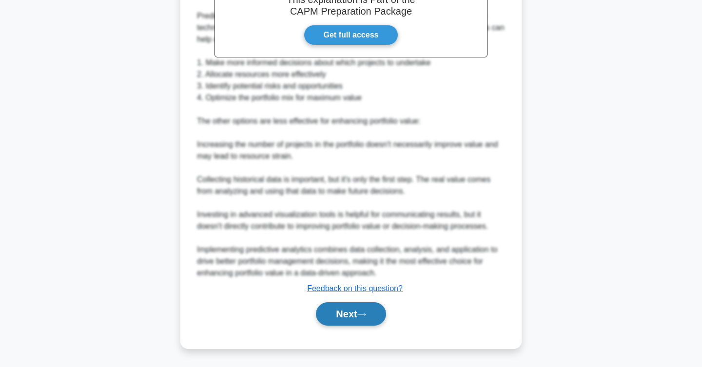
click at [353, 320] on button "Next" at bounding box center [351, 314] width 70 height 23
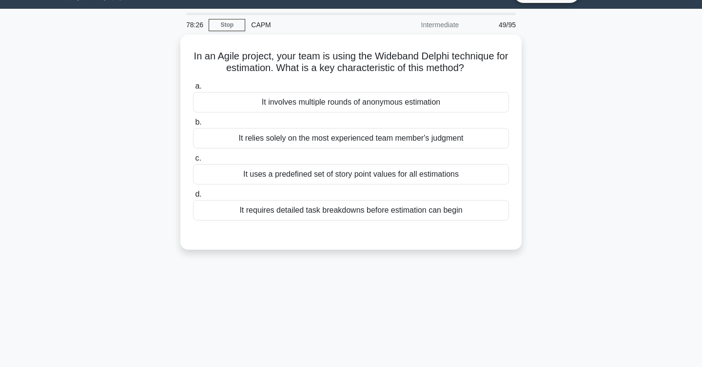
scroll to position [0, 0]
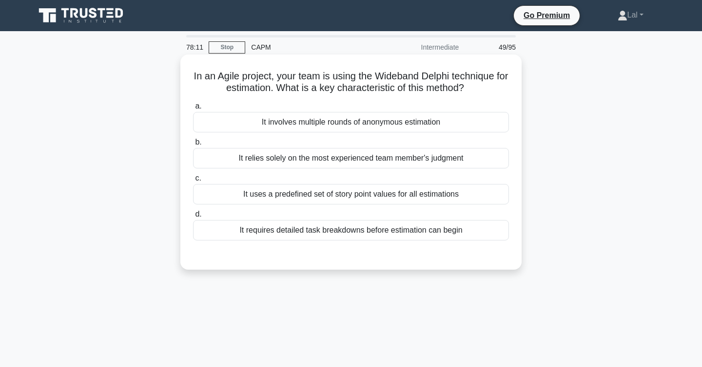
click at [477, 162] on div "It relies solely on the most experienced team member's judgment" at bounding box center [351, 158] width 316 height 20
click at [193, 146] on input "b. It relies solely on the most experienced team member's judgment" at bounding box center [193, 142] width 0 height 6
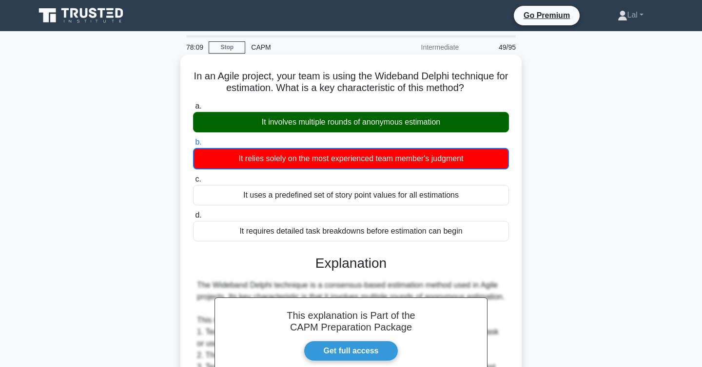
click at [463, 128] on div "It involves multiple rounds of anonymous estimation" at bounding box center [351, 122] width 316 height 20
click at [193, 110] on input "a. It involves multiple rounds of anonymous estimation" at bounding box center [193, 106] width 0 height 6
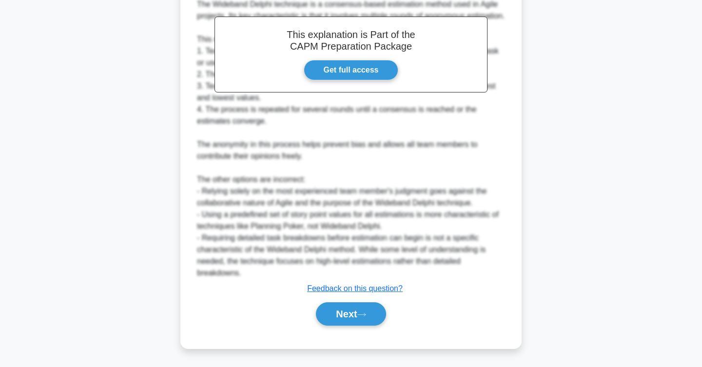
scroll to position [292, 0]
click at [376, 314] on button "Next" at bounding box center [351, 314] width 70 height 23
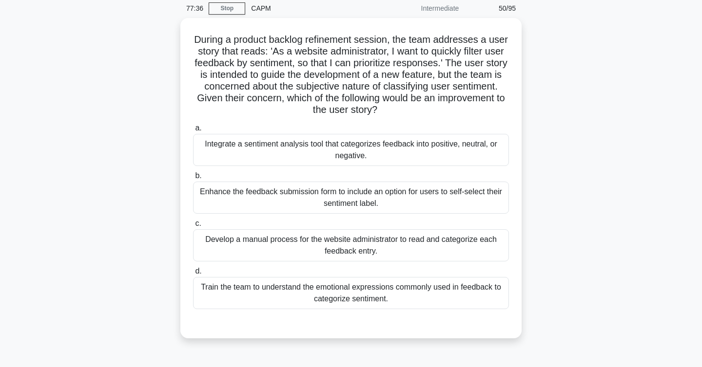
scroll to position [33, 0]
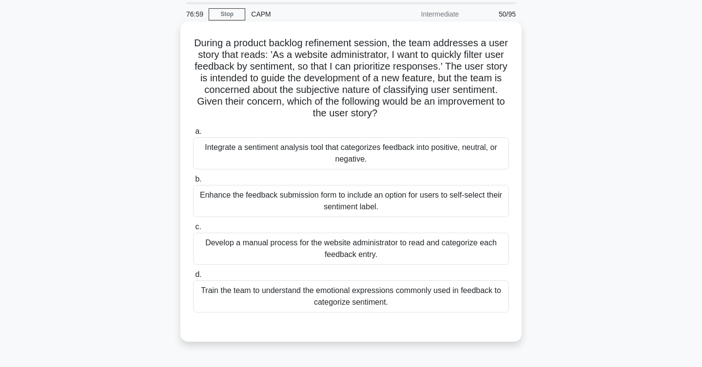
click at [403, 204] on div "Enhance the feedback submission form to include an option for users to self-sel…" at bounding box center [351, 201] width 316 height 32
click at [193, 183] on input "b. Enhance the feedback submission form to include an option for users to self-…" at bounding box center [193, 179] width 0 height 6
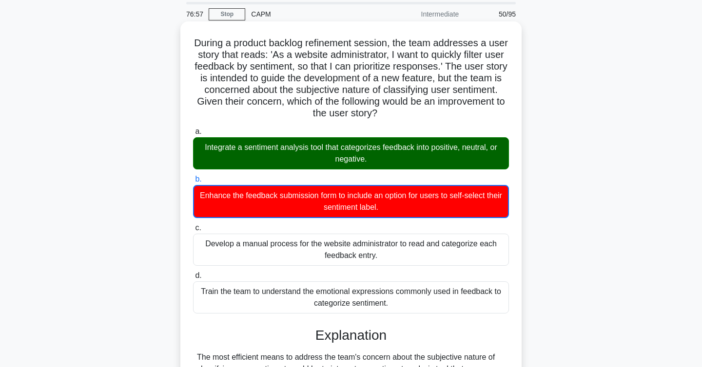
click at [395, 152] on div "Integrate a sentiment analysis tool that categorizes feedback into positive, ne…" at bounding box center [351, 153] width 316 height 32
click at [193, 135] on input "a. Integrate a sentiment analysis tool that categorizes feedback into positive,…" at bounding box center [193, 132] width 0 height 6
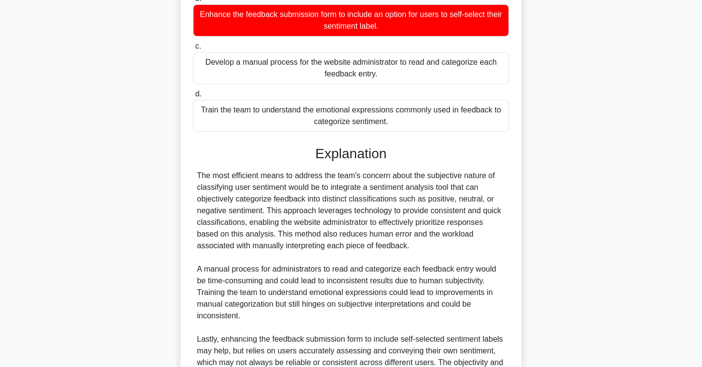
scroll to position [327, 0]
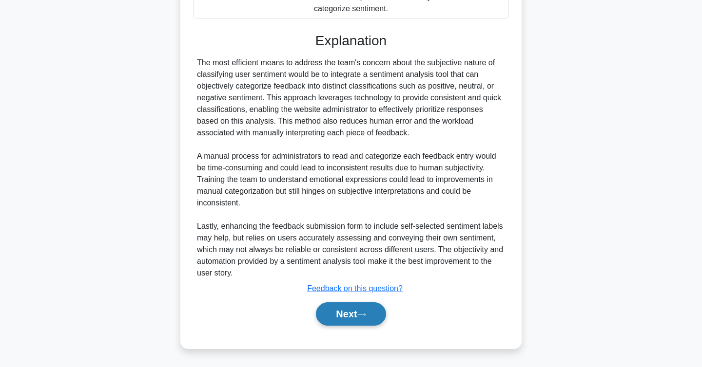
click at [366, 322] on button "Next" at bounding box center [351, 314] width 70 height 23
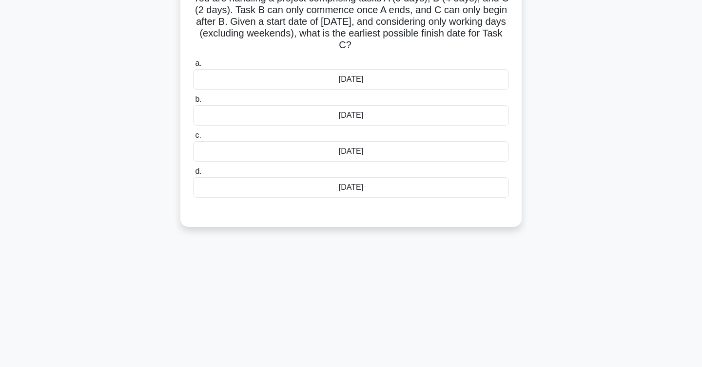
scroll to position [0, 0]
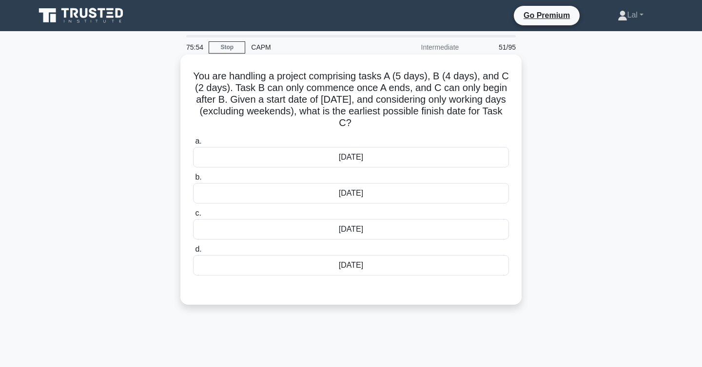
click at [466, 153] on div "[DATE]" at bounding box center [351, 157] width 316 height 20
click at [193, 145] on input "a. [DATE]" at bounding box center [193, 141] width 0 height 6
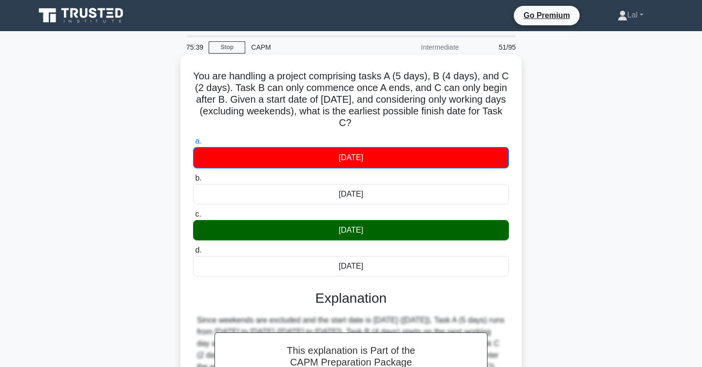
scroll to position [159, 0]
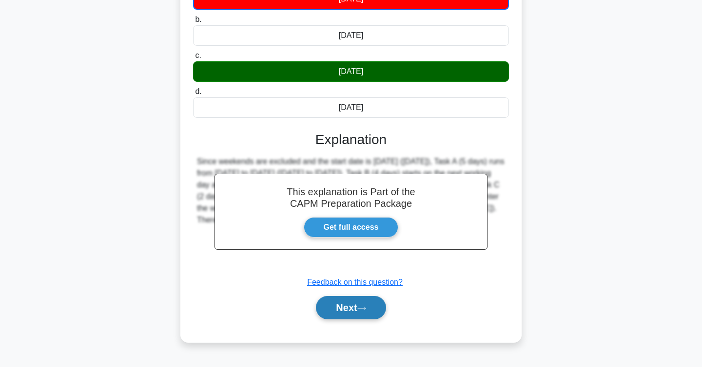
click at [355, 310] on button "Next" at bounding box center [351, 307] width 70 height 23
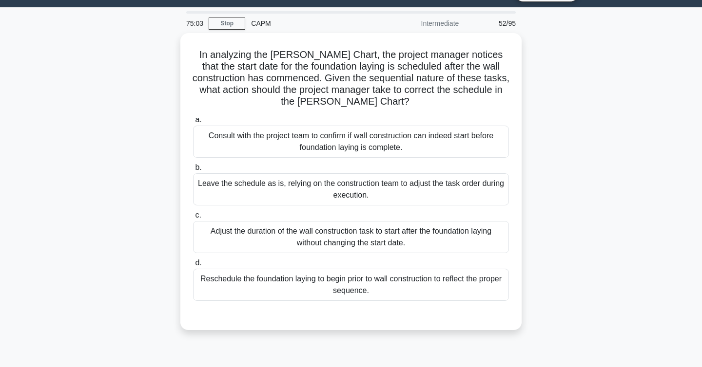
scroll to position [23, 0]
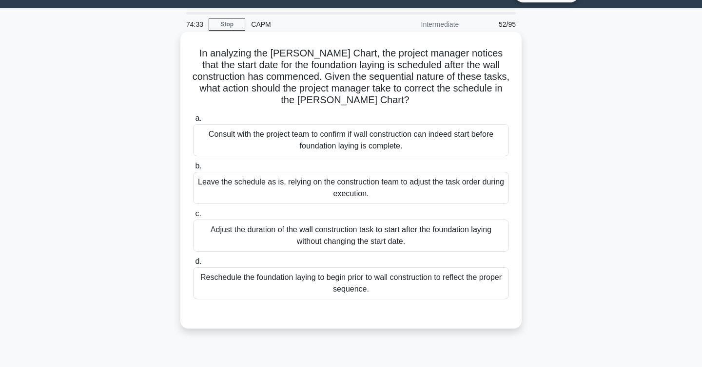
click at [465, 147] on div "Consult with the project team to confirm if wall construction can indeed start …" at bounding box center [351, 140] width 316 height 32
click at [193, 122] on input "a. Consult with the project team to confirm if wall construction can indeed sta…" at bounding box center [193, 118] width 0 height 6
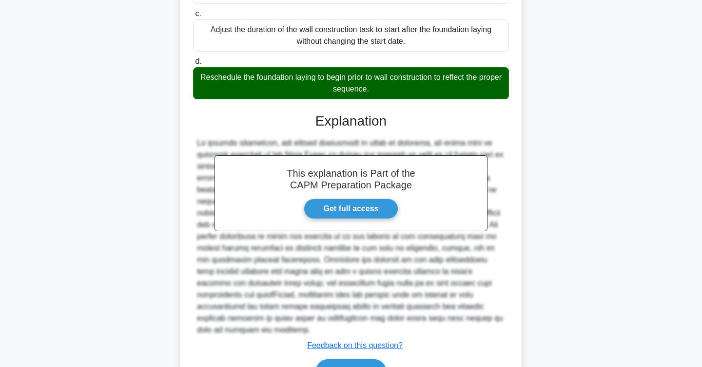
scroll to position [269, 0]
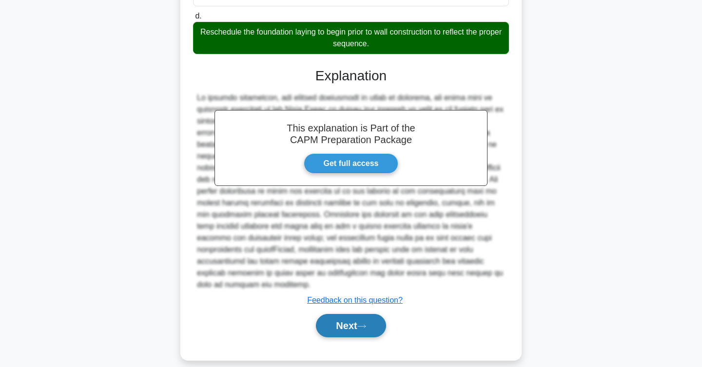
click at [379, 316] on button "Next" at bounding box center [351, 325] width 70 height 23
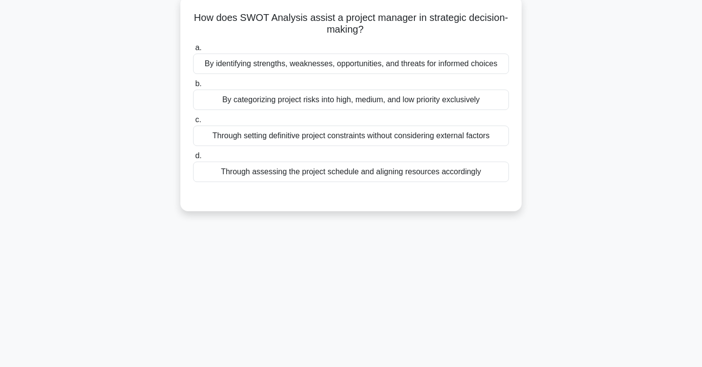
scroll to position [0, 0]
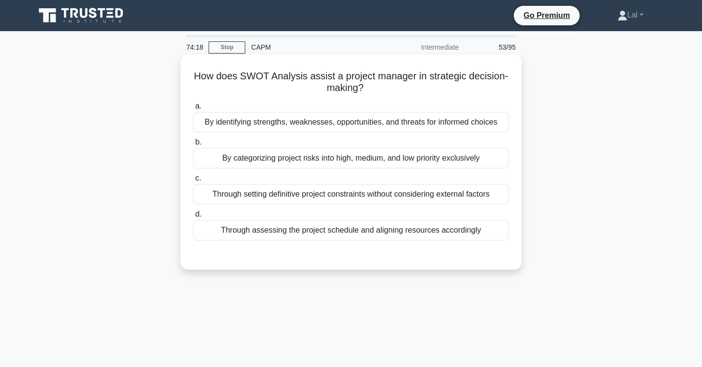
click at [493, 123] on div "By identifying strengths, weaknesses, opportunities, and threats for informed c…" at bounding box center [351, 122] width 316 height 20
click at [193, 110] on input "a. By identifying strengths, weaknesses, opportunities, and threats for informe…" at bounding box center [193, 106] width 0 height 6
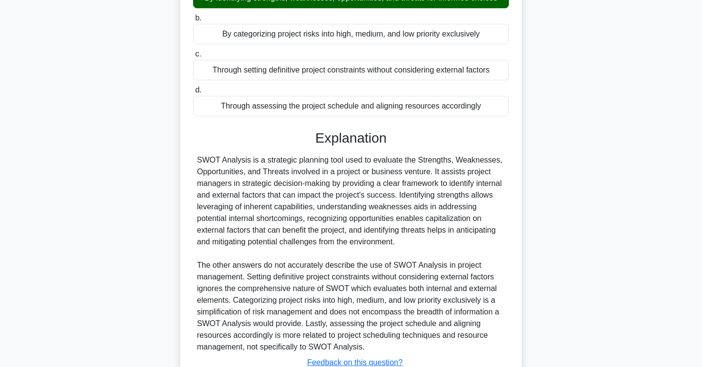
scroll to position [198, 0]
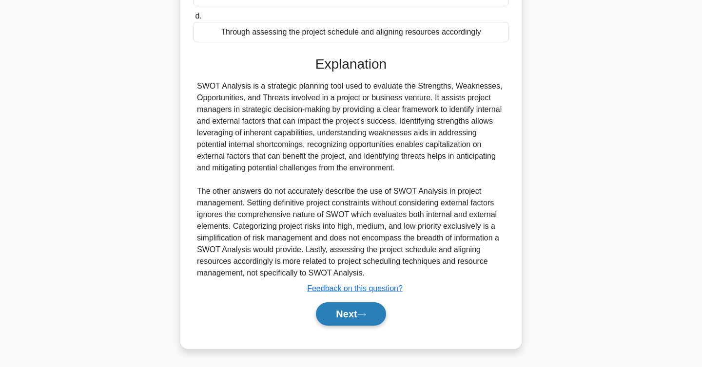
click at [367, 318] on button "Next" at bounding box center [351, 314] width 70 height 23
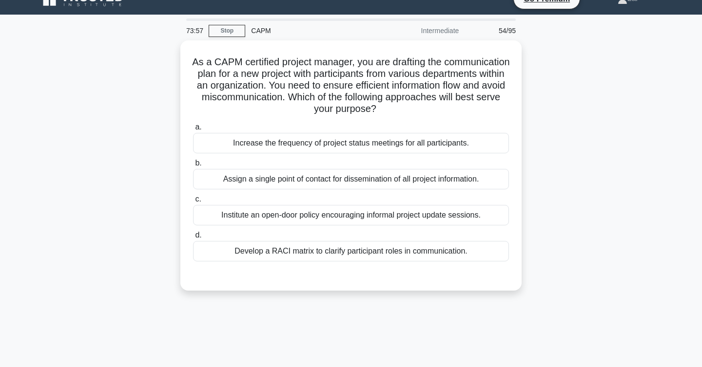
scroll to position [28, 0]
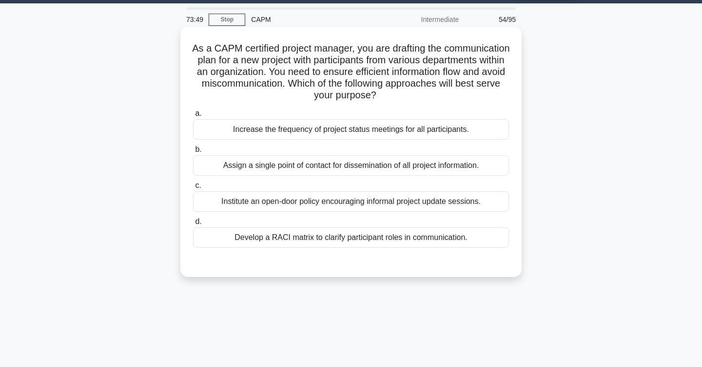
click at [477, 241] on div "Develop a RACI matrix to clarify participant roles in communication." at bounding box center [351, 238] width 316 height 20
click at [193, 225] on input "d. Develop a RACI matrix to clarify participant roles in communication." at bounding box center [193, 222] width 0 height 6
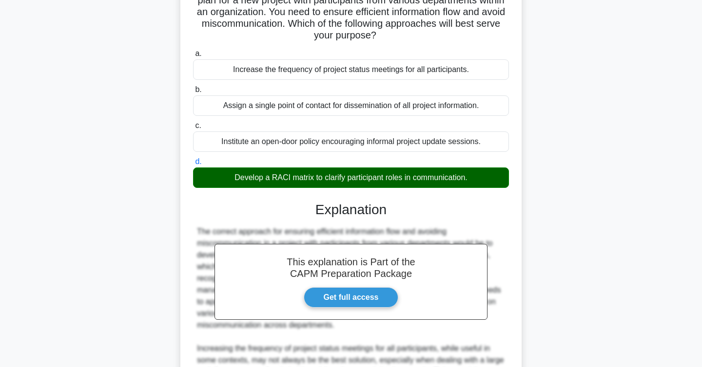
scroll to position [257, 0]
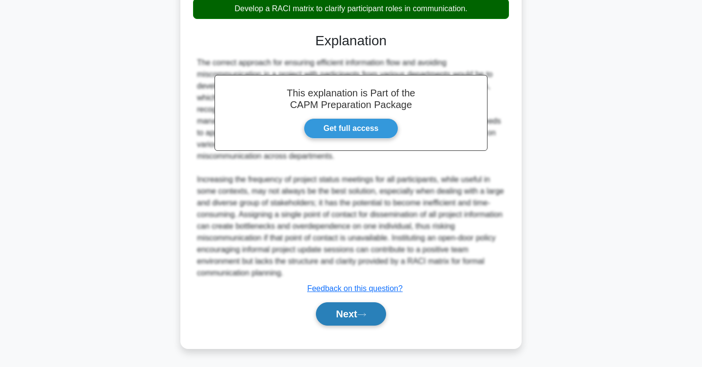
click at [363, 310] on button "Next" at bounding box center [351, 314] width 70 height 23
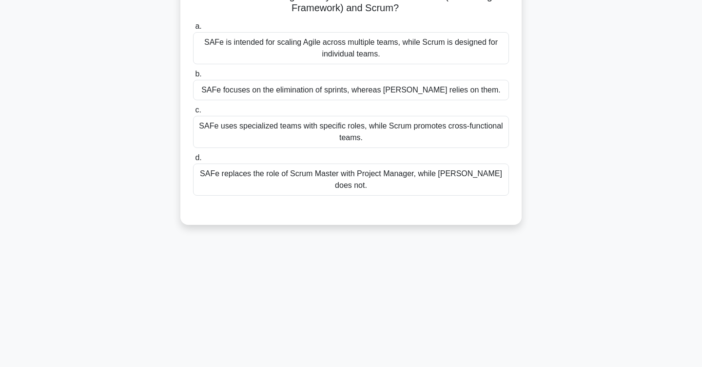
scroll to position [0, 0]
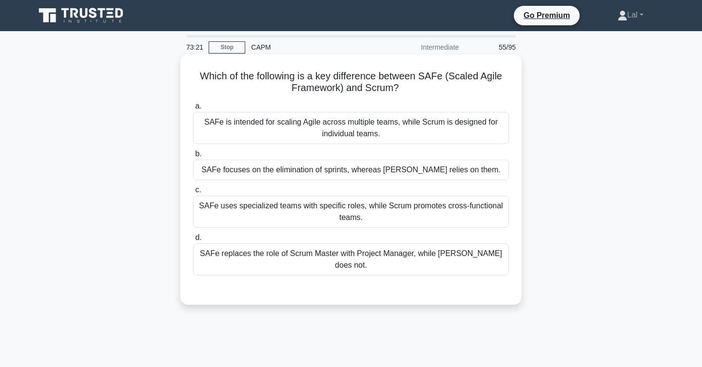
click at [495, 134] on div "SAFe is intended for scaling Agile across multiple teams, while Scrum is design…" at bounding box center [351, 128] width 316 height 32
click at [193, 110] on input "a. SAFe is intended for scaling Agile across multiple teams, while Scrum is des…" at bounding box center [193, 106] width 0 height 6
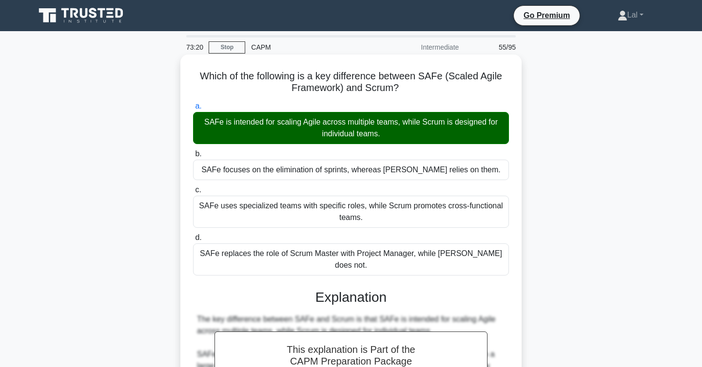
scroll to position [175, 0]
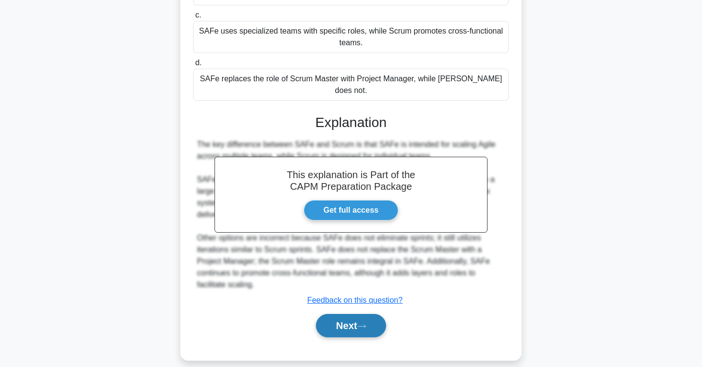
click at [357, 321] on button "Next" at bounding box center [351, 325] width 70 height 23
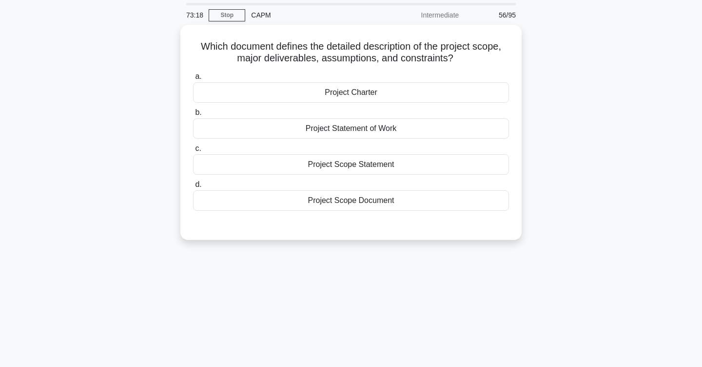
scroll to position [0, 0]
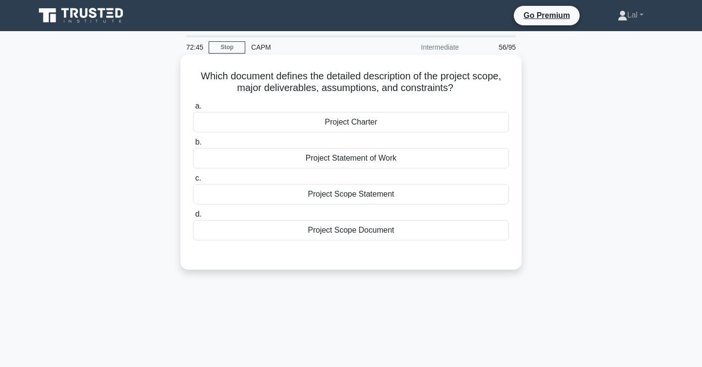
click at [447, 195] on div "Project Scope Statement" at bounding box center [351, 194] width 316 height 20
click at [193, 182] on input "c. Project Scope Statement" at bounding box center [193, 178] width 0 height 6
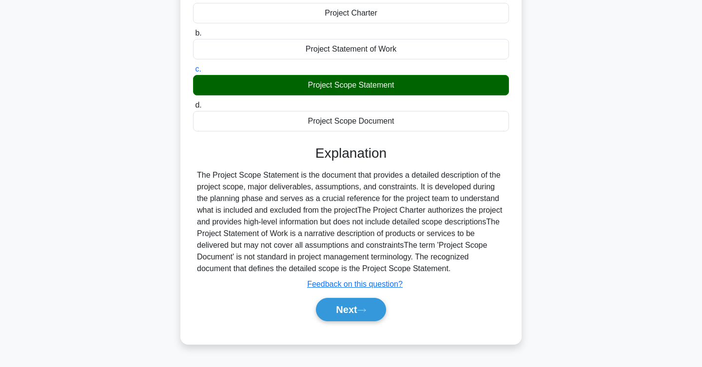
scroll to position [159, 0]
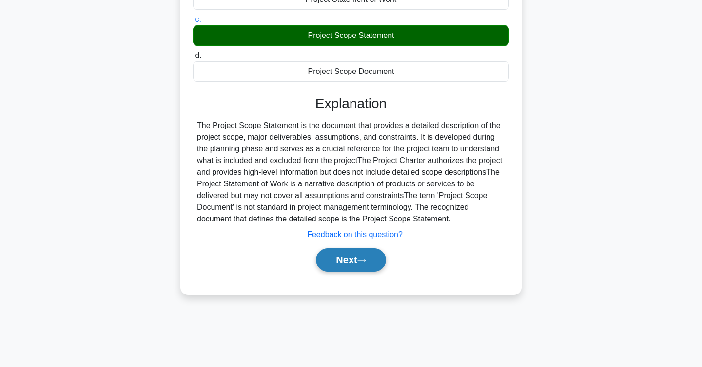
click at [363, 271] on button "Next" at bounding box center [351, 260] width 70 height 23
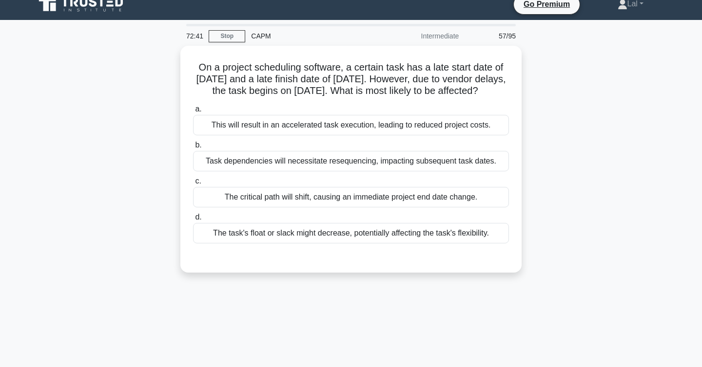
scroll to position [0, 0]
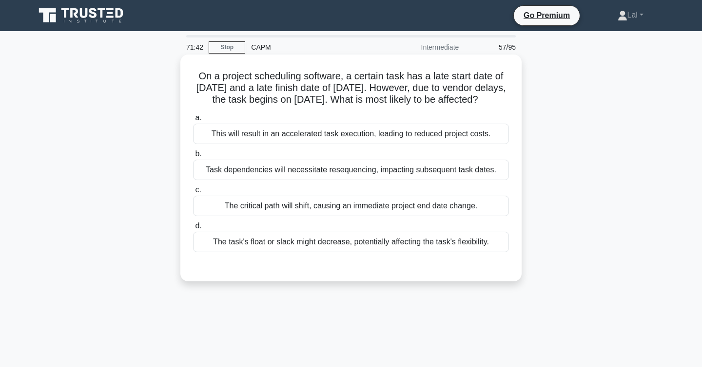
click at [481, 180] on div "Task dependencies will necessitate resequencing, impacting subsequent task date…" at bounding box center [351, 170] width 316 height 20
click at [193, 157] on input "b. Task dependencies will necessitate resequencing, impacting subsequent task d…" at bounding box center [193, 154] width 0 height 6
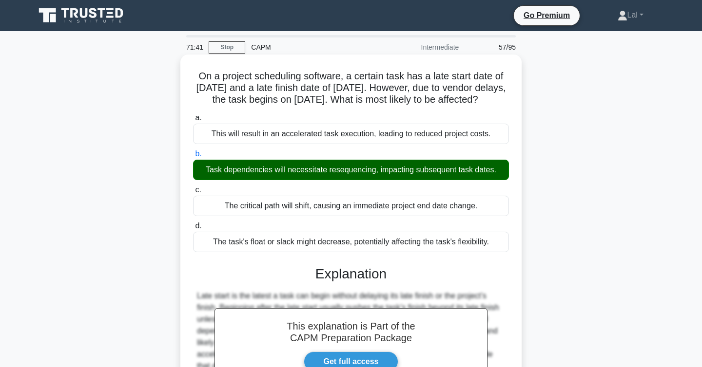
scroll to position [159, 0]
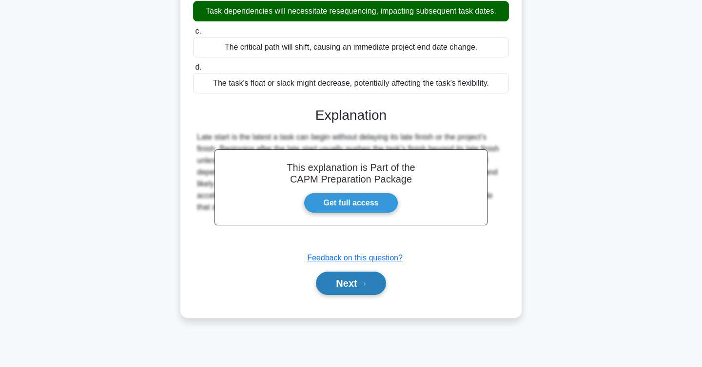
click at [360, 294] on button "Next" at bounding box center [351, 283] width 70 height 23
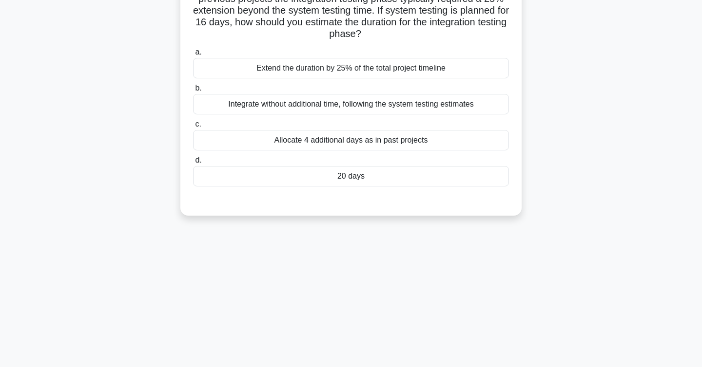
scroll to position [0, 0]
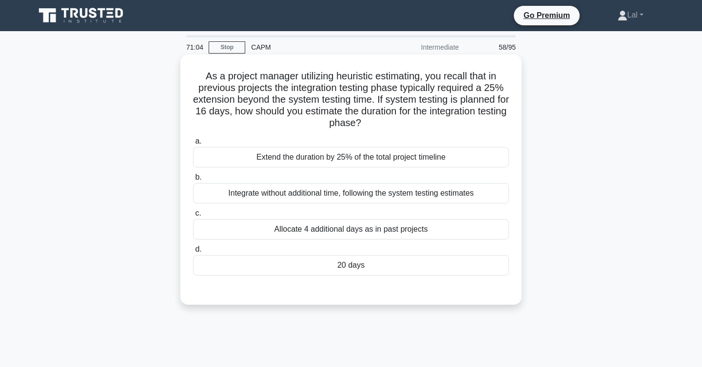
click at [389, 269] on div "20 days" at bounding box center [351, 265] width 316 height 20
click at [193, 253] on input "d. 20 days" at bounding box center [193, 250] width 0 height 6
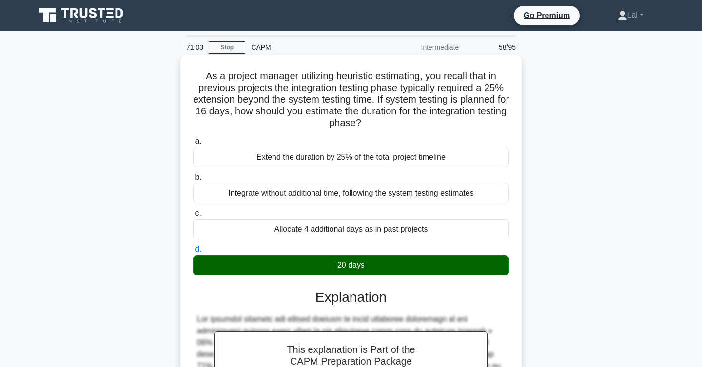
scroll to position [175, 0]
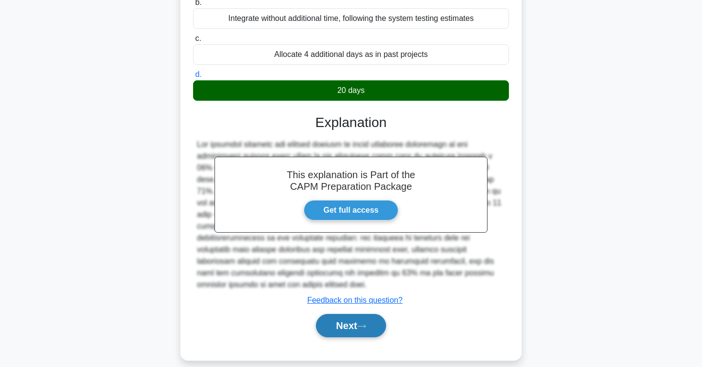
click at [354, 314] on button "Next" at bounding box center [351, 325] width 70 height 23
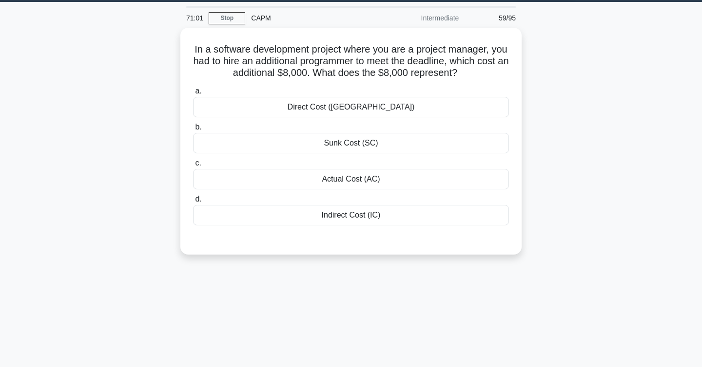
scroll to position [5, 0]
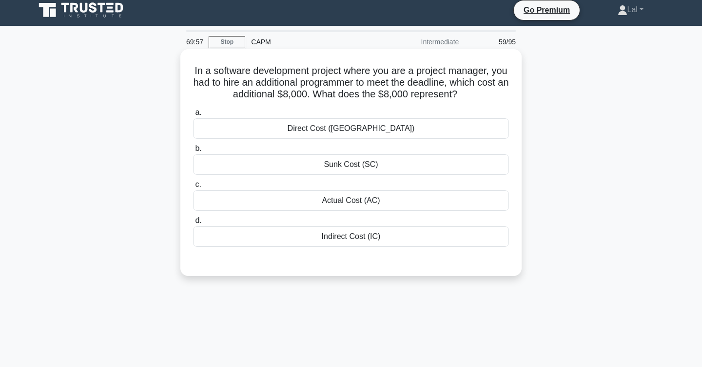
click at [439, 129] on div "Direct Cost ([GEOGRAPHIC_DATA])" at bounding box center [351, 128] width 316 height 20
click at [193, 116] on input "a. Direct Cost ([GEOGRAPHIC_DATA])" at bounding box center [193, 113] width 0 height 6
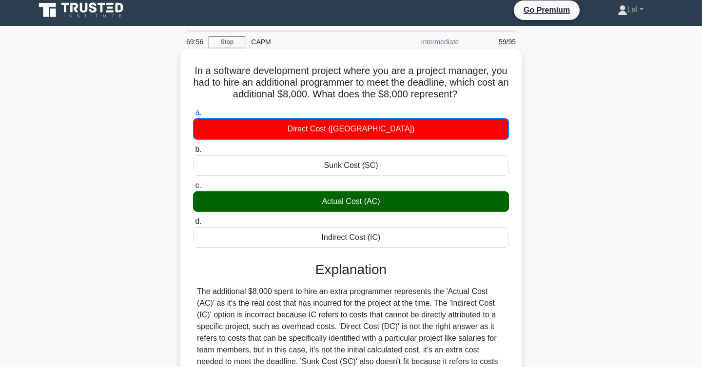
click at [433, 205] on div "Actual Cost (AC)" at bounding box center [351, 202] width 316 height 20
click at [193, 189] on input "c. Actual Cost (AC)" at bounding box center [193, 186] width 0 height 6
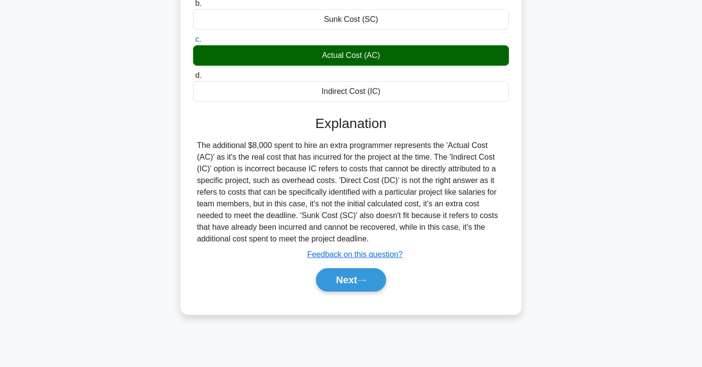
scroll to position [155, 0]
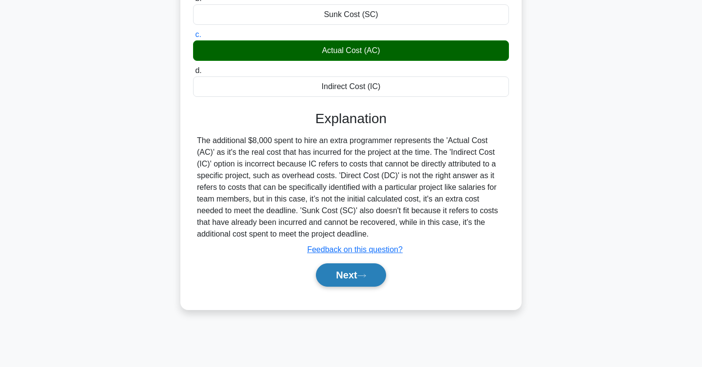
click at [366, 283] on button "Next" at bounding box center [351, 275] width 70 height 23
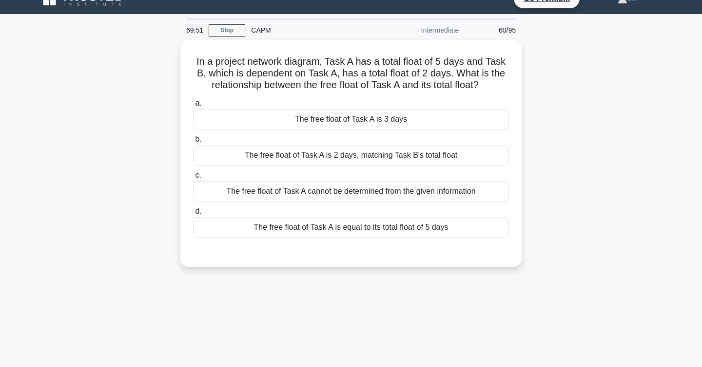
scroll to position [0, 0]
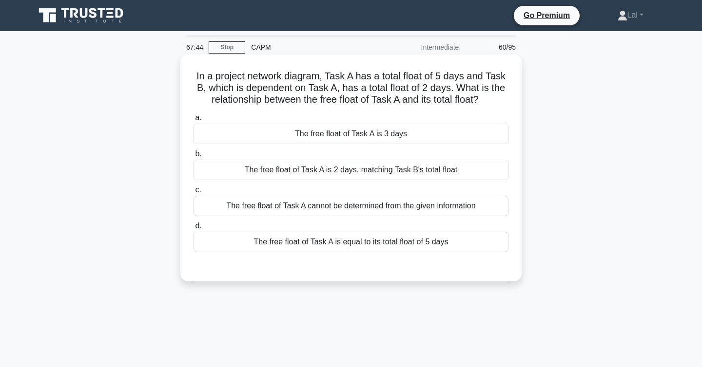
click at [452, 243] on div "The free float of Task A is equal to its total float of 5 days" at bounding box center [351, 242] width 316 height 20
click at [193, 230] on input "d. The free float of Task A is equal to its total float of 5 days" at bounding box center [193, 226] width 0 height 6
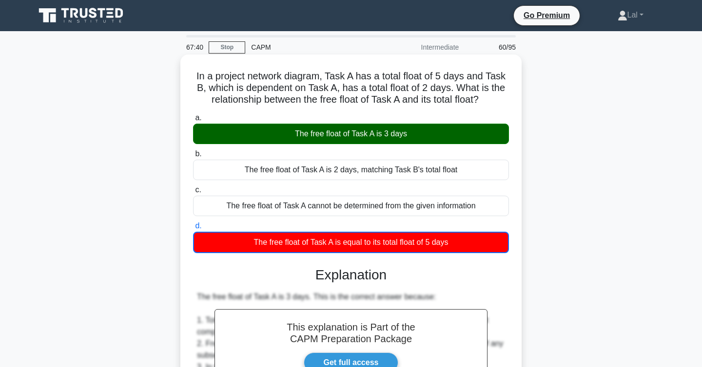
scroll to position [269, 0]
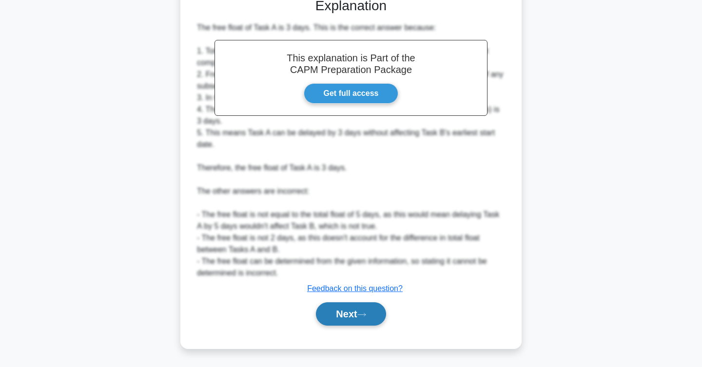
click at [351, 319] on button "Next" at bounding box center [351, 314] width 70 height 23
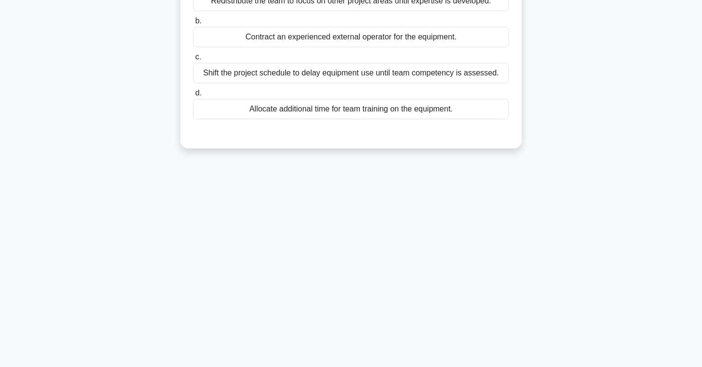
scroll to position [0, 0]
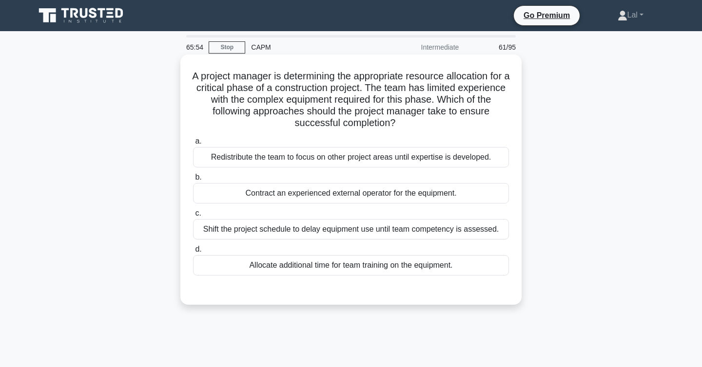
click at [343, 266] on div "Allocate additional time for team training on the equipment." at bounding box center [351, 265] width 316 height 20
click at [193, 253] on input "d. Allocate additional time for team training on the equipment." at bounding box center [193, 250] width 0 height 6
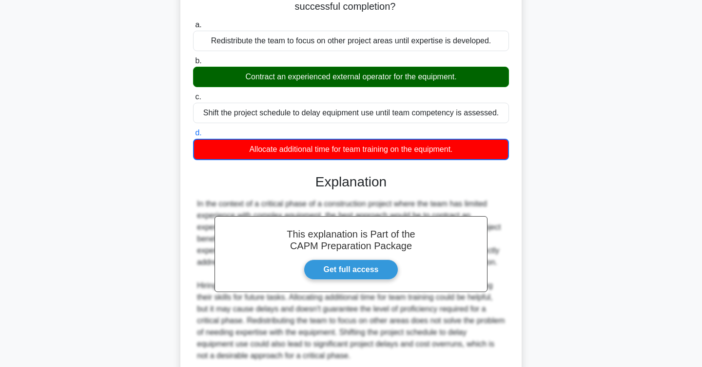
scroll to position [199, 0]
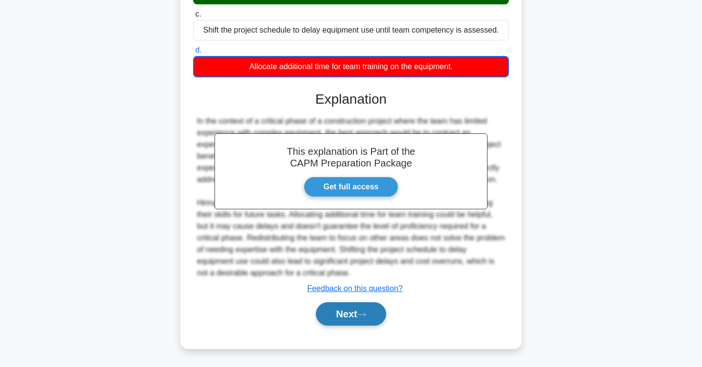
click at [364, 321] on button "Next" at bounding box center [351, 314] width 70 height 23
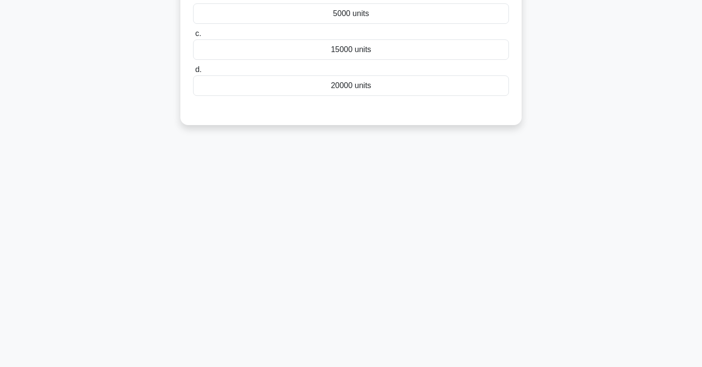
scroll to position [0, 0]
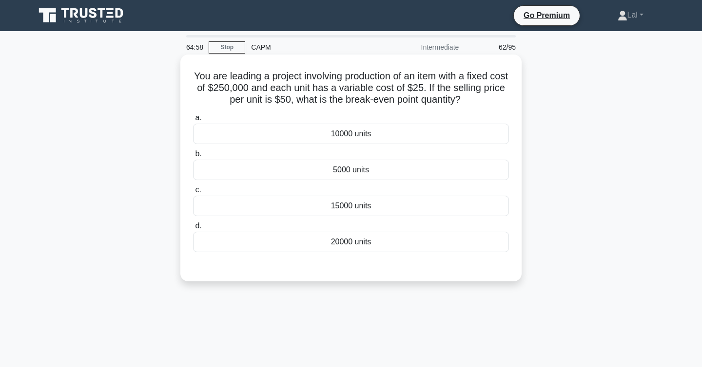
click at [442, 137] on div "10000 units" at bounding box center [351, 134] width 316 height 20
click at [193, 121] on input "a. 10000 units" at bounding box center [193, 118] width 0 height 6
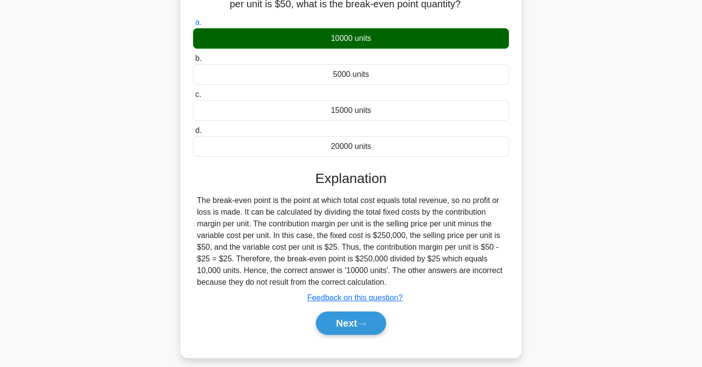
scroll to position [159, 0]
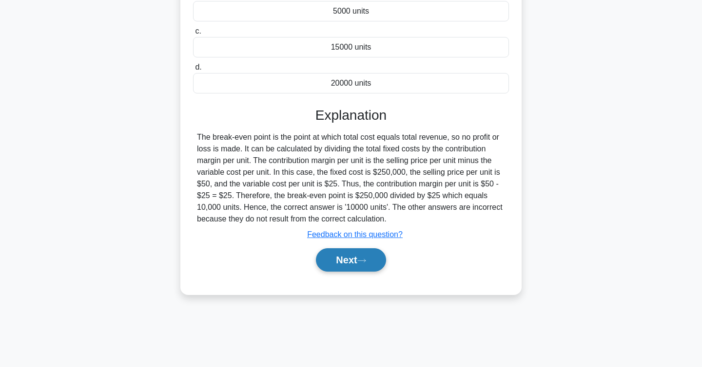
click at [355, 252] on button "Next" at bounding box center [351, 260] width 70 height 23
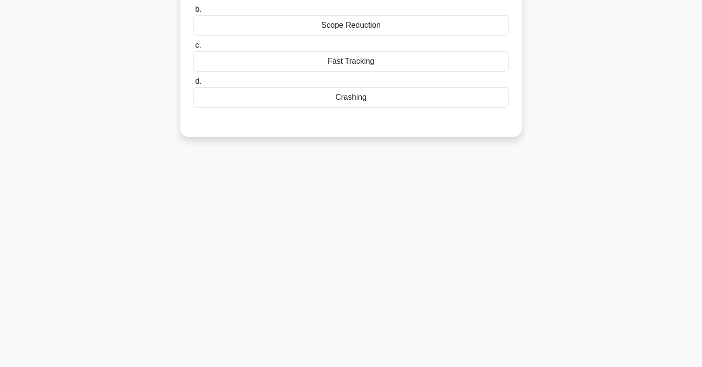
scroll to position [0, 0]
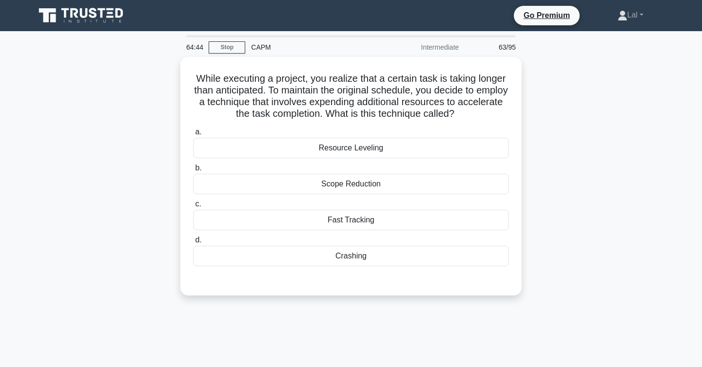
click at [355, 252] on div "Crashing" at bounding box center [351, 256] width 316 height 20
click at [193, 244] on input "d. Crashing" at bounding box center [193, 240] width 0 height 6
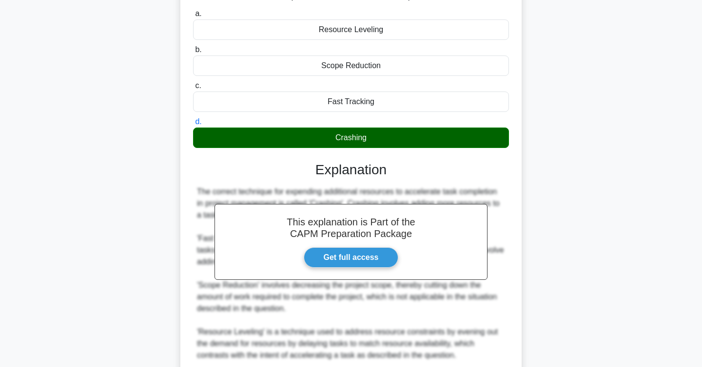
scroll to position [198, 0]
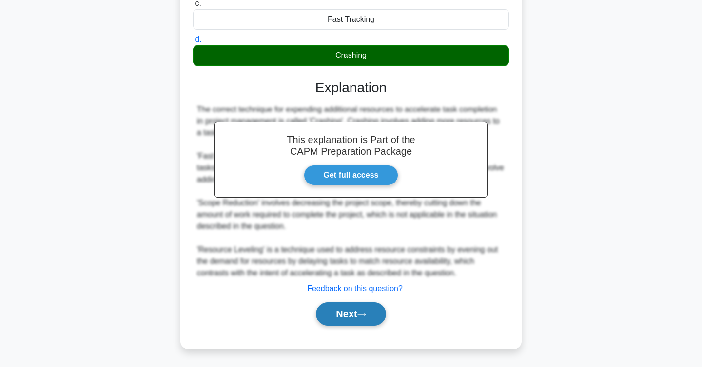
click at [346, 313] on button "Next" at bounding box center [351, 314] width 70 height 23
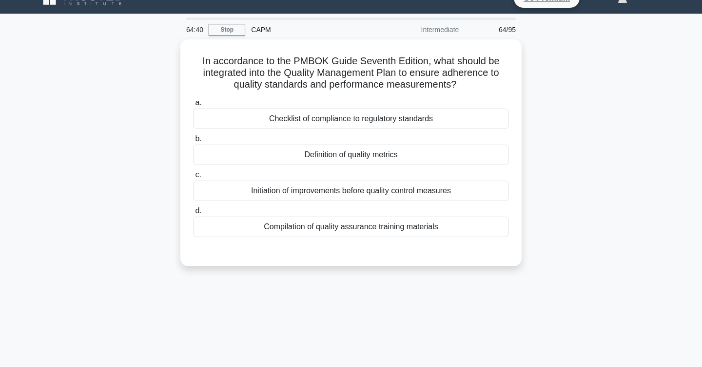
scroll to position [0, 0]
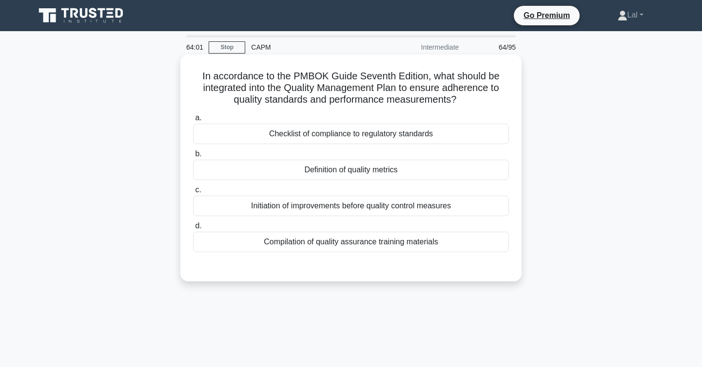
click at [411, 164] on div "Definition of quality metrics" at bounding box center [351, 170] width 316 height 20
click at [193, 157] on input "b. Definition of quality metrics" at bounding box center [193, 154] width 0 height 6
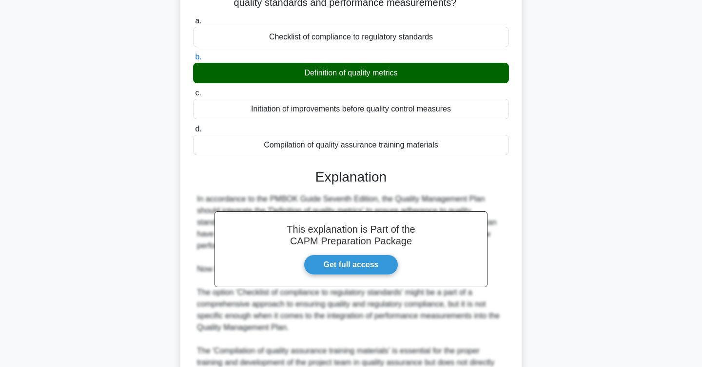
scroll to position [280, 0]
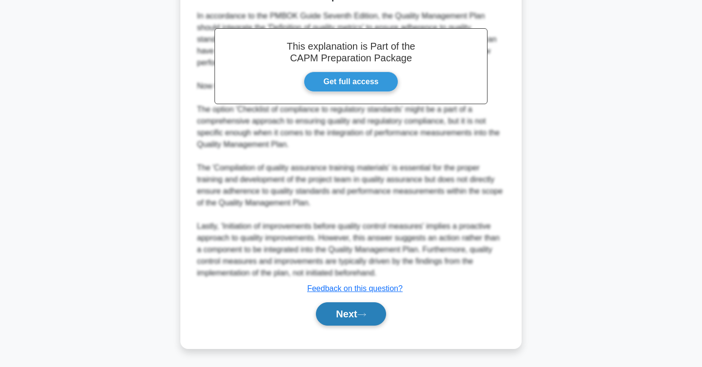
click at [351, 316] on button "Next" at bounding box center [351, 314] width 70 height 23
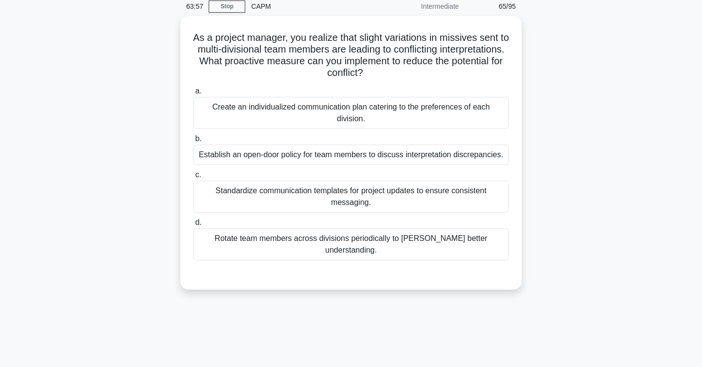
scroll to position [0, 0]
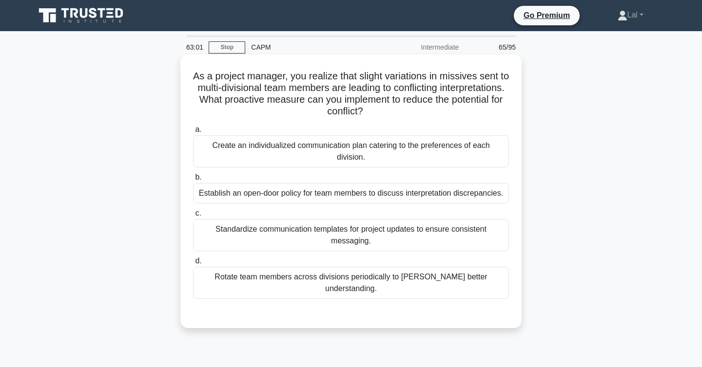
click at [495, 187] on div "Establish an open-door policy for team members to discuss interpretation discre…" at bounding box center [351, 193] width 316 height 20
click at [193, 181] on input "b. Establish an open-door policy for team members to discuss interpretation dis…" at bounding box center [193, 177] width 0 height 6
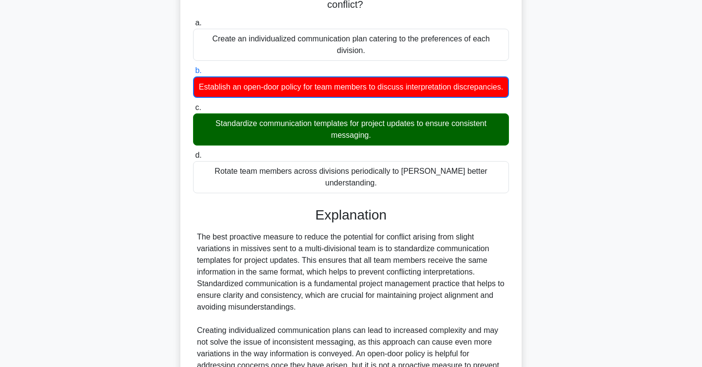
scroll to position [223, 0]
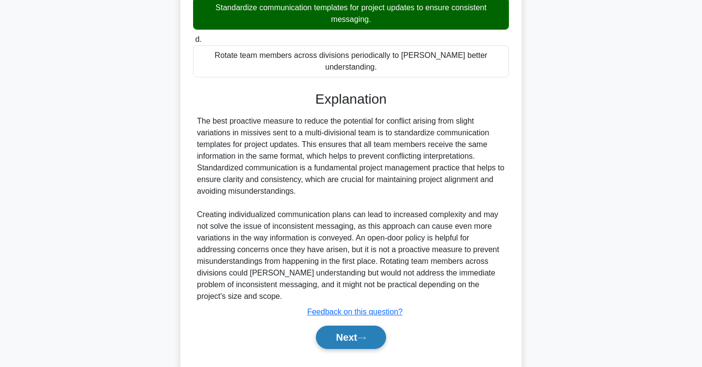
click at [365, 336] on icon at bounding box center [361, 338] width 9 height 5
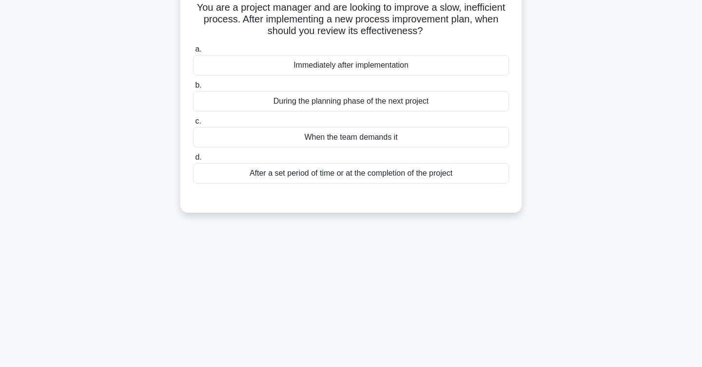
scroll to position [0, 0]
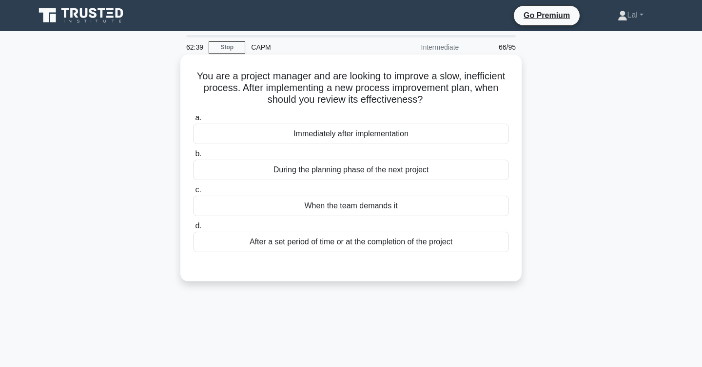
click at [461, 249] on div "After a set period of time or at the completion of the project" at bounding box center [351, 242] width 316 height 20
click at [193, 230] on input "d. After a set period of time or at the completion of the project" at bounding box center [193, 226] width 0 height 6
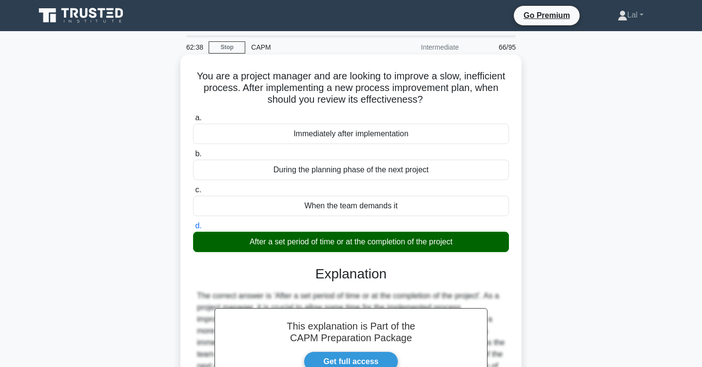
scroll to position [159, 0]
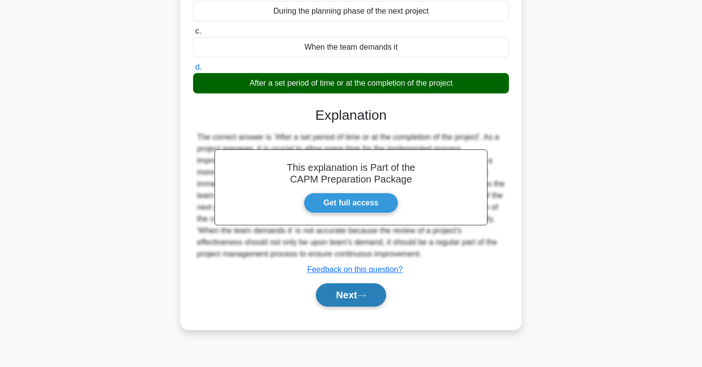
click at [360, 297] on button "Next" at bounding box center [351, 295] width 70 height 23
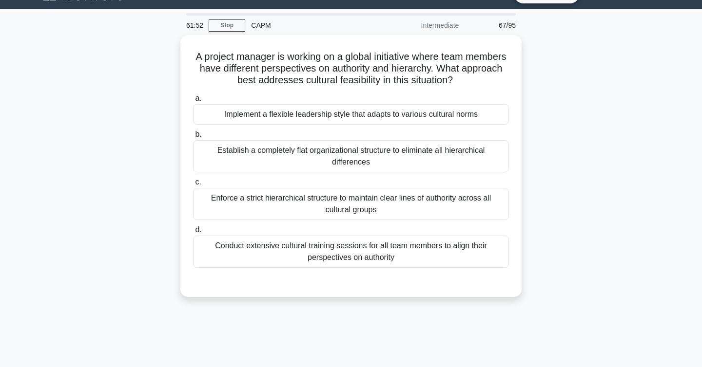
scroll to position [23, 0]
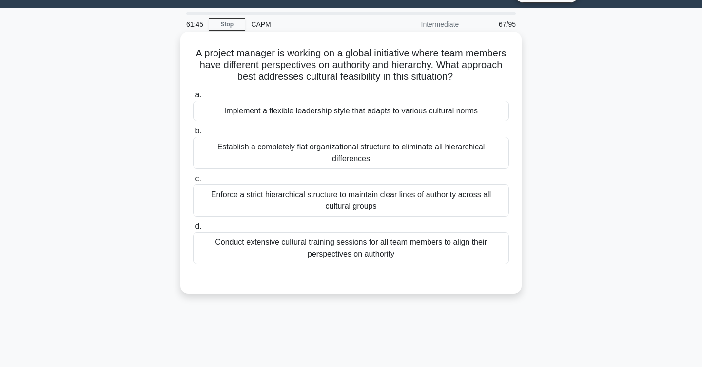
click at [481, 250] on div "Conduct extensive cultural training sessions for all team members to align thei…" at bounding box center [351, 248] width 316 height 32
click at [193, 230] on input "d. Conduct extensive cultural training sessions for all team members to align t…" at bounding box center [193, 227] width 0 height 6
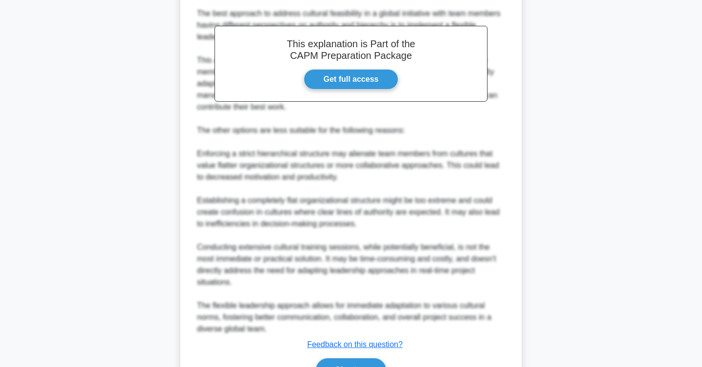
scroll to position [375, 0]
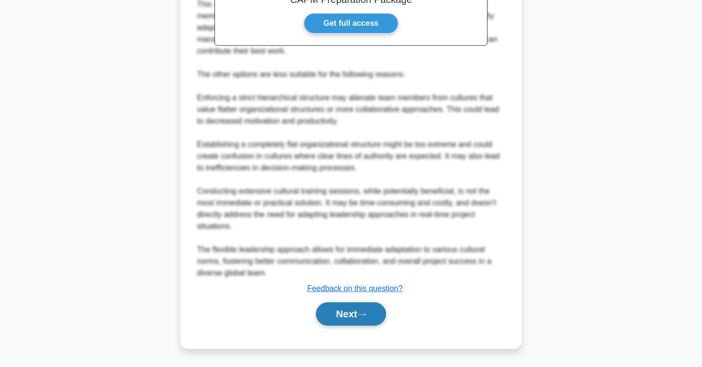
click at [362, 313] on icon at bounding box center [361, 314] width 9 height 5
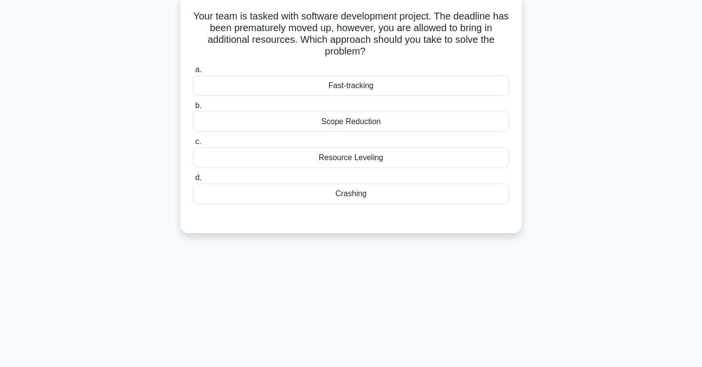
scroll to position [0, 0]
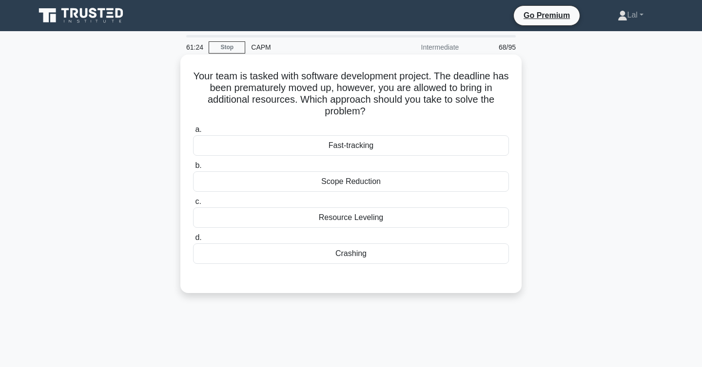
click at [468, 258] on div "Crashing" at bounding box center [351, 254] width 316 height 20
click at [193, 241] on input "d. Crashing" at bounding box center [193, 238] width 0 height 6
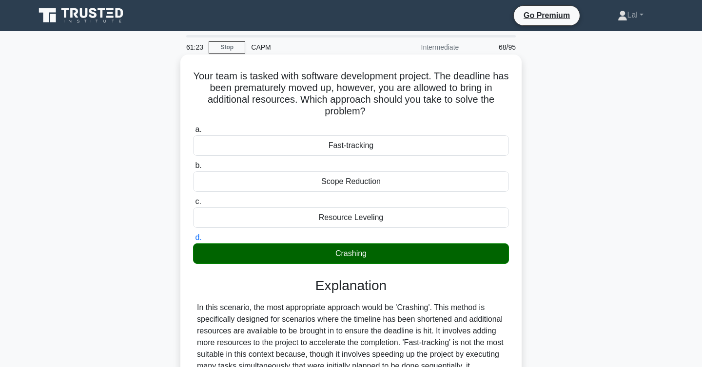
scroll to position [163, 0]
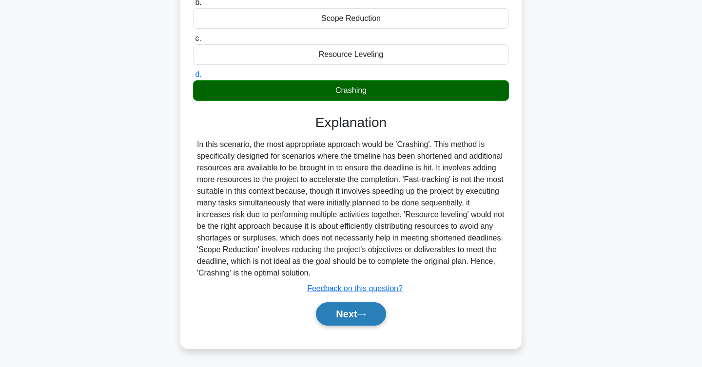
click at [360, 311] on button "Next" at bounding box center [351, 314] width 70 height 23
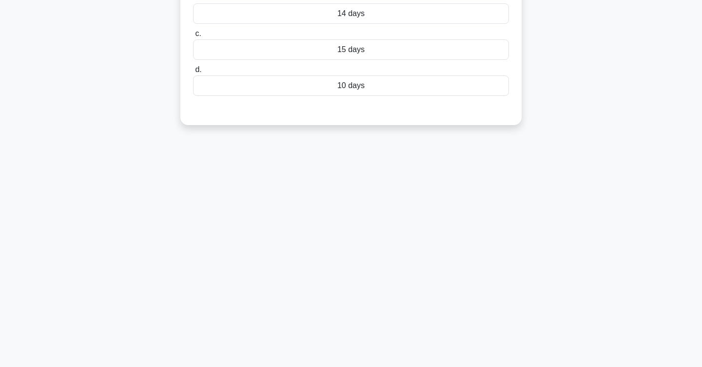
scroll to position [0, 0]
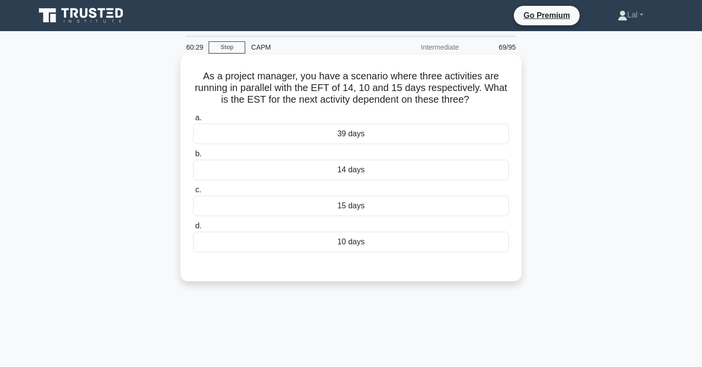
click at [451, 213] on div "15 days" at bounding box center [351, 206] width 316 height 20
click at [193, 193] on input "c. 15 days" at bounding box center [193, 190] width 0 height 6
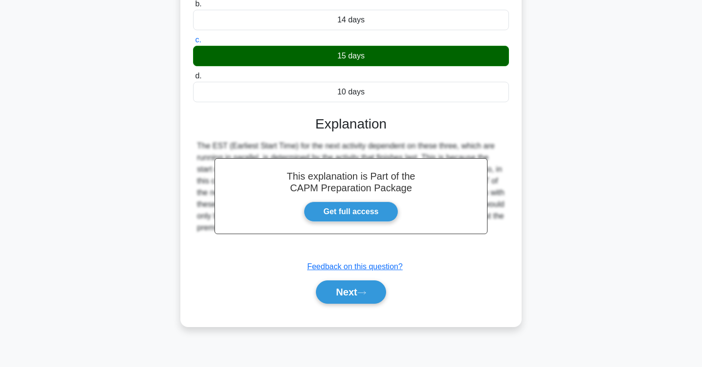
scroll to position [159, 0]
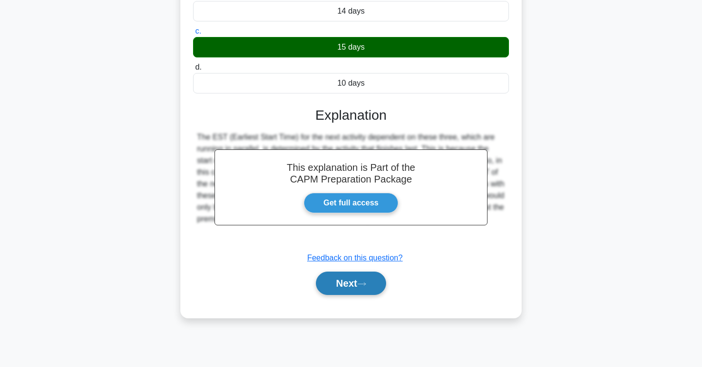
click at [359, 292] on button "Next" at bounding box center [351, 283] width 70 height 23
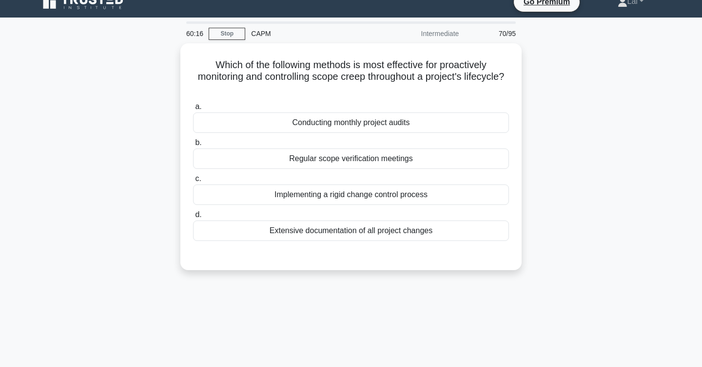
scroll to position [10, 0]
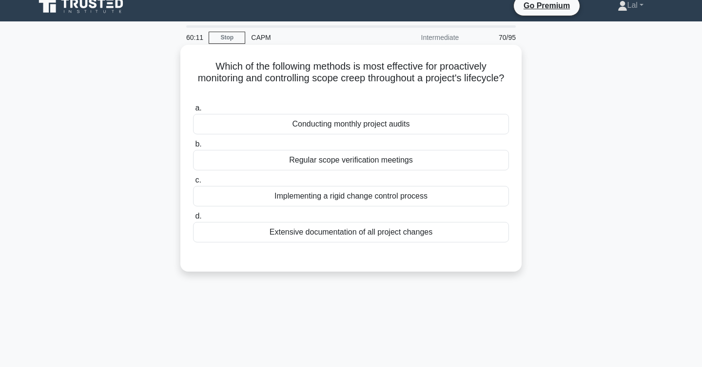
click at [476, 159] on div "Regular scope verification meetings" at bounding box center [351, 160] width 316 height 20
click at [193, 148] on input "b. Regular scope verification meetings" at bounding box center [193, 144] width 0 height 6
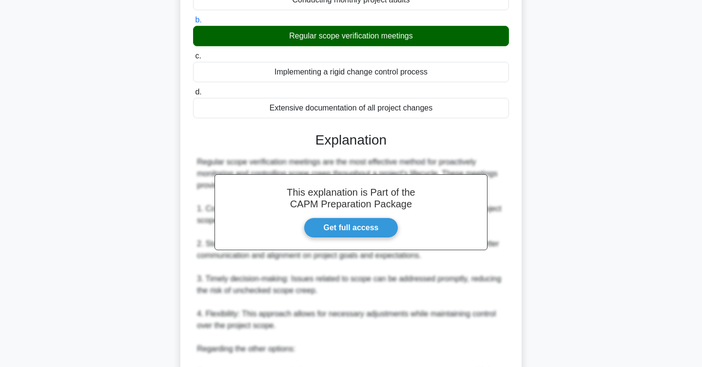
scroll to position [362, 0]
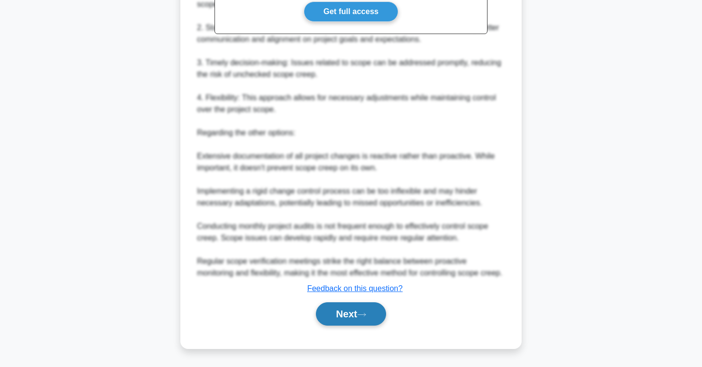
click at [357, 315] on button "Next" at bounding box center [351, 314] width 70 height 23
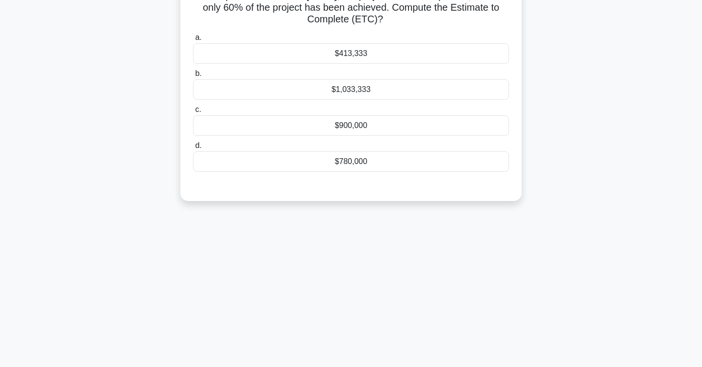
scroll to position [0, 0]
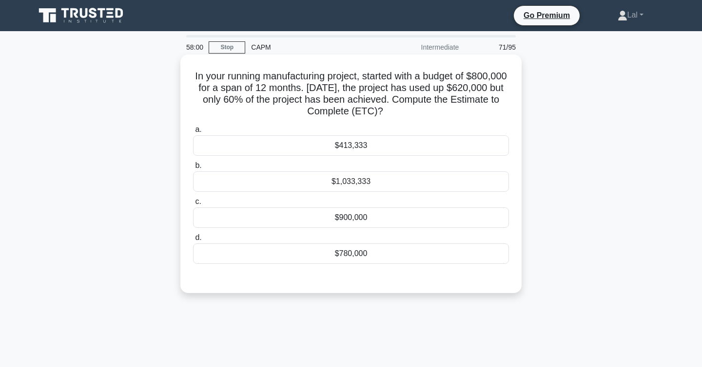
click at [386, 147] on div "$413,333" at bounding box center [351, 145] width 316 height 20
click at [193, 133] on input "a. $413,333" at bounding box center [193, 130] width 0 height 6
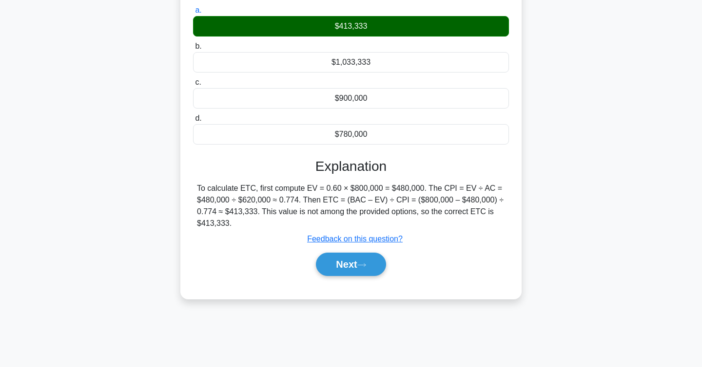
scroll to position [159, 0]
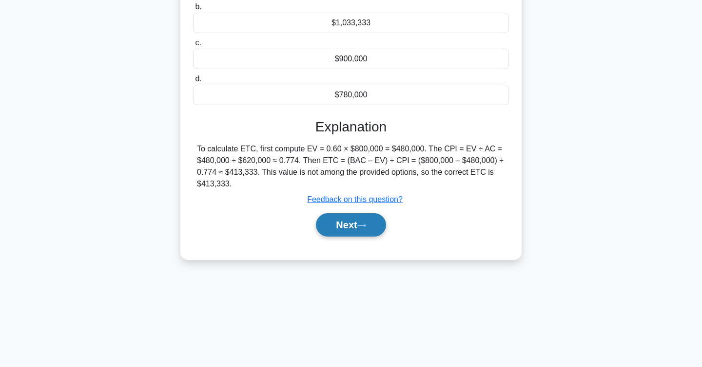
click at [356, 225] on button "Next" at bounding box center [351, 224] width 70 height 23
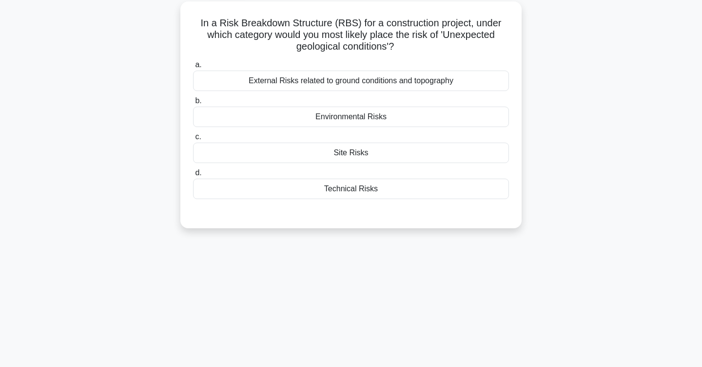
scroll to position [0, 0]
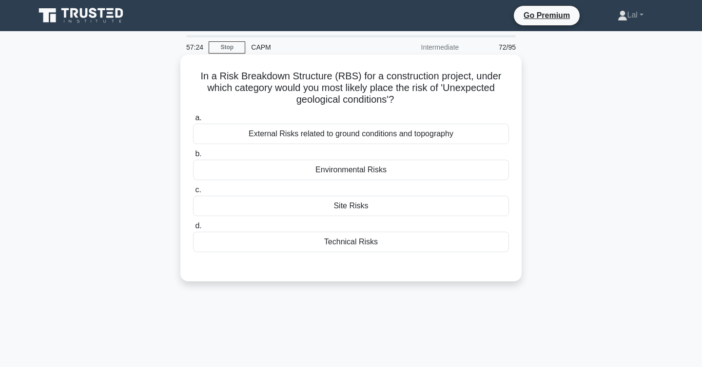
click at [396, 177] on div "Environmental Risks" at bounding box center [351, 170] width 316 height 20
click at [193, 157] on input "b. Environmental Risks" at bounding box center [193, 154] width 0 height 6
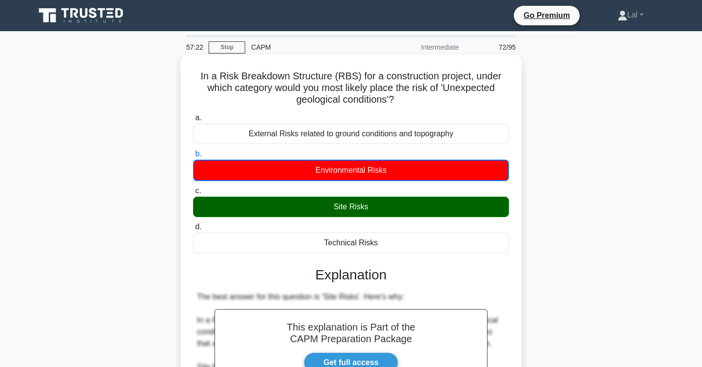
click at [393, 205] on div "Site Risks" at bounding box center [351, 207] width 316 height 20
click at [193, 194] on input "c. Site Risks" at bounding box center [193, 191] width 0 height 6
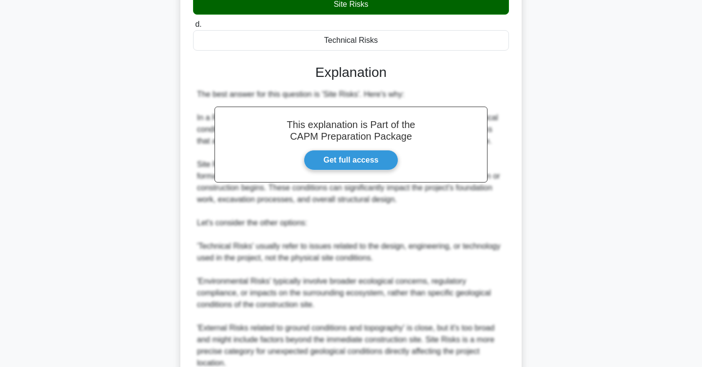
scroll to position [339, 0]
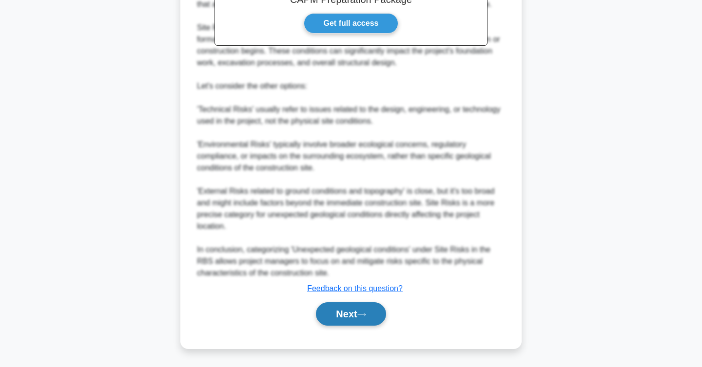
click at [337, 313] on button "Next" at bounding box center [351, 314] width 70 height 23
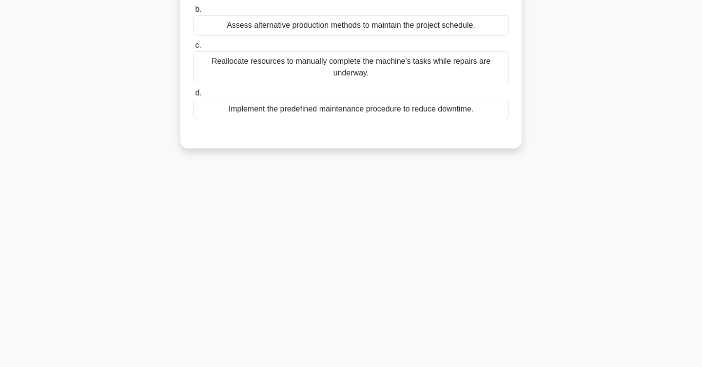
scroll to position [0, 0]
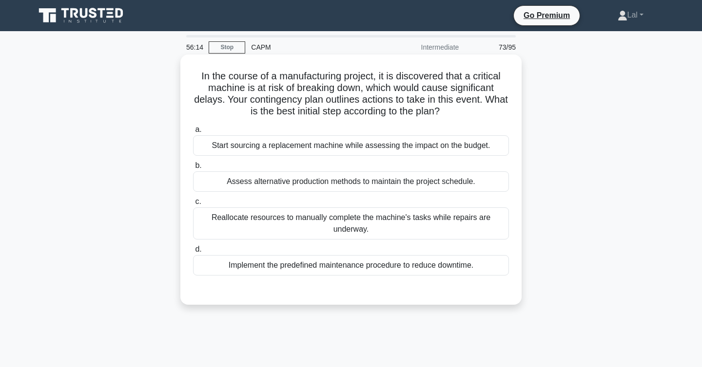
click at [483, 186] on div "Assess alternative production methods to maintain the project schedule." at bounding box center [351, 182] width 316 height 20
click at [193, 169] on input "b. Assess alternative production methods to maintain the project schedule." at bounding box center [193, 166] width 0 height 6
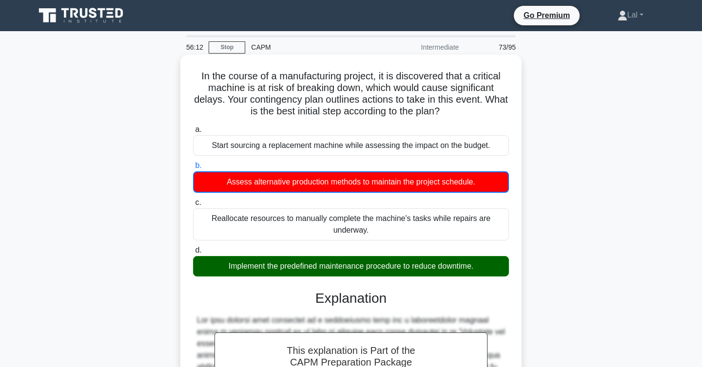
scroll to position [223, 0]
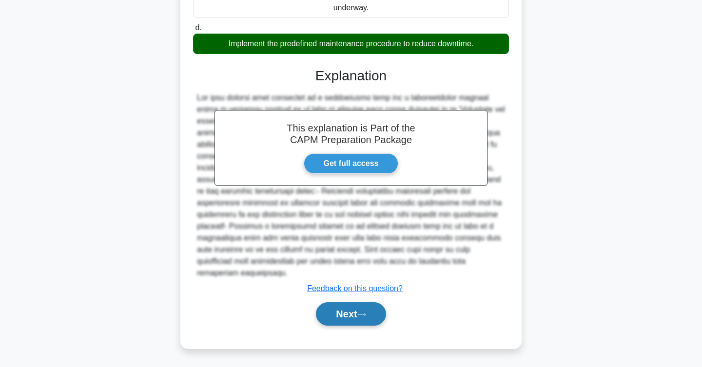
click at [366, 317] on icon at bounding box center [361, 314] width 9 height 5
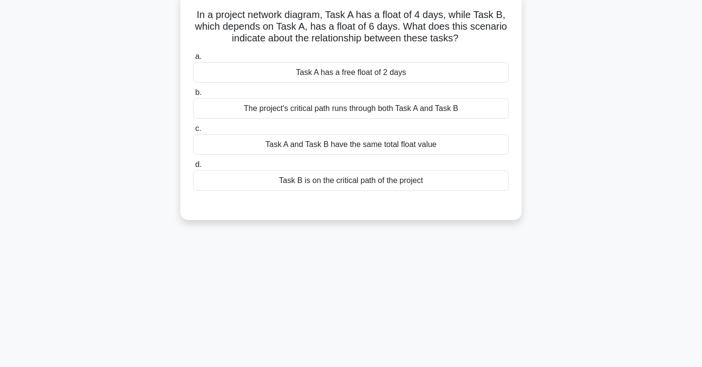
scroll to position [0, 0]
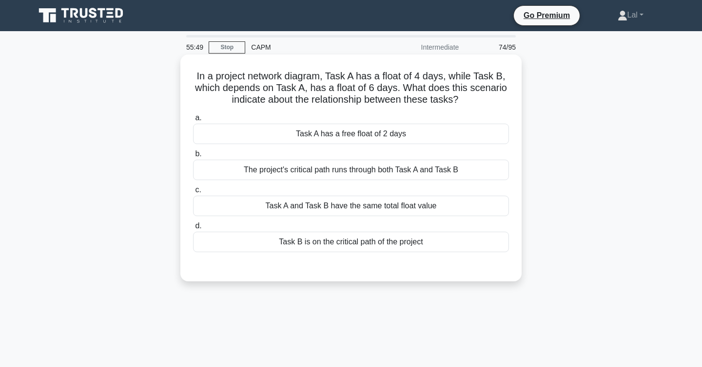
click at [451, 135] on div "Task A has a free float of 2 days" at bounding box center [351, 134] width 316 height 20
click at [193, 121] on input "a. Task A has a free float of 2 days" at bounding box center [193, 118] width 0 height 6
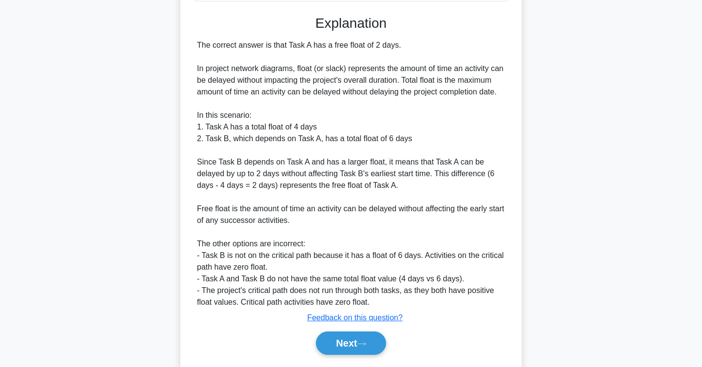
scroll to position [250, 0]
click at [353, 355] on button "Next" at bounding box center [351, 344] width 70 height 23
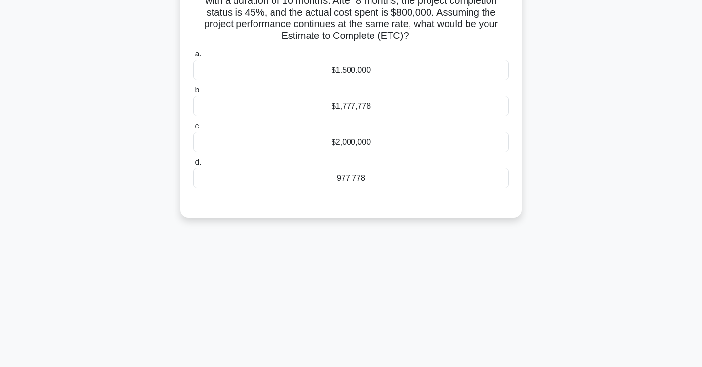
scroll to position [0, 0]
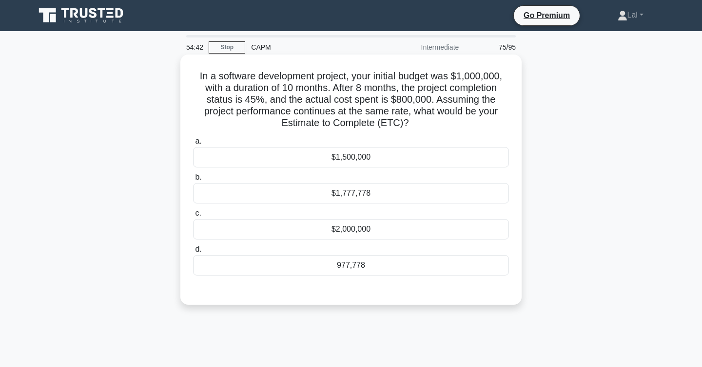
click at [460, 266] on div "977,778" at bounding box center [351, 265] width 316 height 20
click at [193, 253] on input "d. 977,778" at bounding box center [193, 250] width 0 height 6
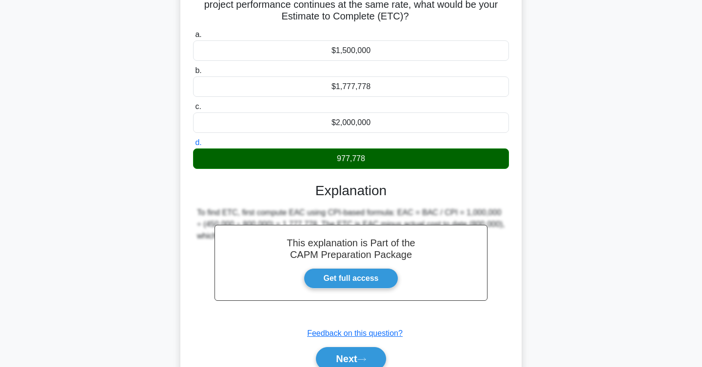
scroll to position [159, 0]
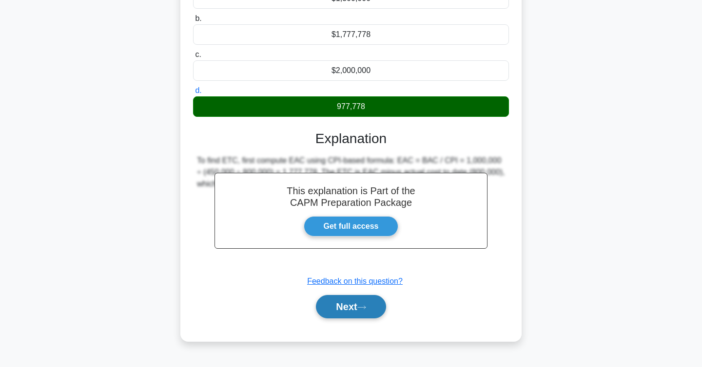
click at [359, 303] on button "Next" at bounding box center [351, 306] width 70 height 23
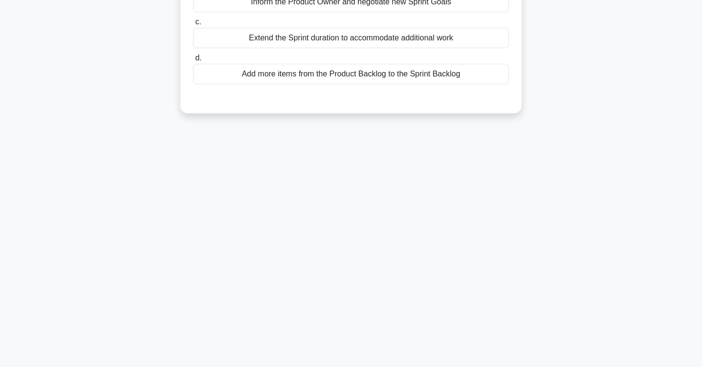
scroll to position [0, 0]
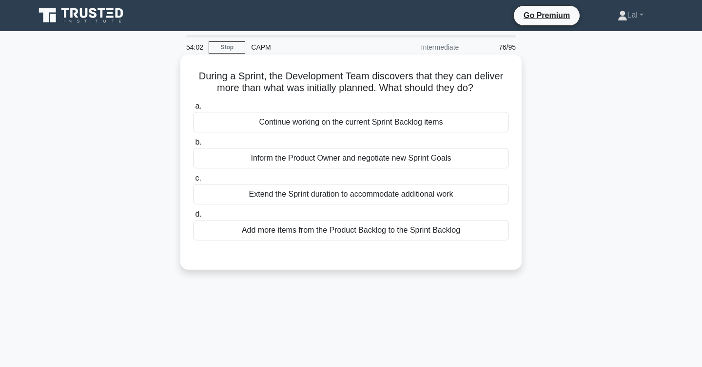
click at [475, 125] on div "Continue working on the current Sprint Backlog items" at bounding box center [351, 122] width 316 height 20
click at [193, 110] on input "a. Continue working on the current Sprint Backlog items" at bounding box center [193, 106] width 0 height 6
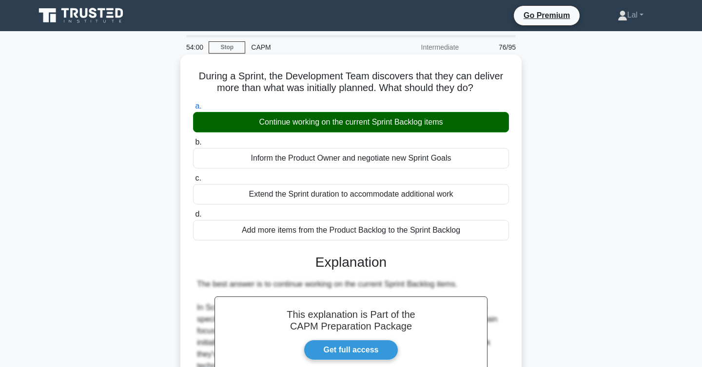
scroll to position [257, 0]
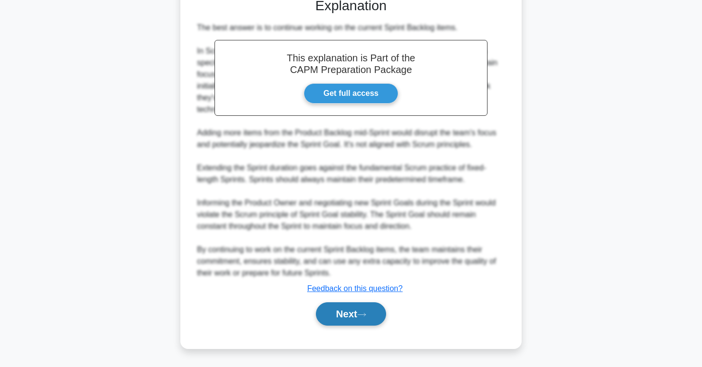
click at [345, 308] on button "Next" at bounding box center [351, 314] width 70 height 23
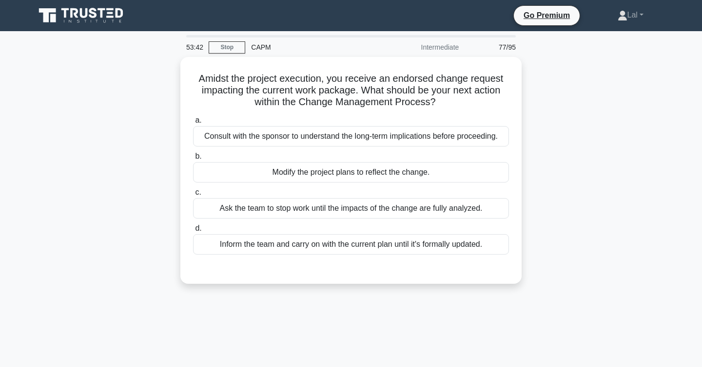
scroll to position [21, 0]
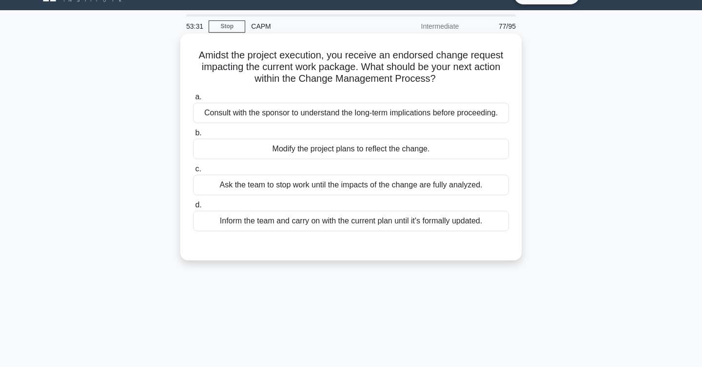
click at [441, 115] on div "Consult with the sponsor to understand the long-term implications before procee…" at bounding box center [351, 113] width 316 height 20
click at [193, 100] on input "a. Consult with the sponsor to understand the long-term implications before pro…" at bounding box center [193, 97] width 0 height 6
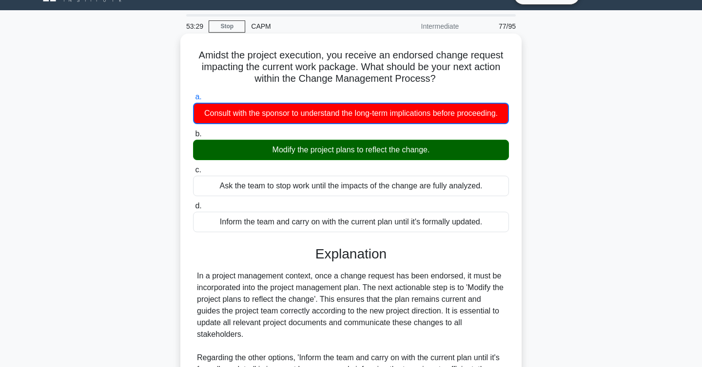
click at [419, 151] on div "Modify the project plans to reflect the change." at bounding box center [351, 150] width 316 height 20
click at [193, 137] on input "b. Modify the project plans to reflect the change." at bounding box center [193, 134] width 0 height 6
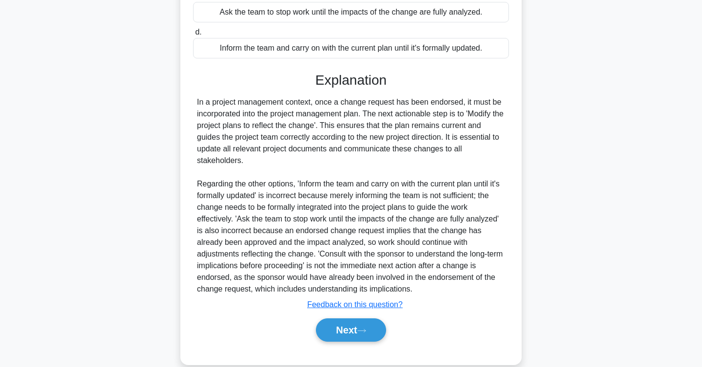
scroll to position [210, 0]
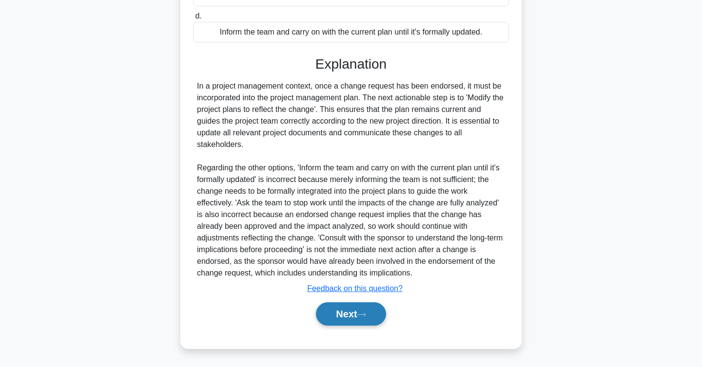
click at [354, 308] on button "Next" at bounding box center [351, 314] width 70 height 23
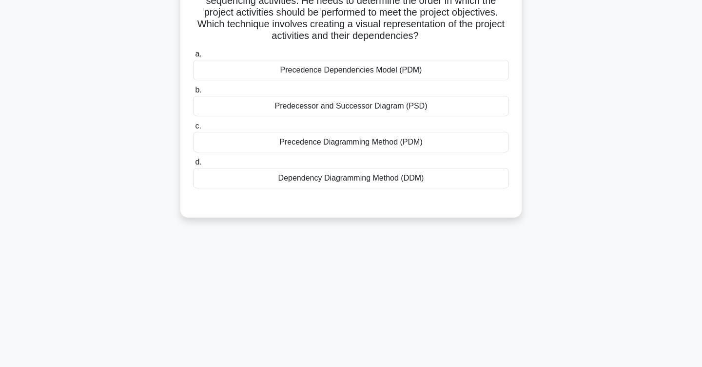
scroll to position [0, 0]
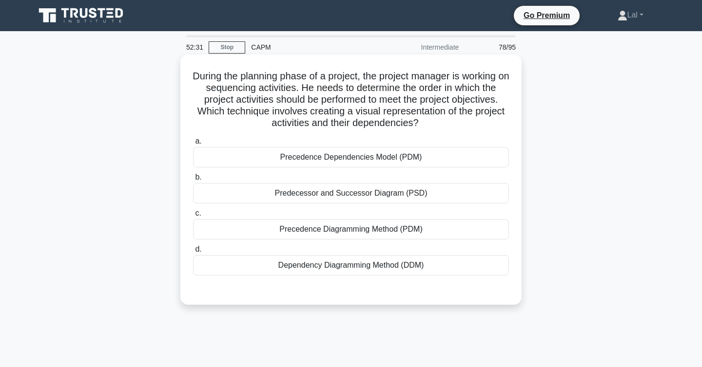
click at [471, 232] on div "Precedence Diagramming Method (PDM)" at bounding box center [351, 229] width 316 height 20
click at [193, 217] on input "c. Precedence Diagramming Method (PDM)" at bounding box center [193, 214] width 0 height 6
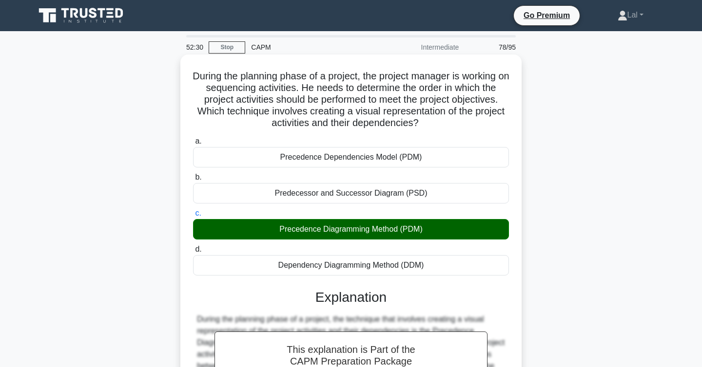
scroll to position [159, 0]
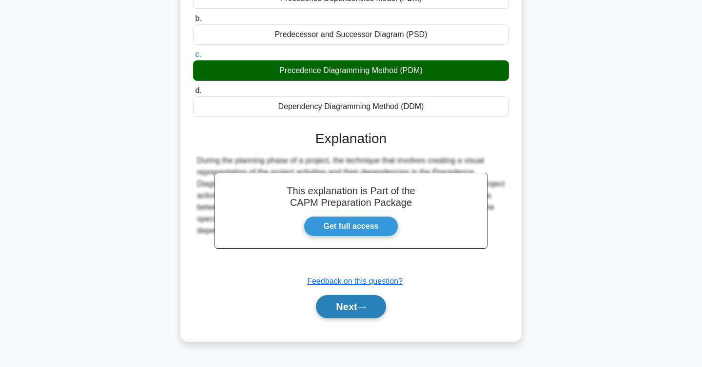
click at [341, 316] on button "Next" at bounding box center [351, 306] width 70 height 23
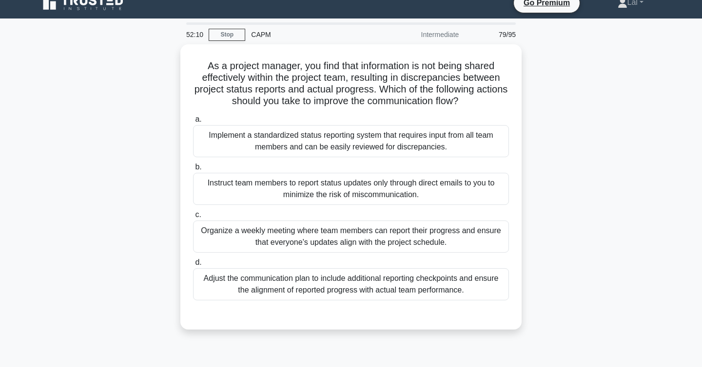
scroll to position [16, 0]
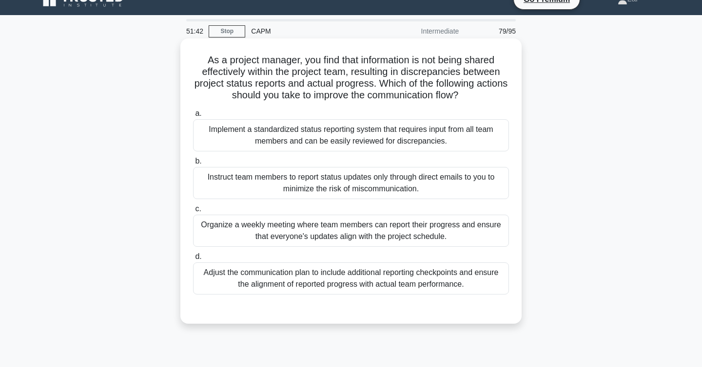
click at [441, 136] on div "Implement a standardized status reporting system that requires input from all t…" at bounding box center [351, 135] width 316 height 32
click at [193, 117] on input "a. Implement a standardized status reporting system that requires input from al…" at bounding box center [193, 114] width 0 height 6
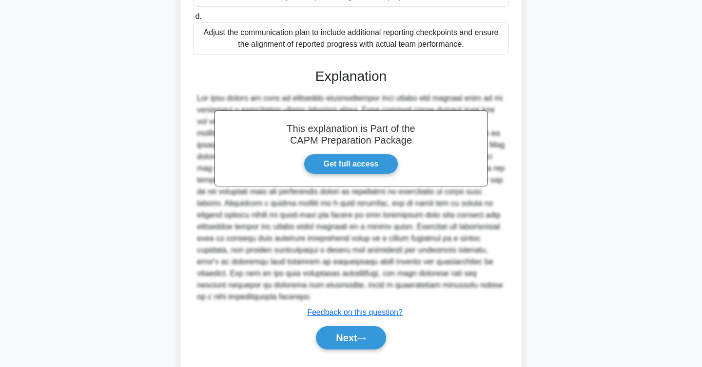
scroll to position [280, 0]
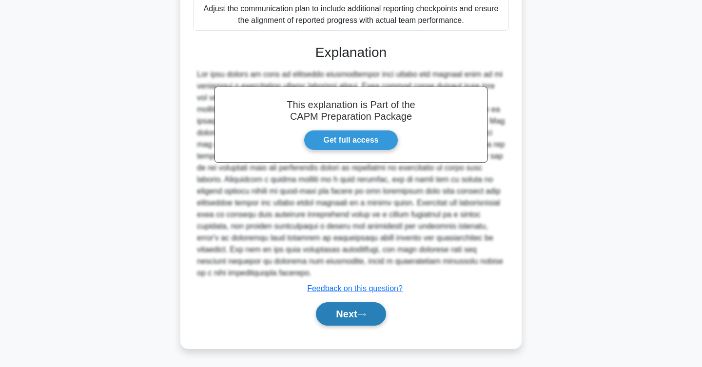
click at [351, 315] on button "Next" at bounding box center [351, 314] width 70 height 23
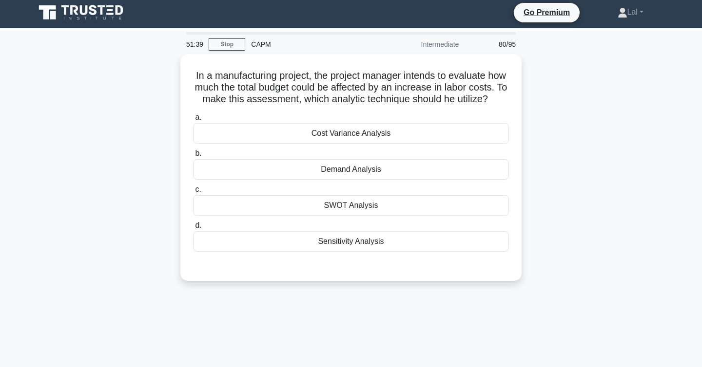
scroll to position [0, 0]
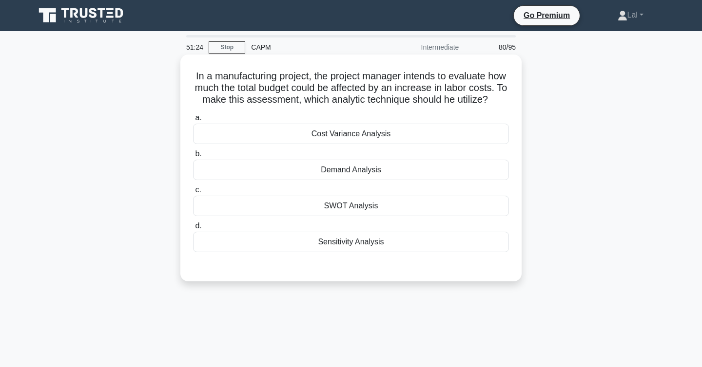
click at [327, 135] on div "Cost Variance Analysis" at bounding box center [351, 134] width 316 height 20
click at [193, 121] on input "a. Cost Variance Analysis" at bounding box center [193, 118] width 0 height 6
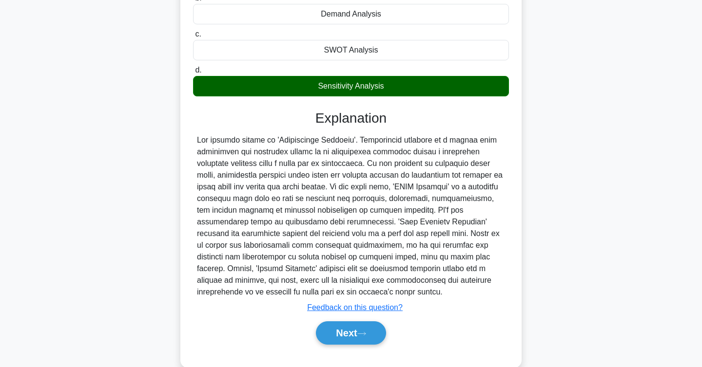
scroll to position [176, 0]
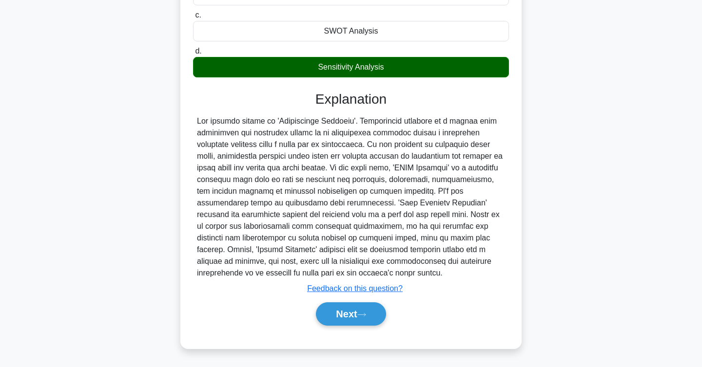
click at [276, 121] on div at bounding box center [351, 197] width 308 height 164
click at [350, 316] on button "Next" at bounding box center [351, 314] width 70 height 23
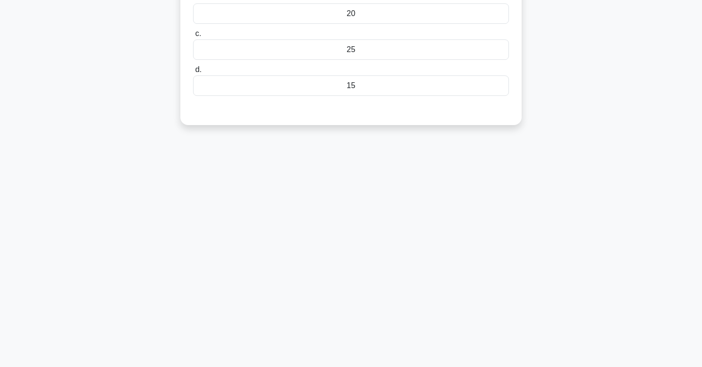
scroll to position [0, 0]
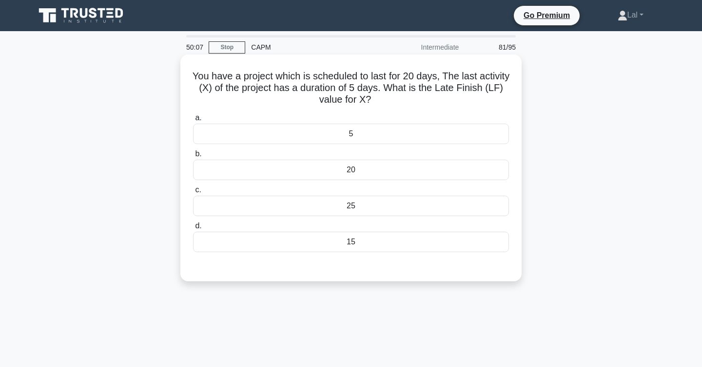
click at [342, 169] on div "20" at bounding box center [351, 170] width 316 height 20
click at [193, 157] on input "b. 20" at bounding box center [193, 154] width 0 height 6
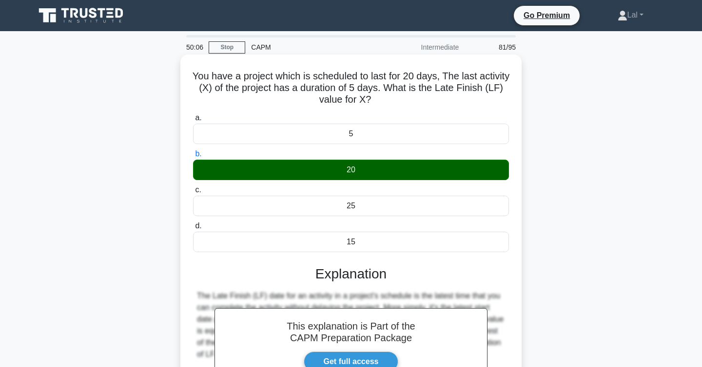
scroll to position [159, 0]
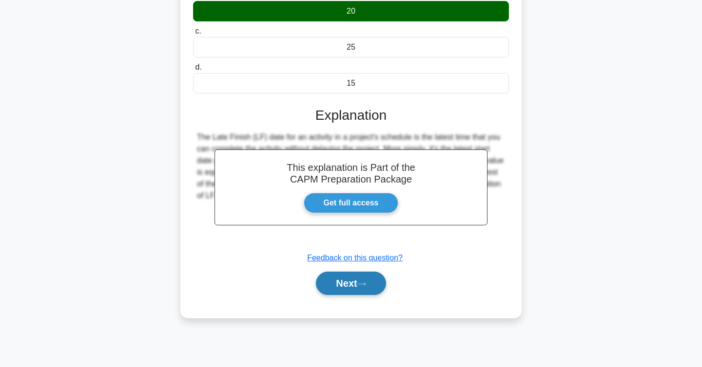
click at [336, 288] on button "Next" at bounding box center [351, 283] width 70 height 23
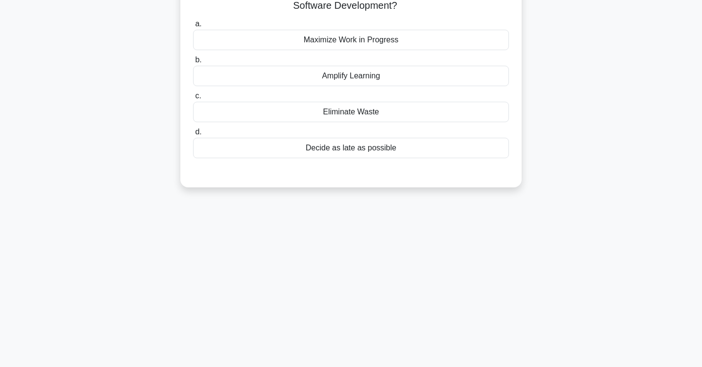
scroll to position [0, 0]
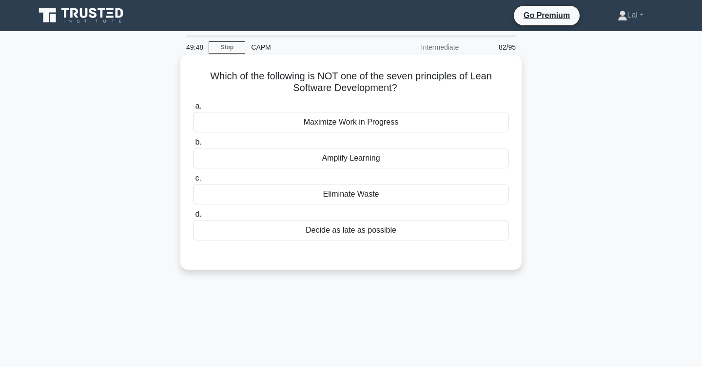
click at [495, 116] on div "Maximize Work in Progress" at bounding box center [351, 122] width 316 height 20
click at [193, 110] on input "a. Maximize Work in Progress" at bounding box center [193, 106] width 0 height 6
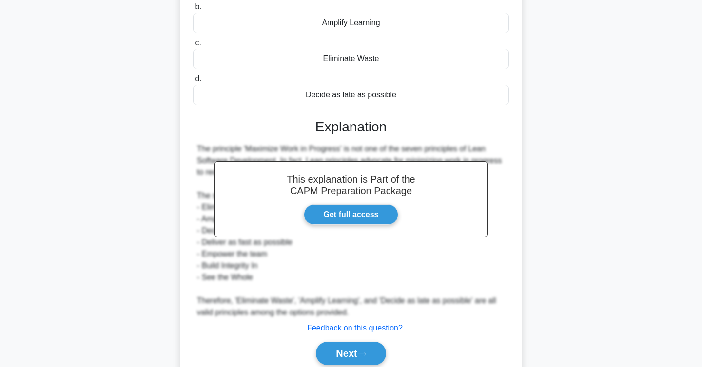
scroll to position [175, 0]
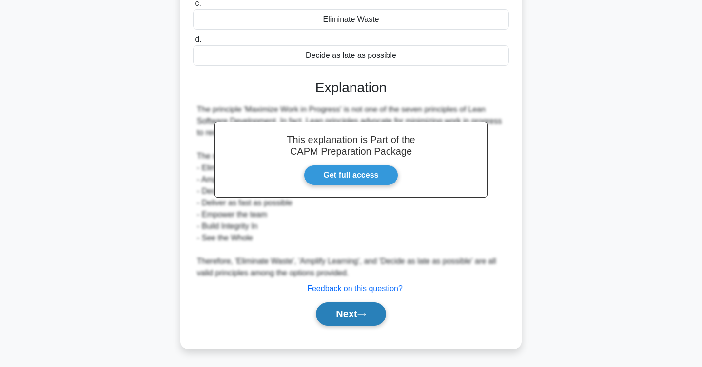
click at [359, 311] on button "Next" at bounding box center [351, 314] width 70 height 23
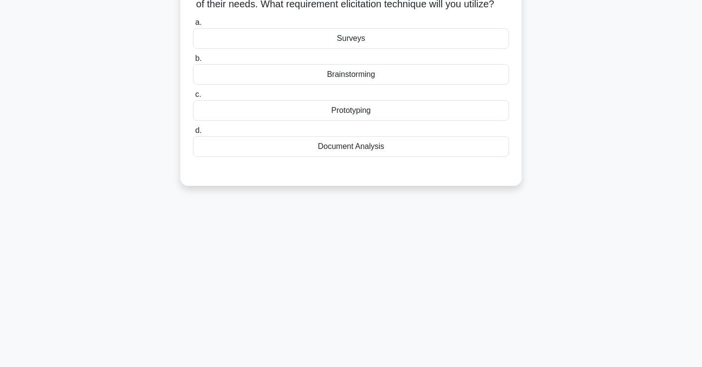
scroll to position [0, 0]
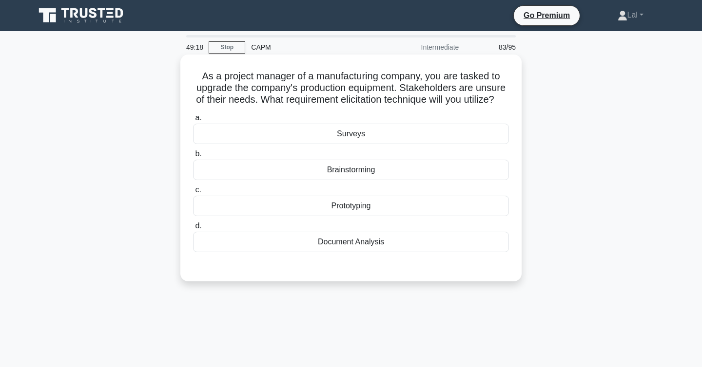
click at [428, 247] on div "Document Analysis" at bounding box center [351, 242] width 316 height 20
click at [193, 230] on input "d. Document Analysis" at bounding box center [193, 226] width 0 height 6
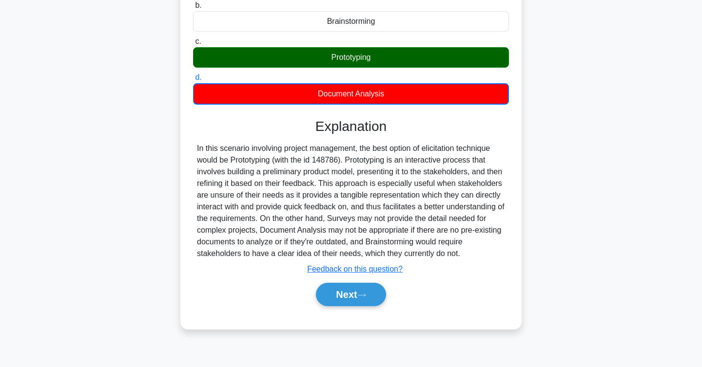
scroll to position [159, 0]
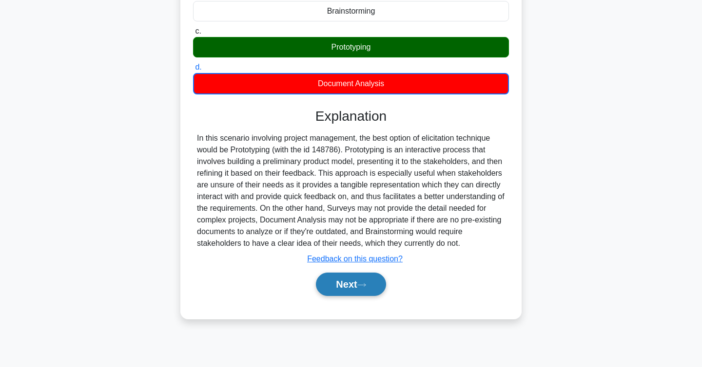
click at [370, 290] on button "Next" at bounding box center [351, 284] width 70 height 23
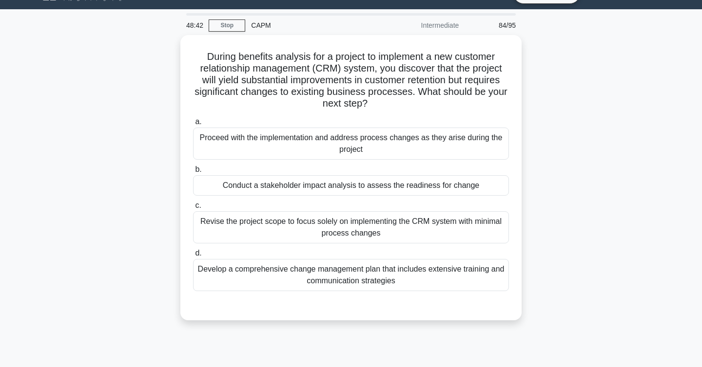
scroll to position [22, 0]
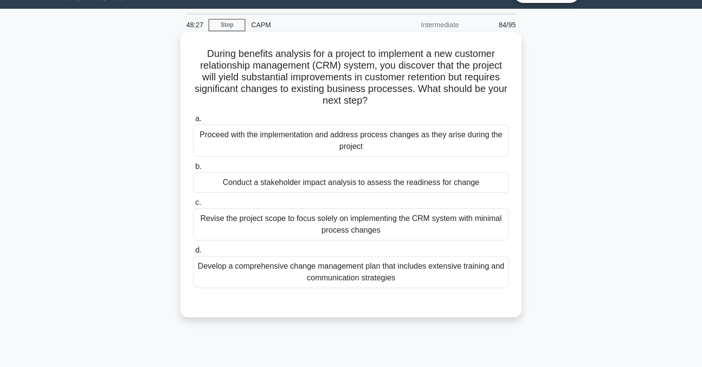
click at [477, 181] on div "Conduct a stakeholder impact analysis to assess the readiness for change" at bounding box center [351, 183] width 316 height 20
click at [193, 170] on input "b. Conduct a stakeholder impact analysis to assess the readiness for change" at bounding box center [193, 167] width 0 height 6
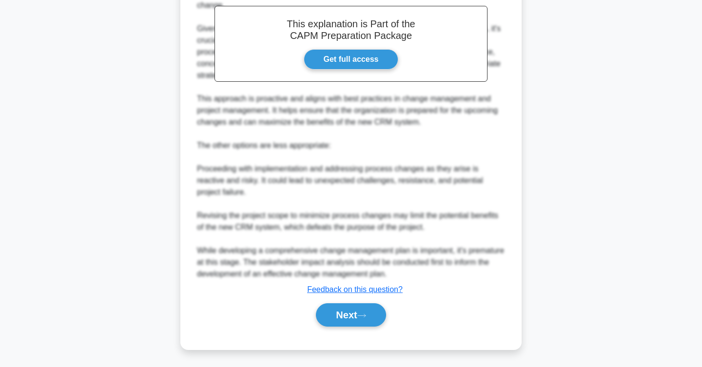
scroll to position [362, 0]
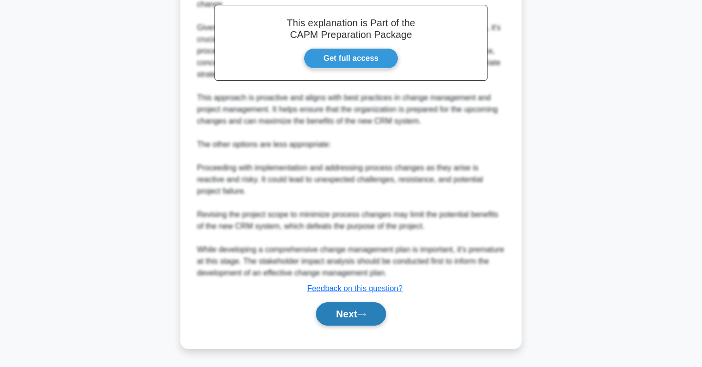
click at [361, 313] on icon at bounding box center [361, 314] width 9 height 5
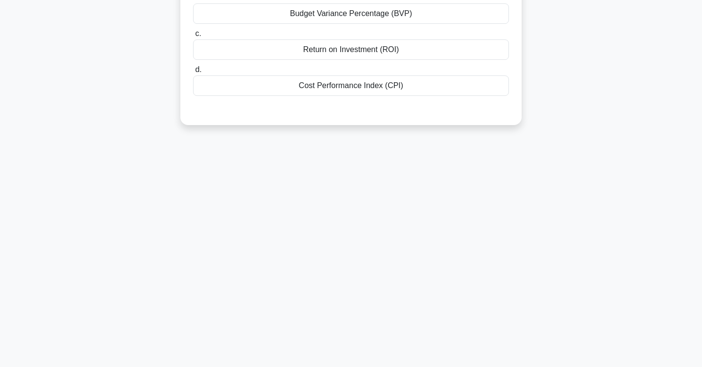
click at [361, 313] on div "48:25 Stop CAPM Intermediate 85/95 In a project where cost control is crucial, …" at bounding box center [350, 119] width 643 height 487
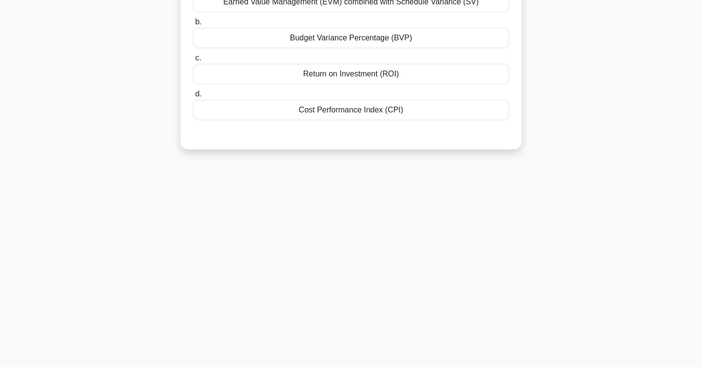
scroll to position [0, 0]
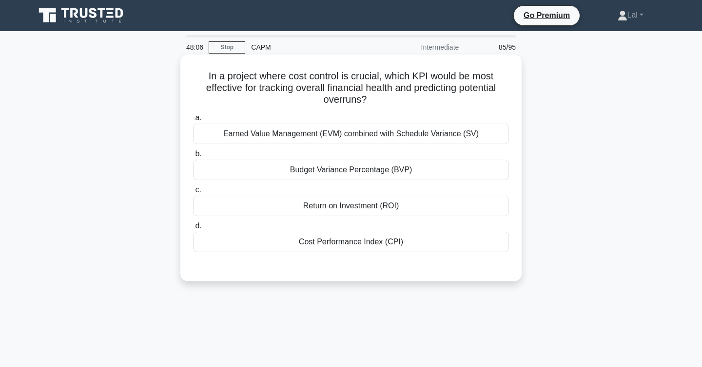
click at [393, 248] on div "Cost Performance Index (CPI)" at bounding box center [351, 242] width 316 height 20
click at [193, 230] on input "d. Cost Performance Index (CPI)" at bounding box center [193, 226] width 0 height 6
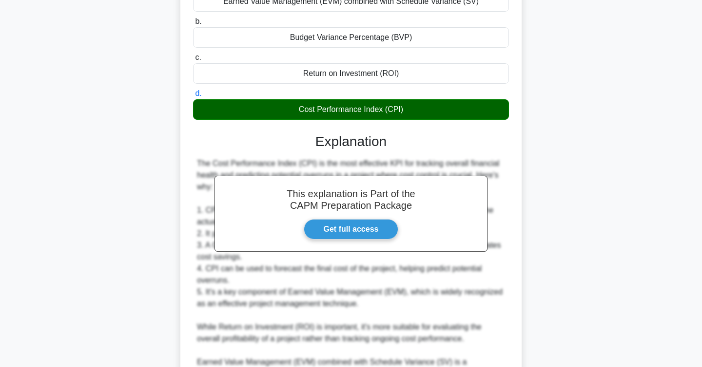
scroll to position [280, 0]
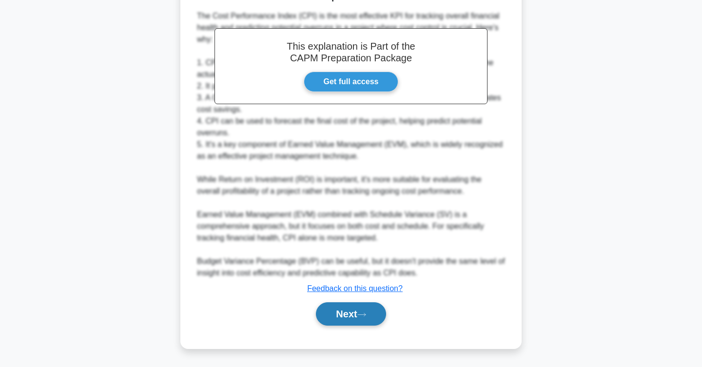
click at [346, 318] on button "Next" at bounding box center [351, 314] width 70 height 23
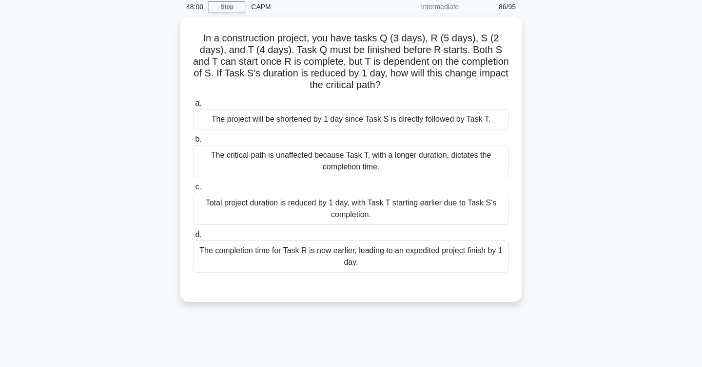
scroll to position [36, 0]
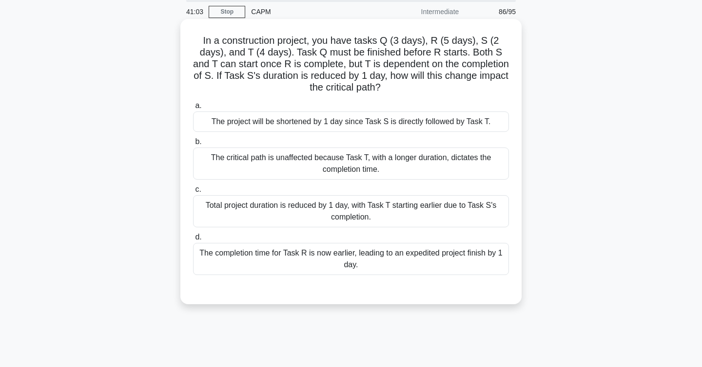
click at [440, 169] on div "The critical path is unaffected because Task T, with a longer duration, dictate…" at bounding box center [351, 164] width 316 height 32
click at [193, 145] on input "b. The critical path is unaffected because Task T, with a longer duration, dict…" at bounding box center [193, 142] width 0 height 6
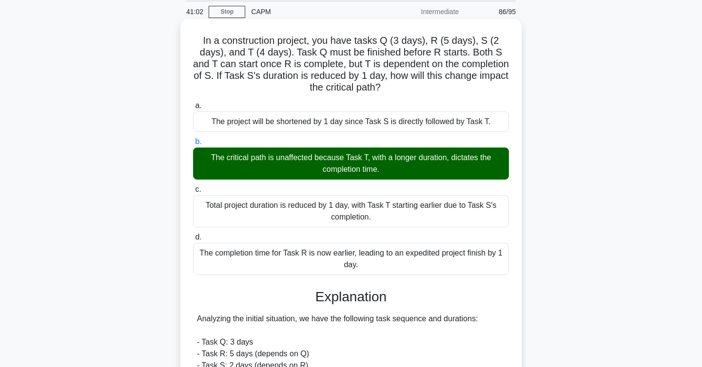
scroll to position [385, 0]
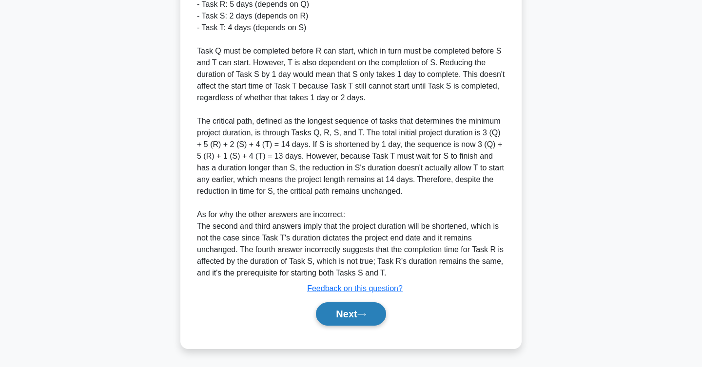
click at [359, 317] on button "Next" at bounding box center [351, 314] width 70 height 23
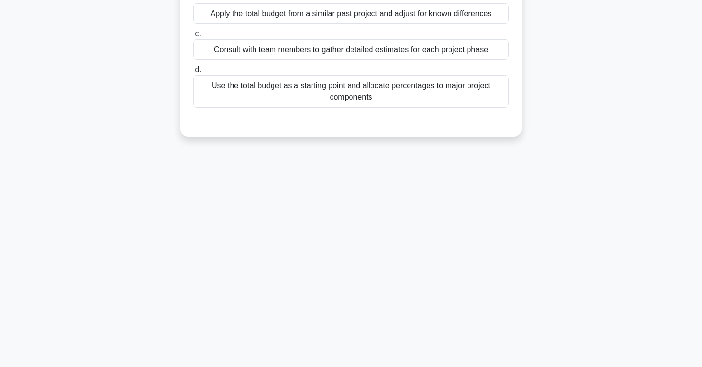
scroll to position [0, 0]
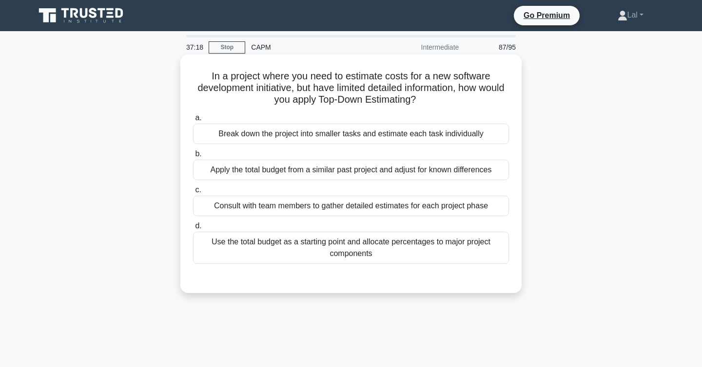
click at [496, 175] on div "Apply the total budget from a similar past project and adjust for known differe…" at bounding box center [351, 170] width 316 height 20
click at [193, 157] on input "b. Apply the total budget from a similar past project and adjust for known diff…" at bounding box center [193, 154] width 0 height 6
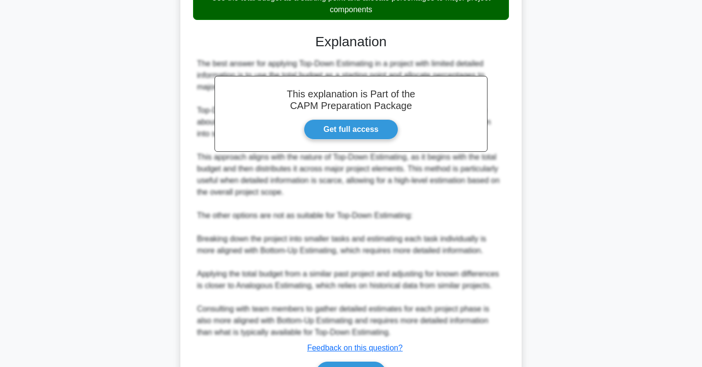
scroll to position [305, 0]
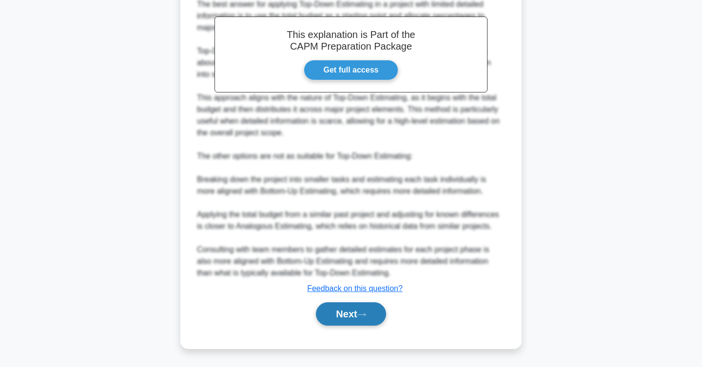
click at [359, 312] on button "Next" at bounding box center [351, 314] width 70 height 23
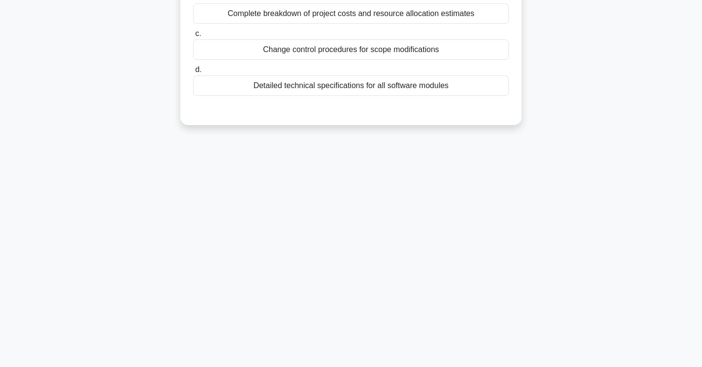
scroll to position [0, 0]
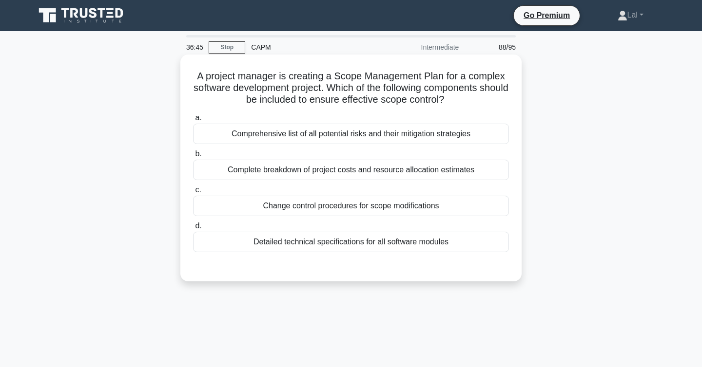
click at [490, 203] on div "Change control procedures for scope modifications" at bounding box center [351, 206] width 316 height 20
click at [193, 193] on input "c. Change control procedures for scope modifications" at bounding box center [193, 190] width 0 height 6
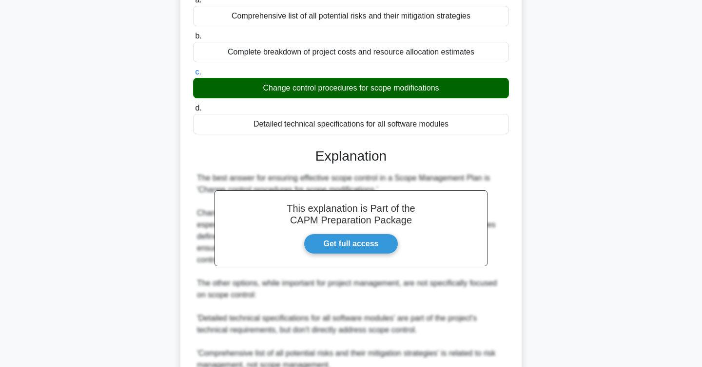
scroll to position [292, 0]
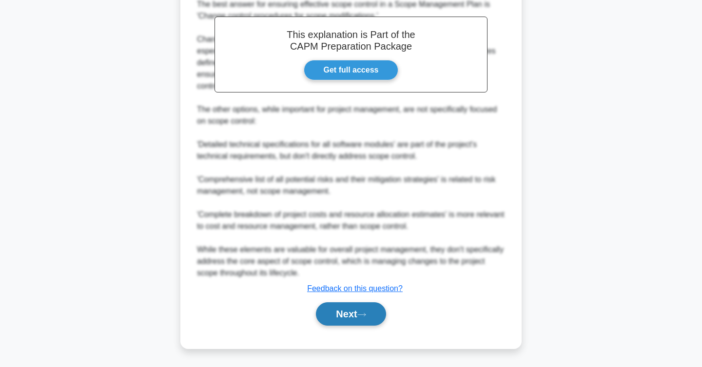
click at [363, 312] on icon at bounding box center [361, 314] width 9 height 5
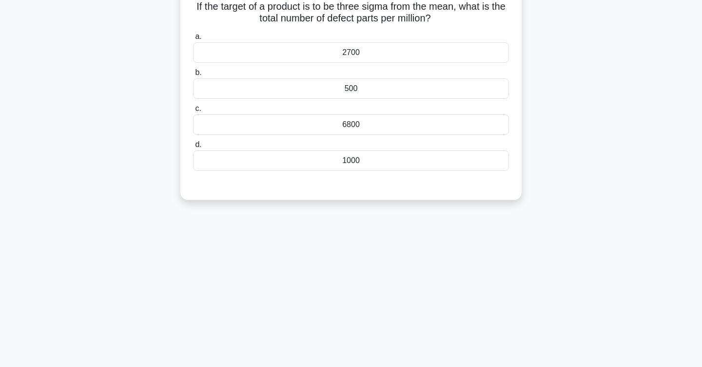
scroll to position [0, 0]
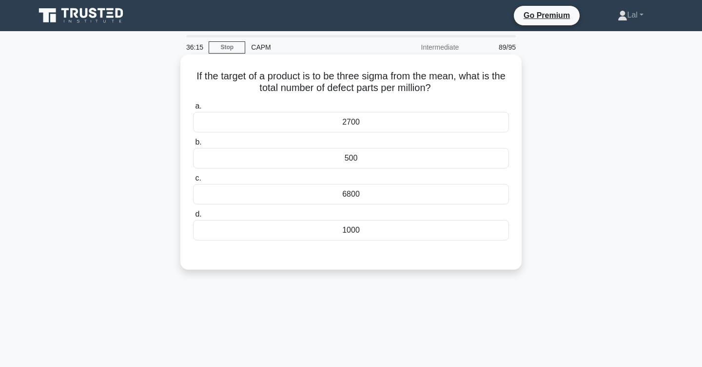
click at [486, 123] on div "2700" at bounding box center [351, 122] width 316 height 20
click at [193, 110] on input "a. 2700" at bounding box center [193, 106] width 0 height 6
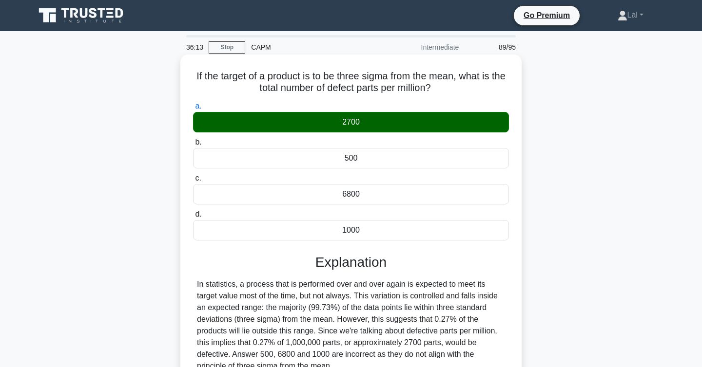
scroll to position [159, 0]
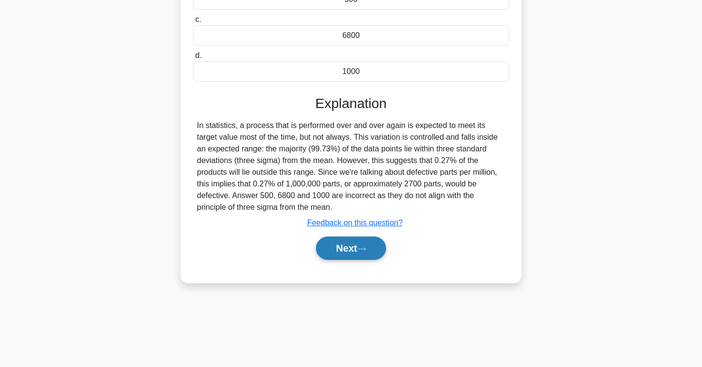
click at [370, 252] on button "Next" at bounding box center [351, 248] width 70 height 23
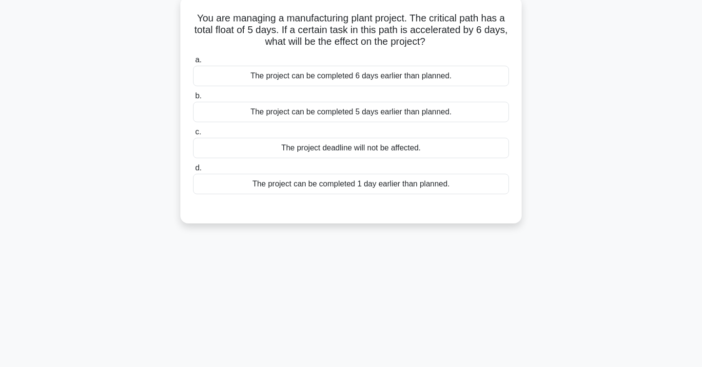
scroll to position [0, 0]
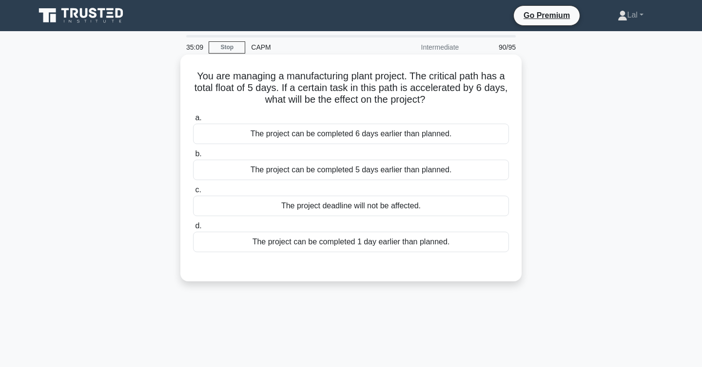
click at [495, 239] on div "The project can be completed 1 day earlier than planned." at bounding box center [351, 242] width 316 height 20
click at [193, 230] on input "d. The project can be completed 1 day earlier than planned." at bounding box center [193, 226] width 0 height 6
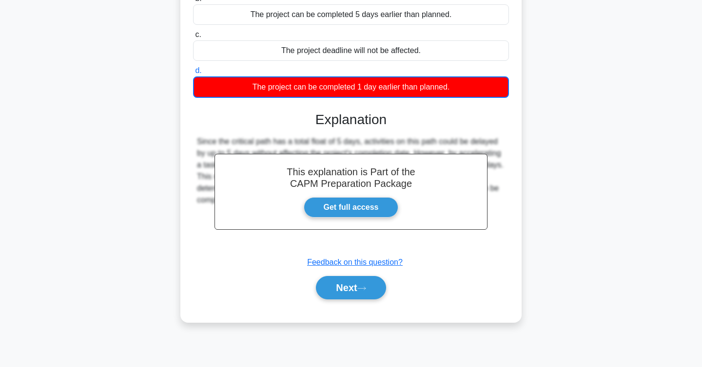
scroll to position [159, 0]
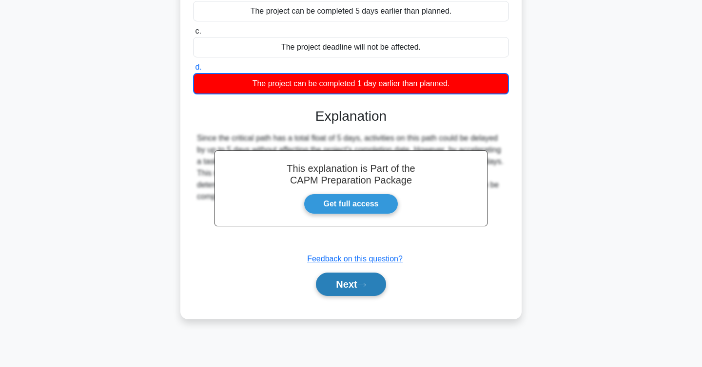
click at [359, 290] on button "Next" at bounding box center [351, 284] width 70 height 23
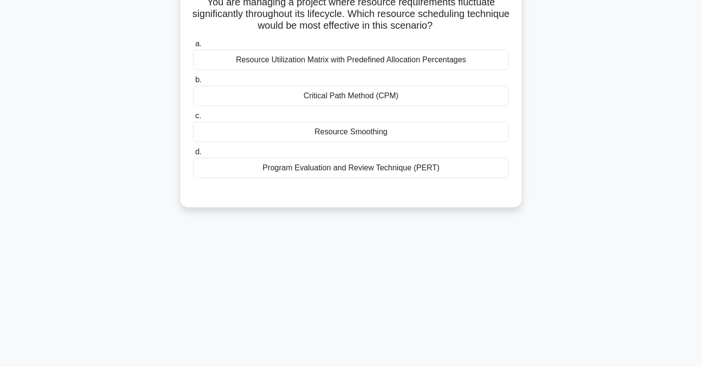
scroll to position [0, 0]
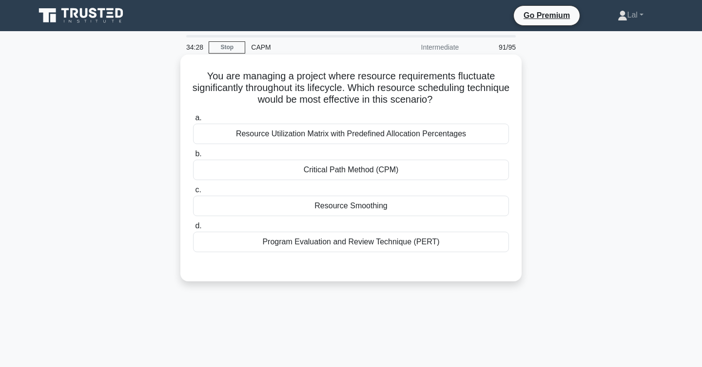
click at [434, 170] on div "Critical Path Method (CPM)" at bounding box center [351, 170] width 316 height 20
click at [193, 157] on input "b. Critical Path Method (CPM)" at bounding box center [193, 154] width 0 height 6
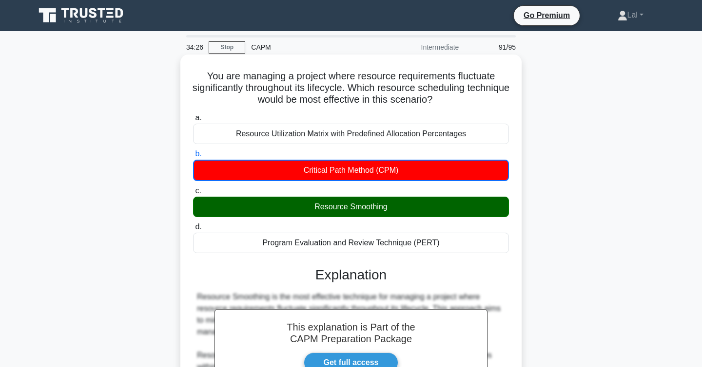
click at [407, 211] on div "Resource Smoothing" at bounding box center [351, 207] width 316 height 20
click at [193, 194] on input "c. Resource Smoothing" at bounding box center [193, 191] width 0 height 6
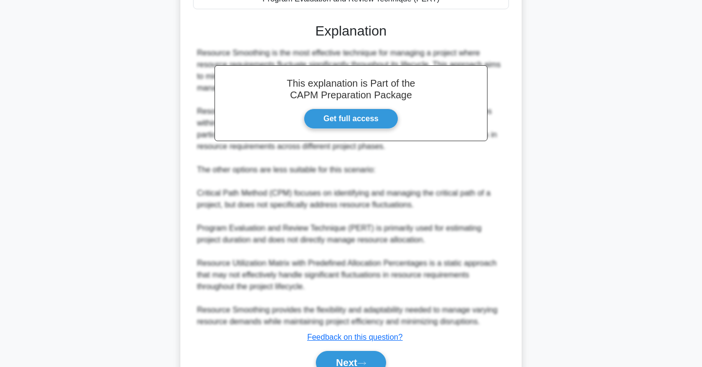
scroll to position [292, 0]
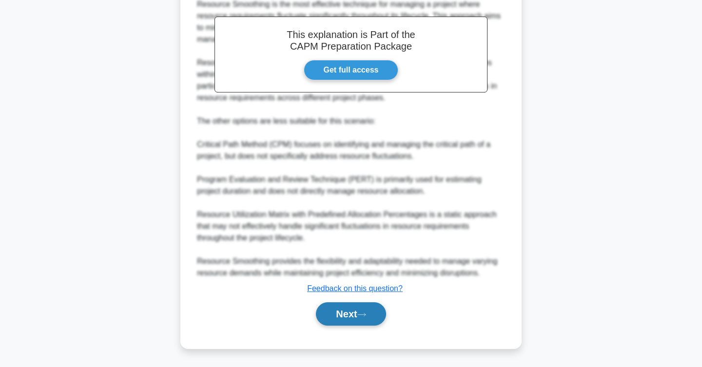
click at [361, 320] on button "Next" at bounding box center [351, 314] width 70 height 23
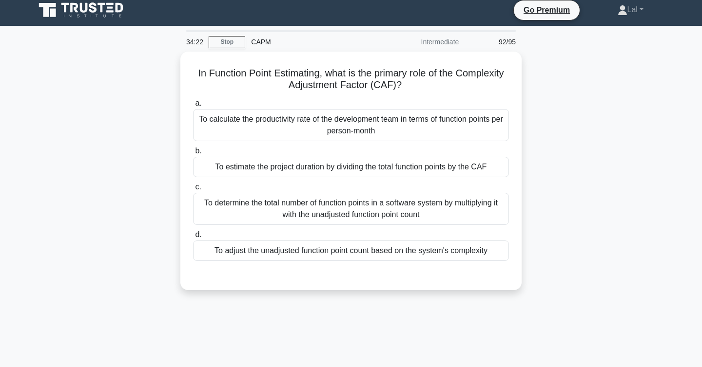
scroll to position [0, 0]
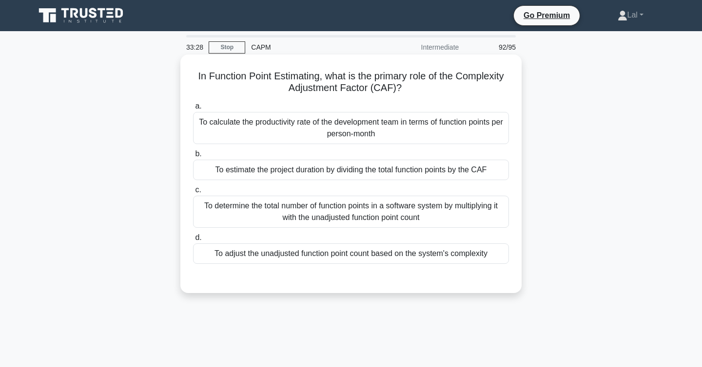
click at [462, 220] on div "To determine the total number of function points in a software system by multip…" at bounding box center [351, 212] width 316 height 32
click at [193, 193] on input "c. To determine the total number of function points in a software system by mul…" at bounding box center [193, 190] width 0 height 6
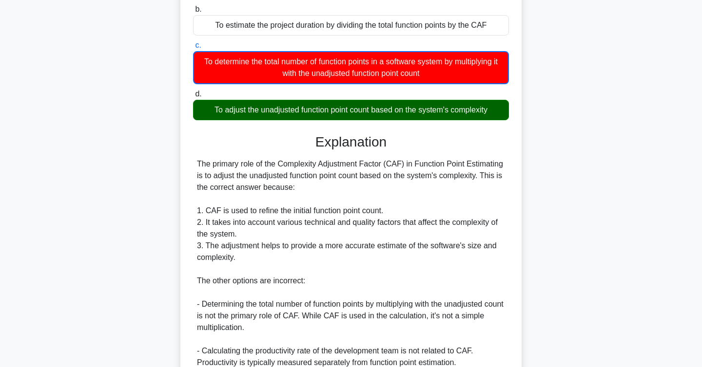
scroll to position [135, 0]
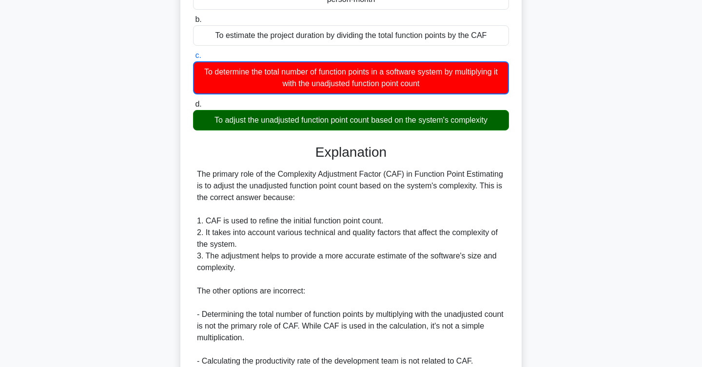
click at [197, 172] on div "The primary role of the Complexity Adjustment Factor (CAF) in Function Point Es…" at bounding box center [351, 315] width 308 height 292
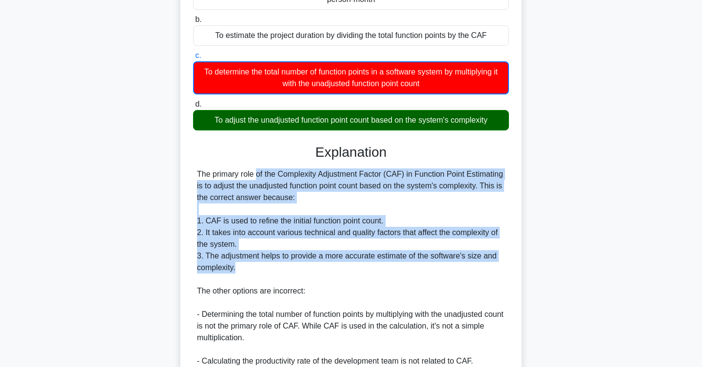
drag, startPoint x: 248, startPoint y: 271, endPoint x: 192, endPoint y: 179, distance: 107.7
click at [193, 179] on div "The primary role of the Complexity Adjustment Factor (CAF) in Function Point Es…" at bounding box center [351, 315] width 316 height 292
copy div "The primary role of the Complexity Adjustment Factor (CAF) in Function Point Es…"
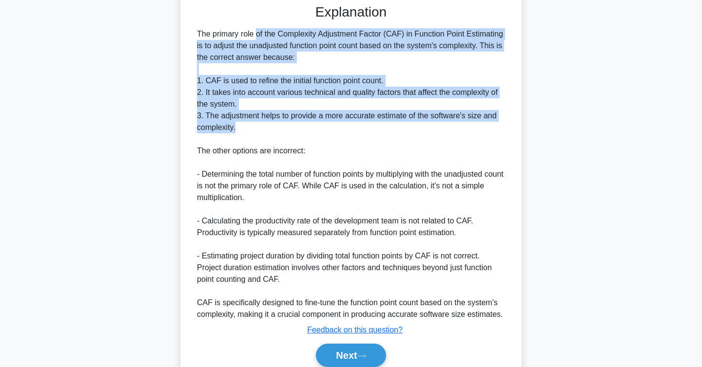
scroll to position [316, 0]
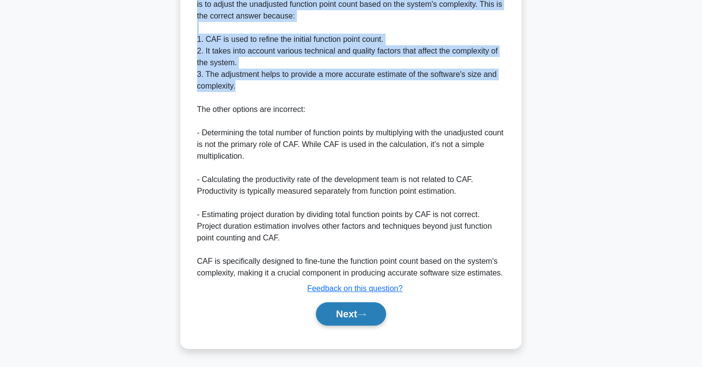
click at [339, 320] on button "Next" at bounding box center [351, 314] width 70 height 23
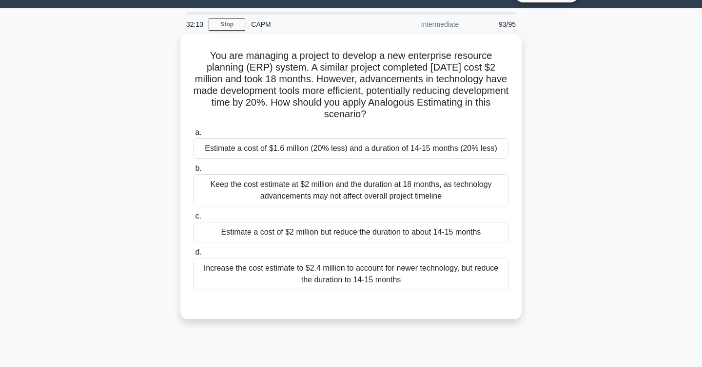
scroll to position [23, 0]
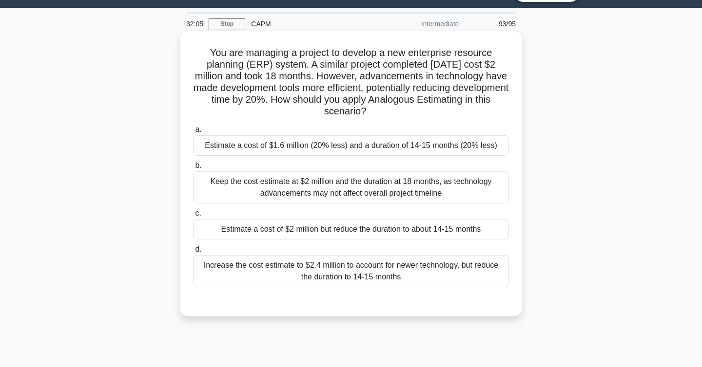
click at [477, 233] on div "Estimate a cost of $2 million but reduce the duration to about 14-15 months" at bounding box center [351, 229] width 316 height 20
click at [193, 217] on input "c. Estimate a cost of $2 million but reduce the duration to about 14-15 months" at bounding box center [193, 214] width 0 height 6
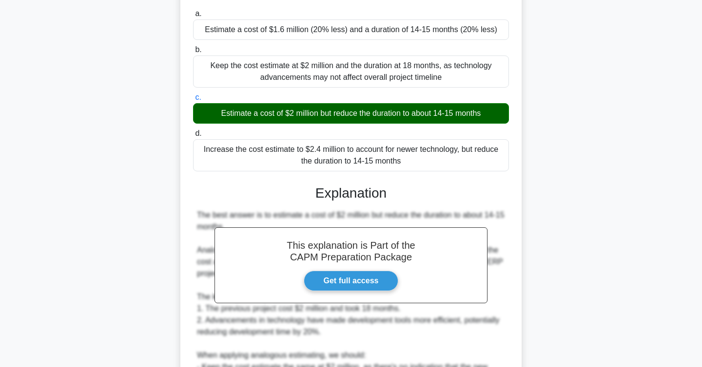
scroll to position [397, 0]
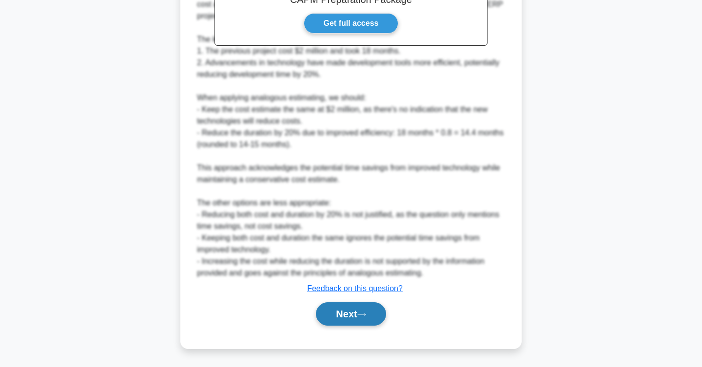
click at [372, 318] on button "Next" at bounding box center [351, 314] width 70 height 23
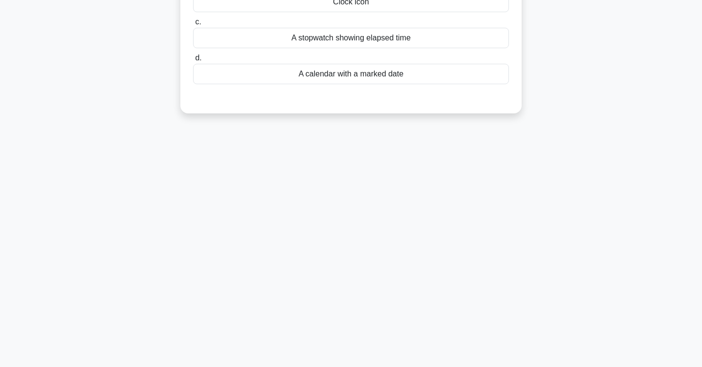
scroll to position [0, 0]
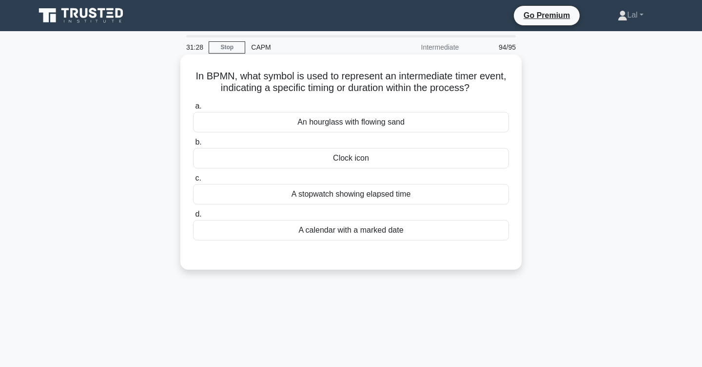
click at [511, 199] on div "c. A stopwatch showing elapsed time" at bounding box center [350, 189] width 327 height 32
click at [500, 197] on div "A stopwatch showing elapsed time" at bounding box center [351, 194] width 316 height 20
click at [193, 182] on input "c. A stopwatch showing elapsed time" at bounding box center [193, 178] width 0 height 6
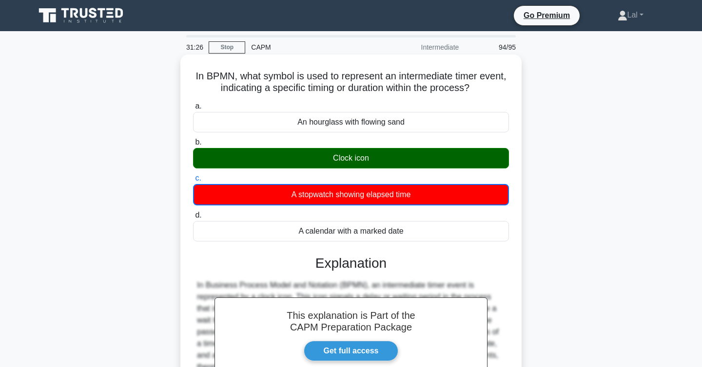
scroll to position [159, 0]
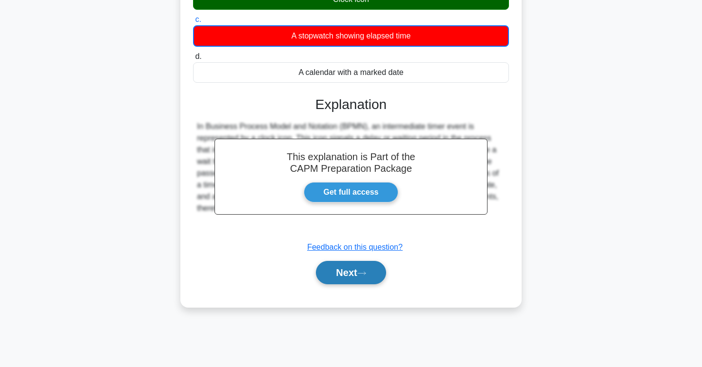
click at [369, 284] on button "Next" at bounding box center [351, 272] width 70 height 23
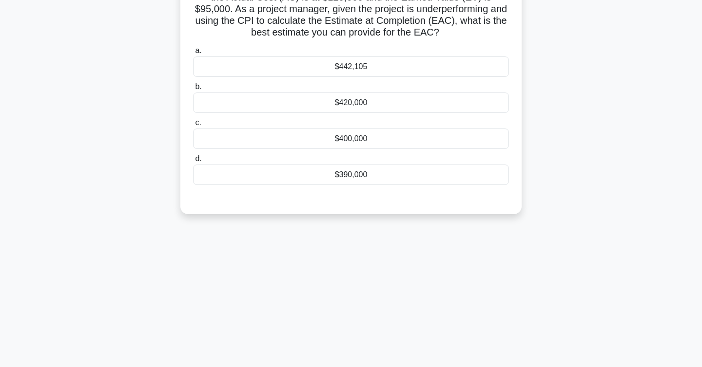
scroll to position [0, 0]
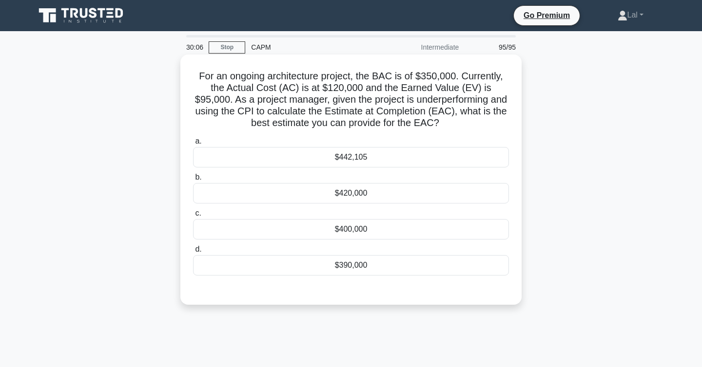
click at [427, 162] on div "$442,105" at bounding box center [351, 157] width 316 height 20
click at [193, 145] on input "a. $442,105" at bounding box center [193, 141] width 0 height 6
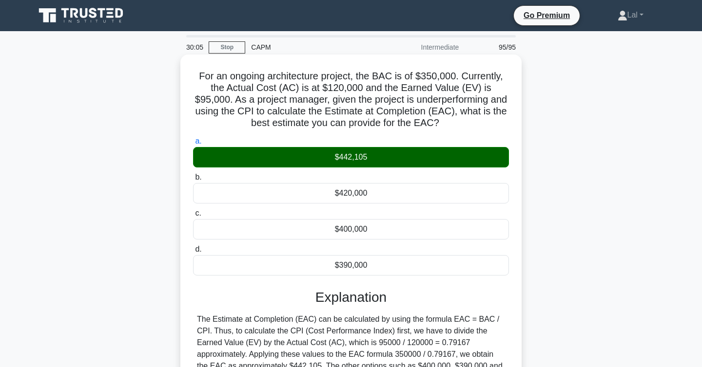
scroll to position [159, 0]
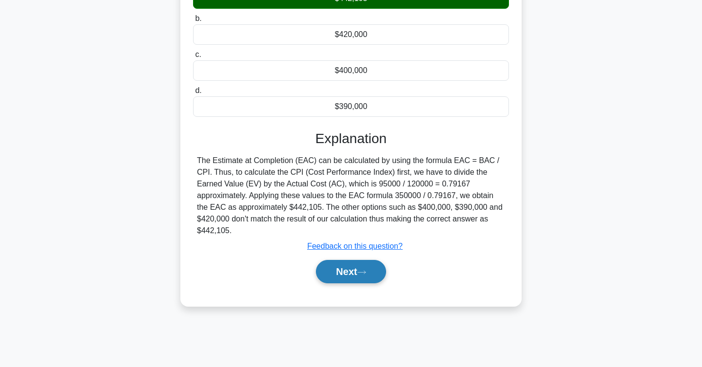
click at [353, 275] on button "Next" at bounding box center [351, 271] width 70 height 23
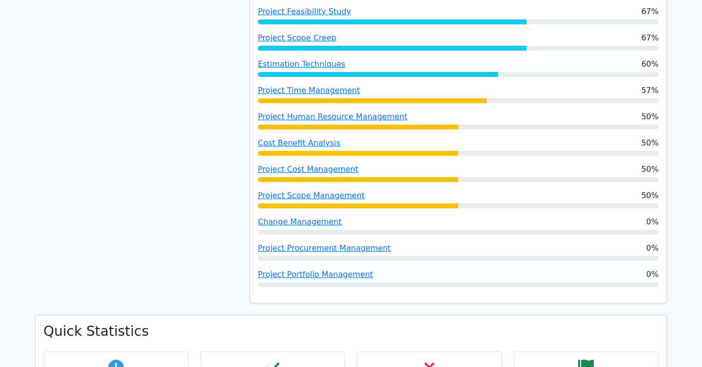
scroll to position [990, 0]
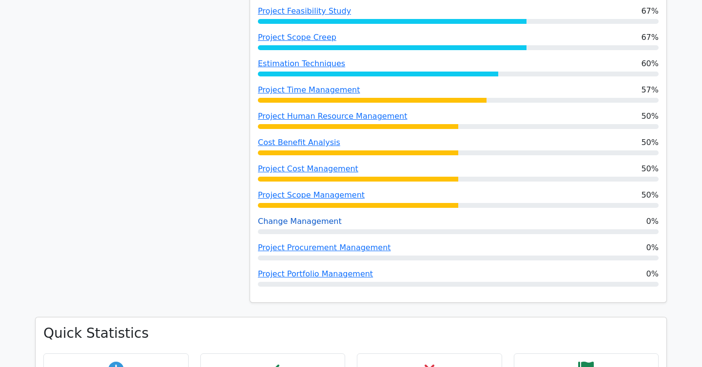
click at [311, 217] on link "Change Management" at bounding box center [300, 221] width 84 height 9
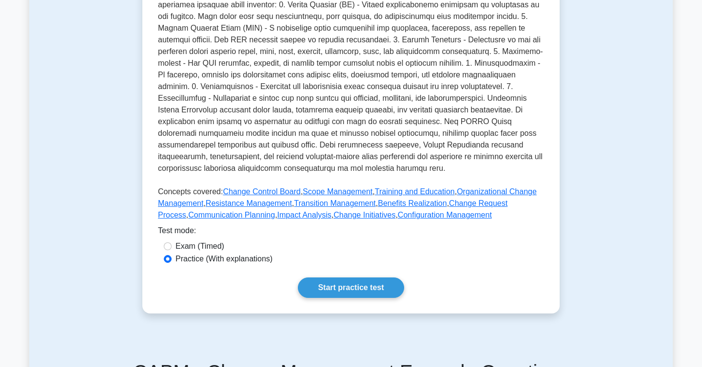
scroll to position [243, 0]
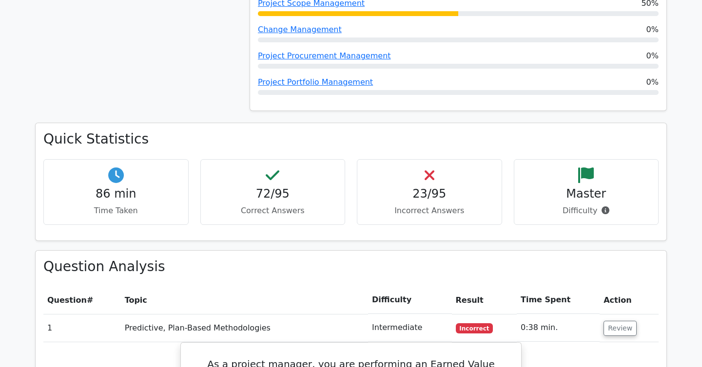
scroll to position [1188, 0]
